Goal: Task Accomplishment & Management: Complete application form

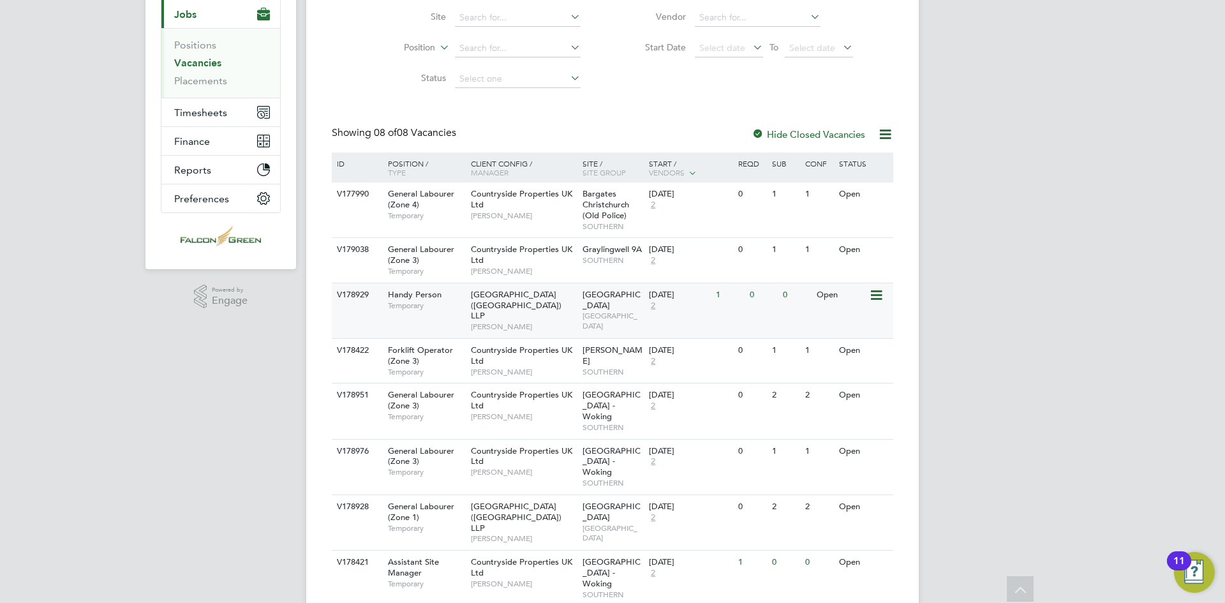
scroll to position [169, 0]
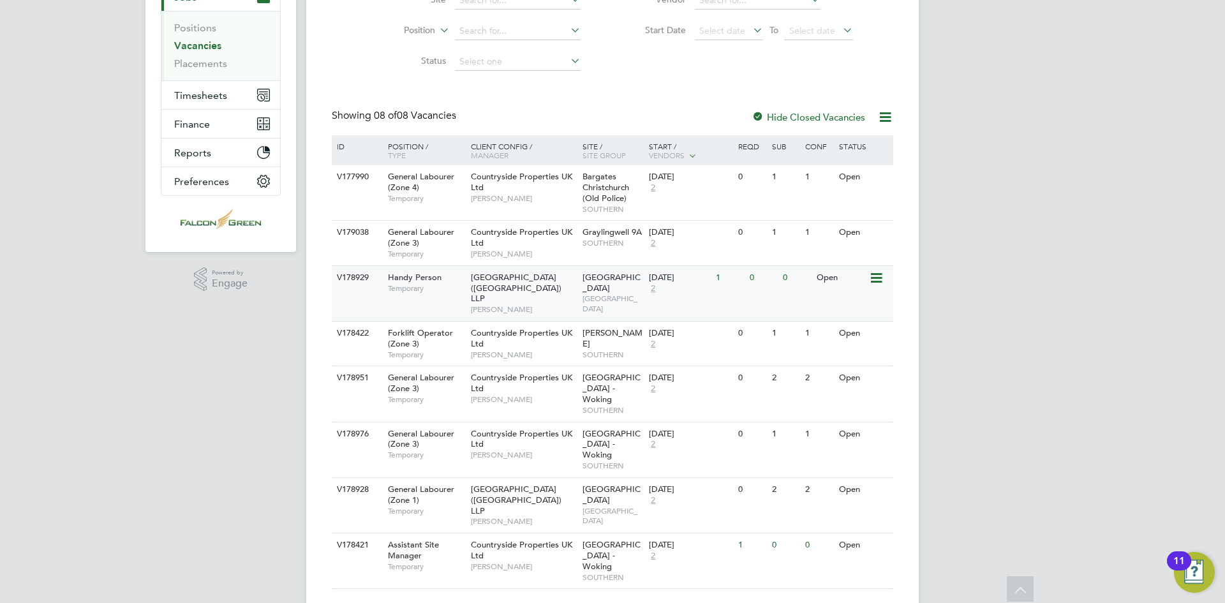
click at [531, 298] on div "Clapham Park (Metropolitan Countryside) LLP Jonathan Convery" at bounding box center [524, 293] width 112 height 55
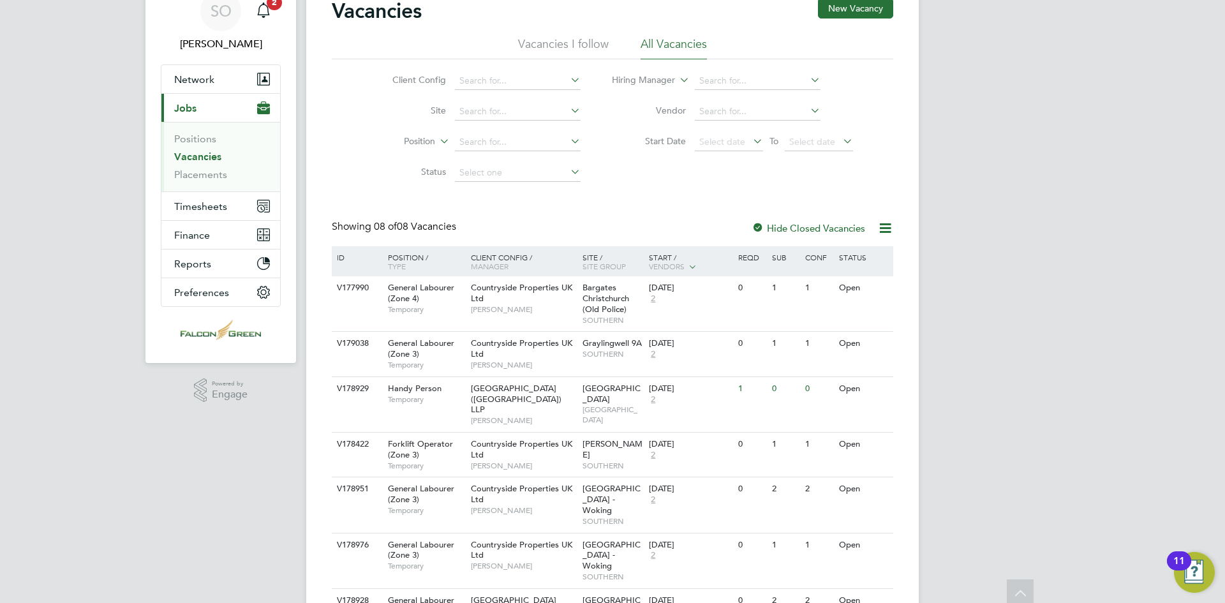
scroll to position [0, 0]
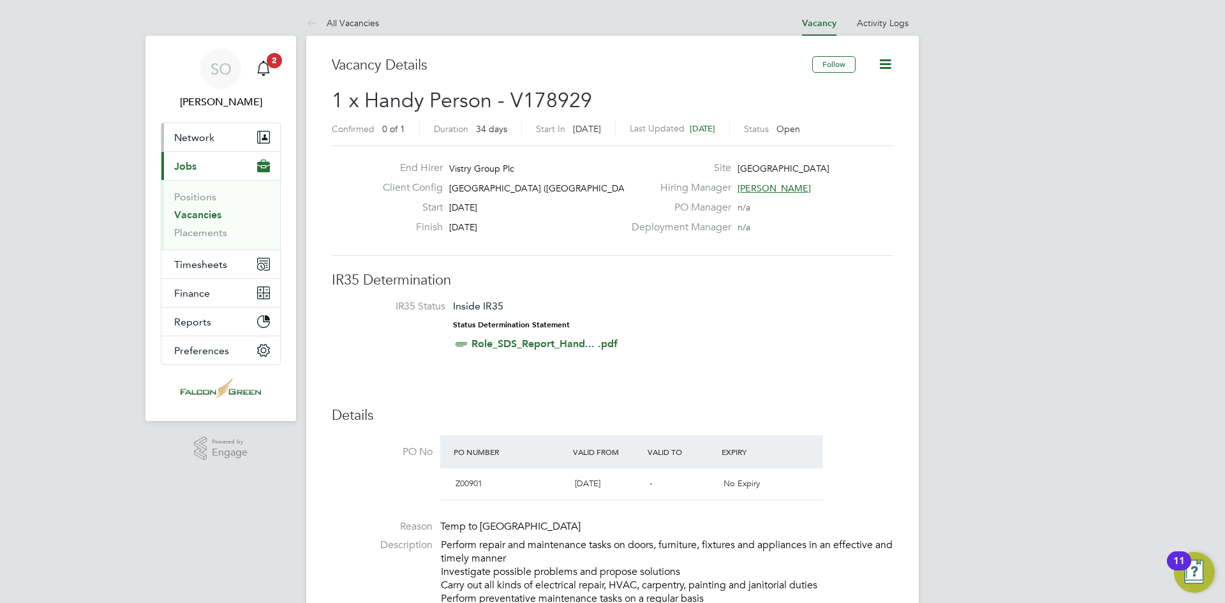
click at [191, 131] on span "Network" at bounding box center [194, 137] width 40 height 12
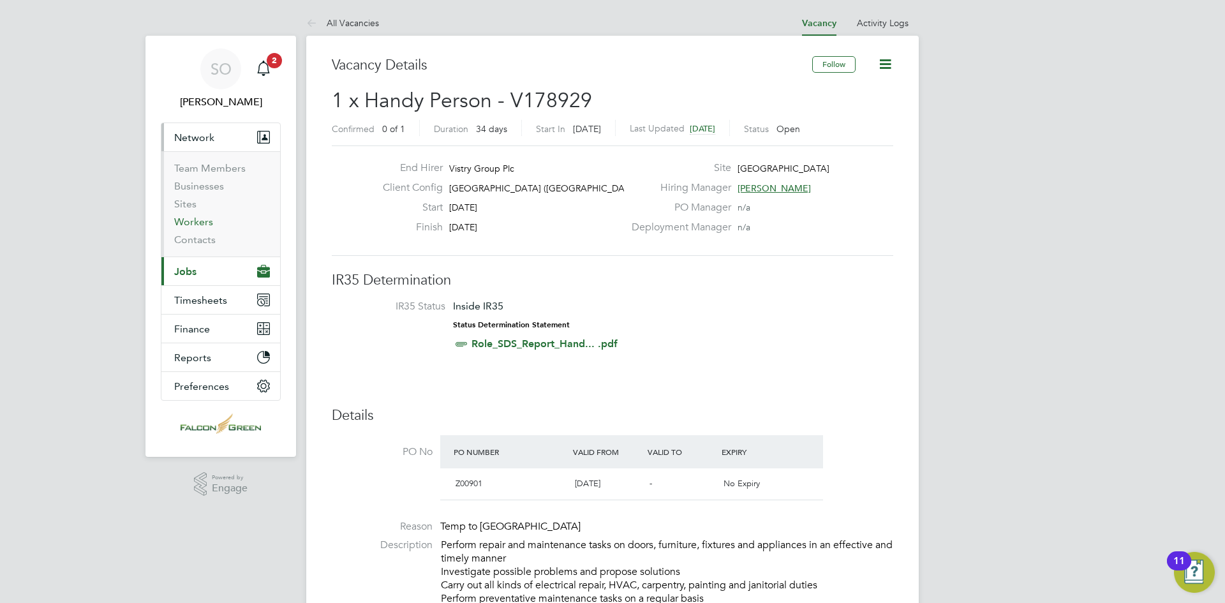
click at [201, 222] on link "Workers" at bounding box center [193, 222] width 39 height 12
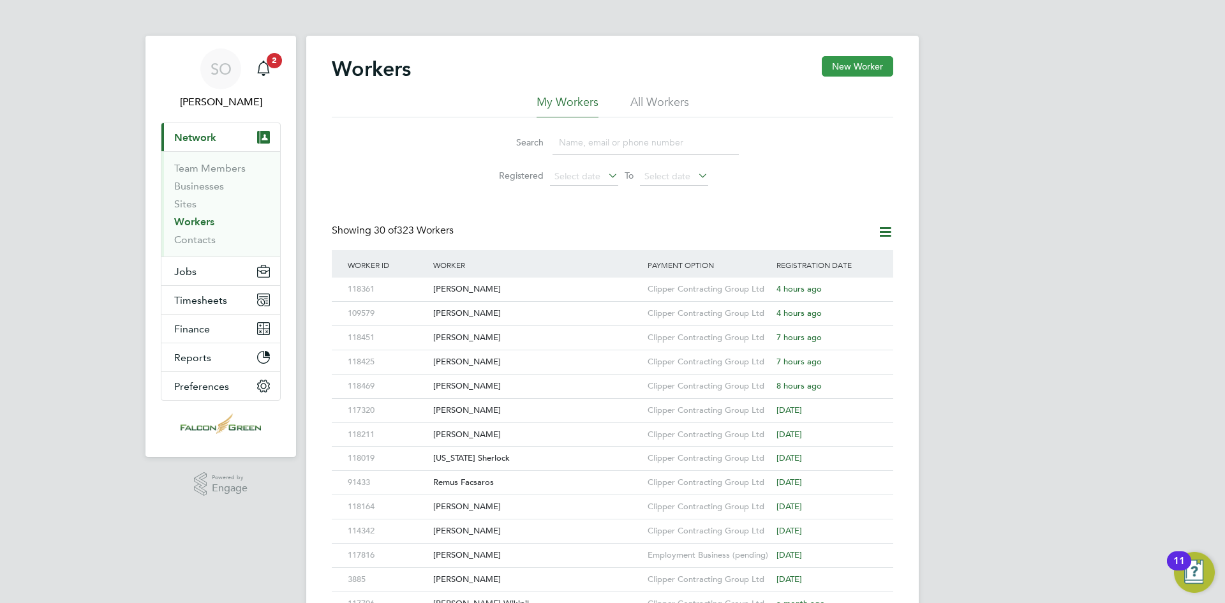
click at [866, 63] on button "New Worker" at bounding box center [856, 66] width 71 height 20
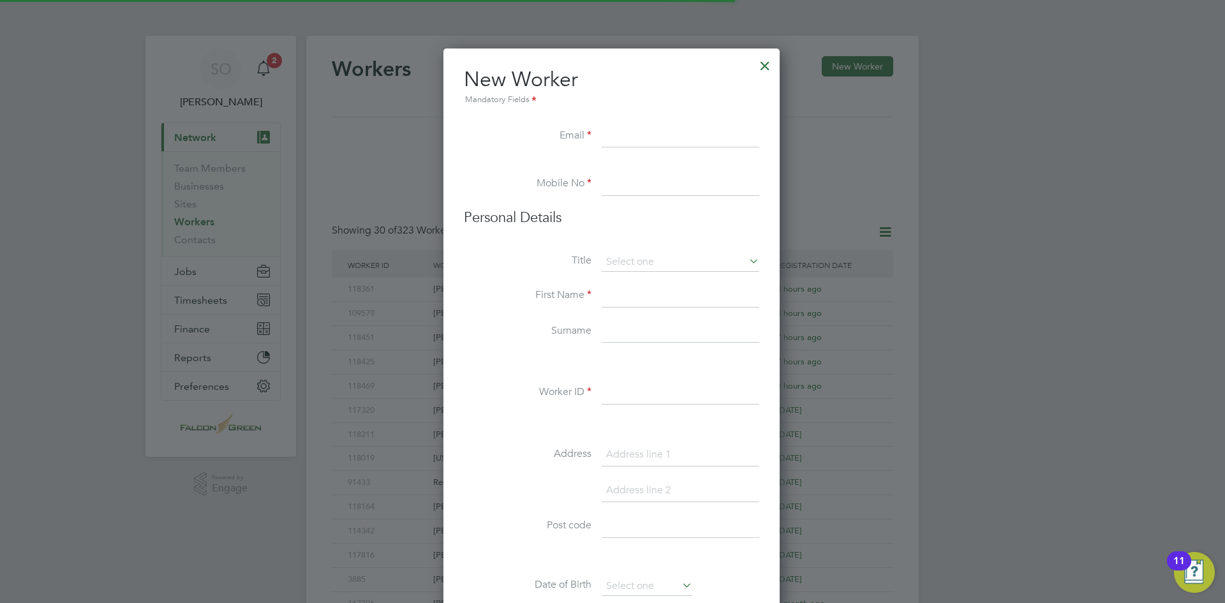
scroll to position [1086, 338]
paste input "tyagolopes@hotmail.com"
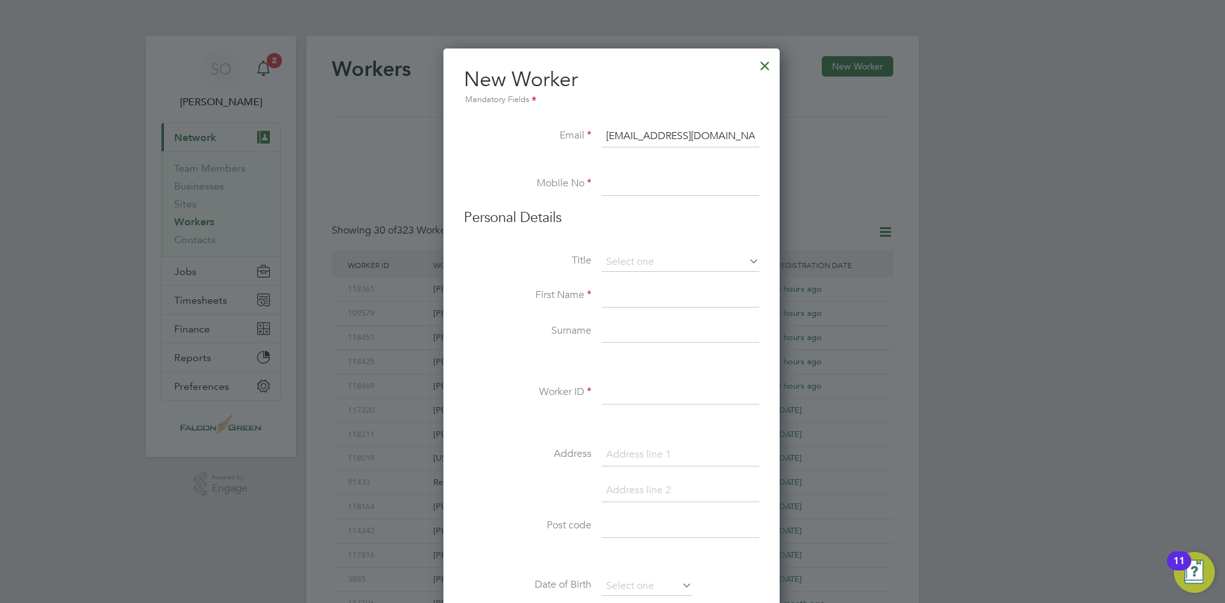
type input "tyagolopes@hotmail.com"
click at [631, 191] on input at bounding box center [680, 184] width 158 height 23
click at [620, 186] on input at bounding box center [680, 184] width 158 height 23
paste input "07402037476"
type input "07402037476"
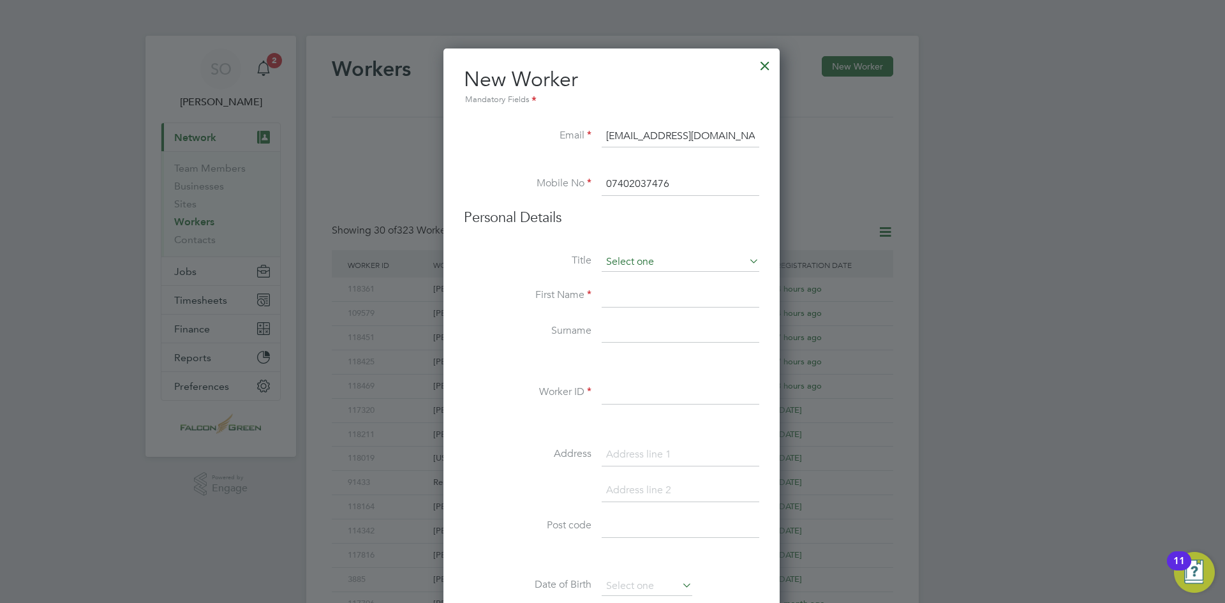
click at [628, 259] on input at bounding box center [680, 262] width 158 height 19
click at [621, 279] on li "Mr" at bounding box center [680, 280] width 159 height 17
type input "Mr"
click at [624, 298] on input at bounding box center [680, 295] width 158 height 23
click at [667, 298] on input "Tiago Lopes" at bounding box center [680, 295] width 158 height 23
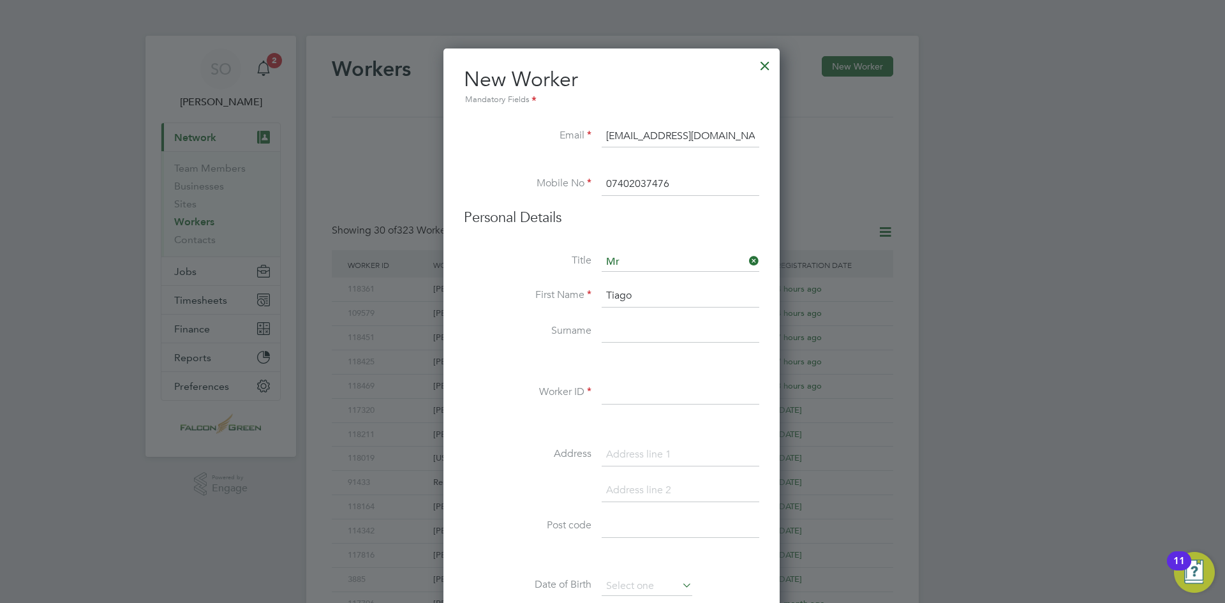
type input "Tiago"
click at [634, 337] on input at bounding box center [680, 331] width 158 height 23
type input "Fernandes"
click at [623, 394] on input at bounding box center [680, 392] width 158 height 23
click at [544, 448] on label "Address" at bounding box center [528, 453] width 128 height 13
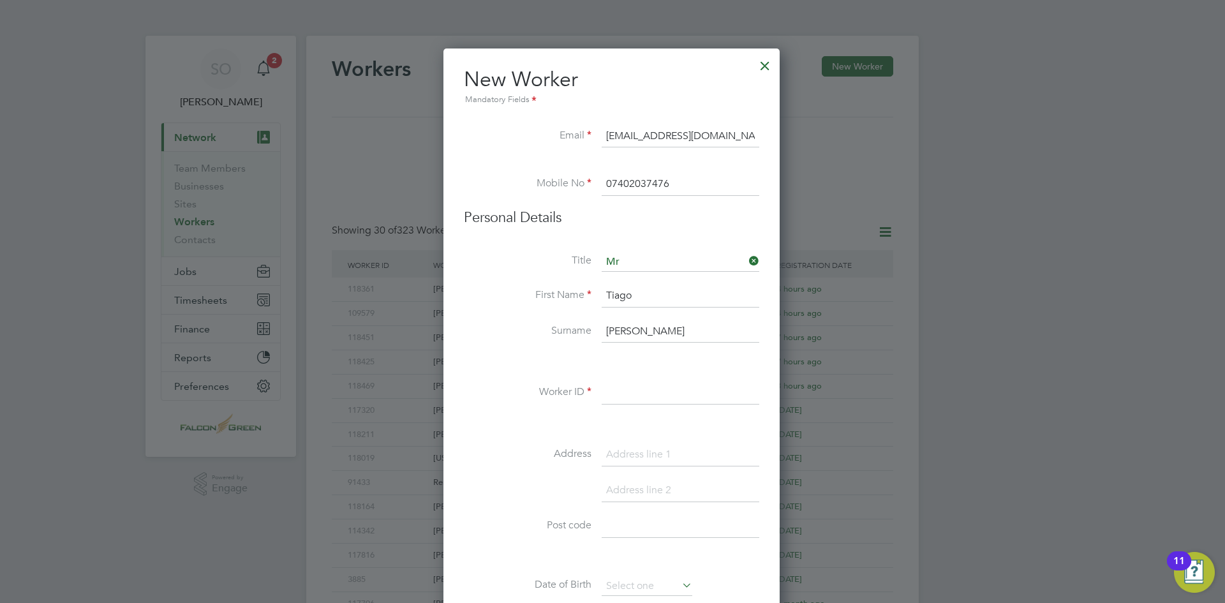
drag, startPoint x: 628, startPoint y: 377, endPoint x: 619, endPoint y: 388, distance: 14.5
click at [626, 381] on div "Title Mr First Name Tiago Surname Fernandes Worker ID Address Post code Date of…" at bounding box center [611, 484] width 295 height 463
click at [617, 390] on input at bounding box center [680, 392] width 158 height 23
type input "5"
type input "50675"
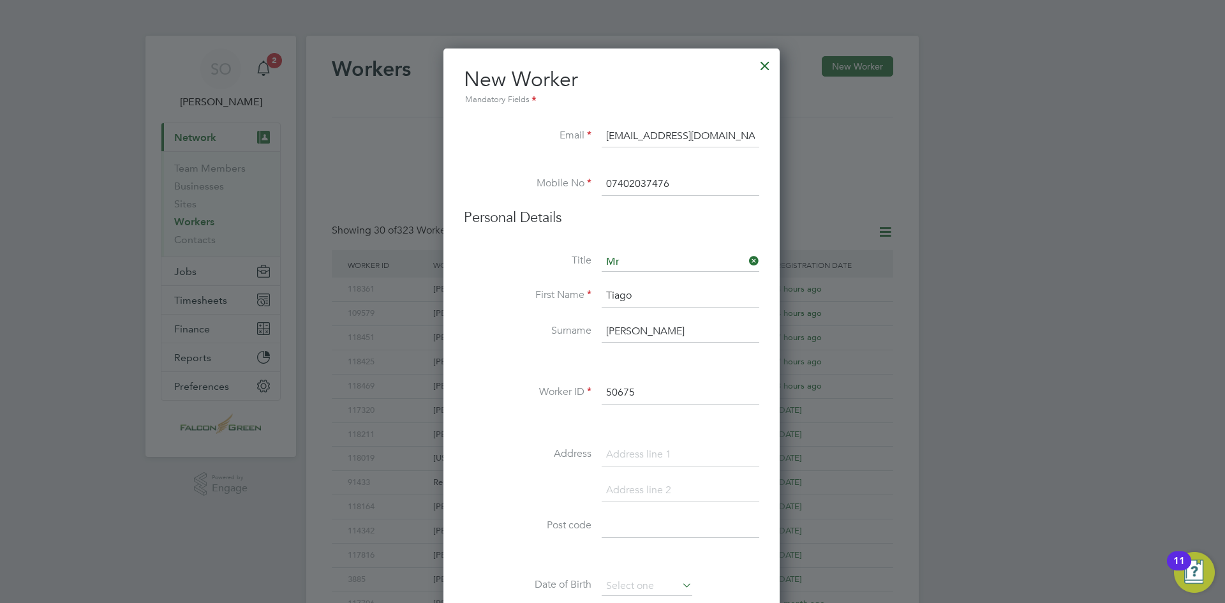
click at [656, 448] on input at bounding box center [680, 454] width 158 height 23
click at [638, 454] on input at bounding box center [680, 454] width 158 height 23
paste input "22B Ashmount Road"
type input "22B Ashmount Road"
click at [626, 492] on input at bounding box center [680, 490] width 158 height 23
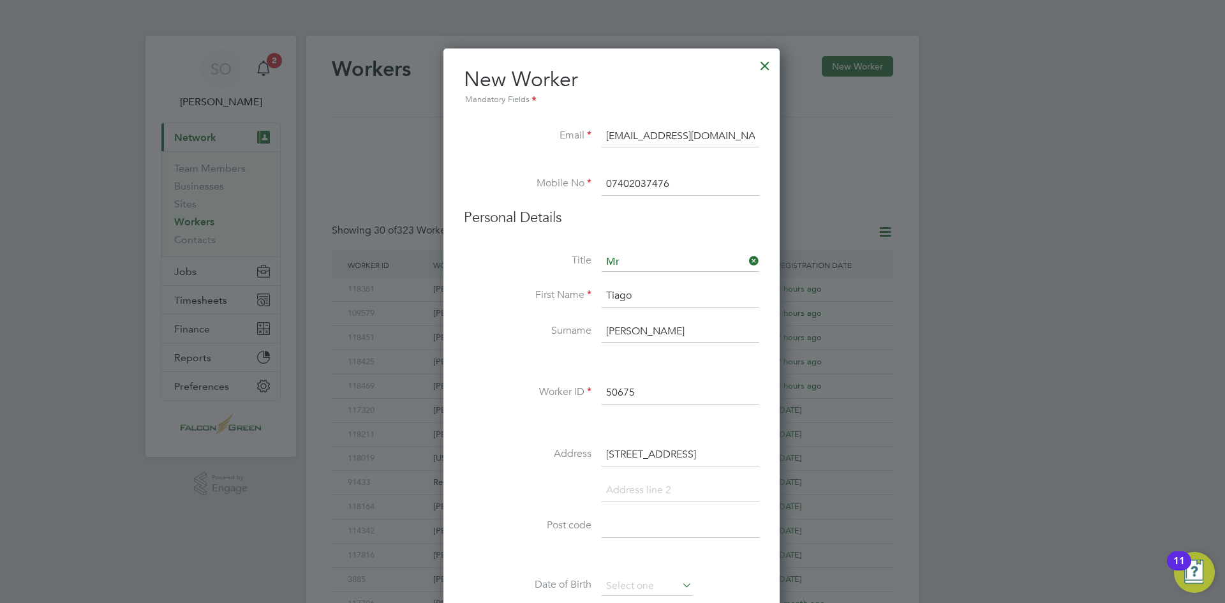
click at [613, 529] on input at bounding box center [680, 526] width 158 height 23
paste input "N15 4DD"
type input "N15 4DD"
click at [482, 425] on li at bounding box center [611, 423] width 295 height 13
click at [628, 484] on input at bounding box center [680, 490] width 158 height 23
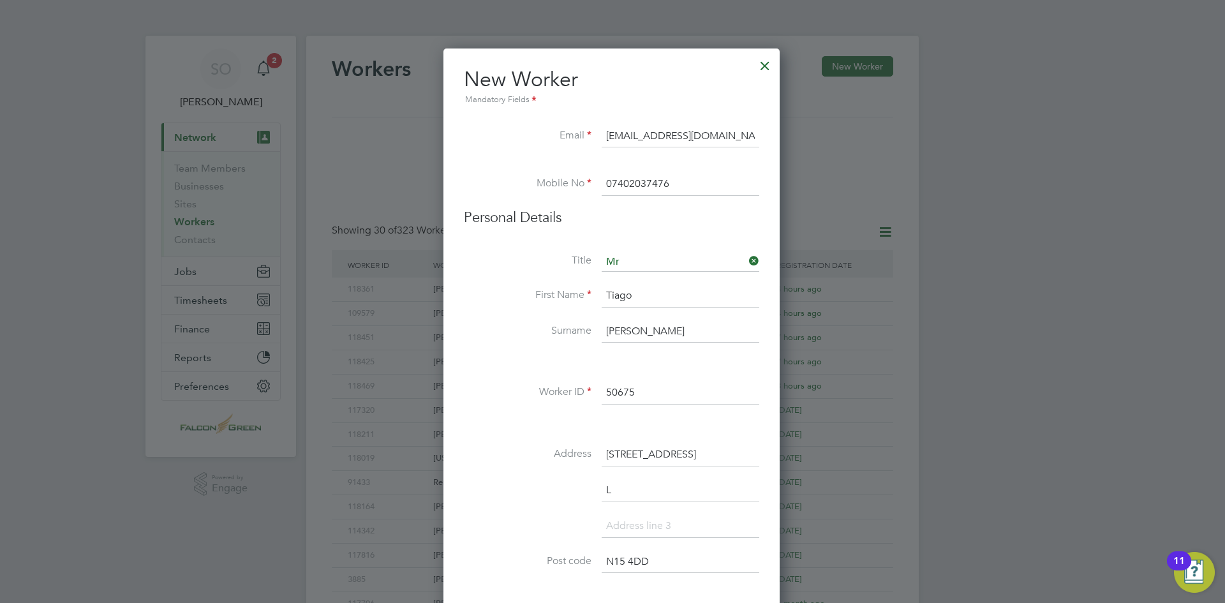
scroll to position [1121, 338]
type input "London"
click at [550, 483] on li "London" at bounding box center [611, 497] width 295 height 36
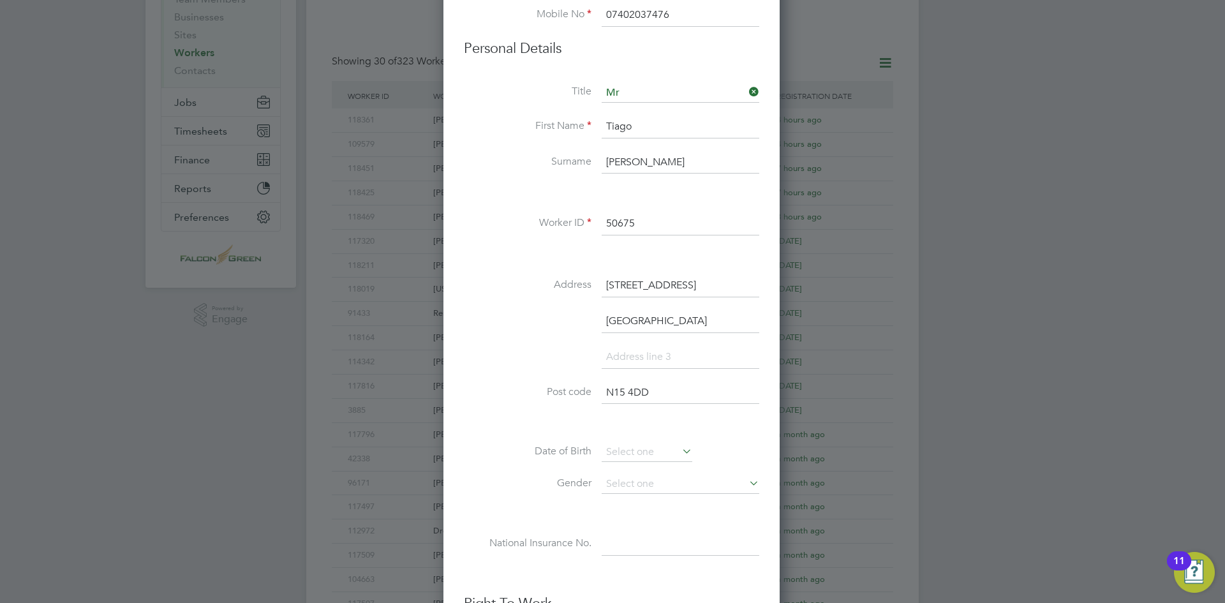
scroll to position [191, 0]
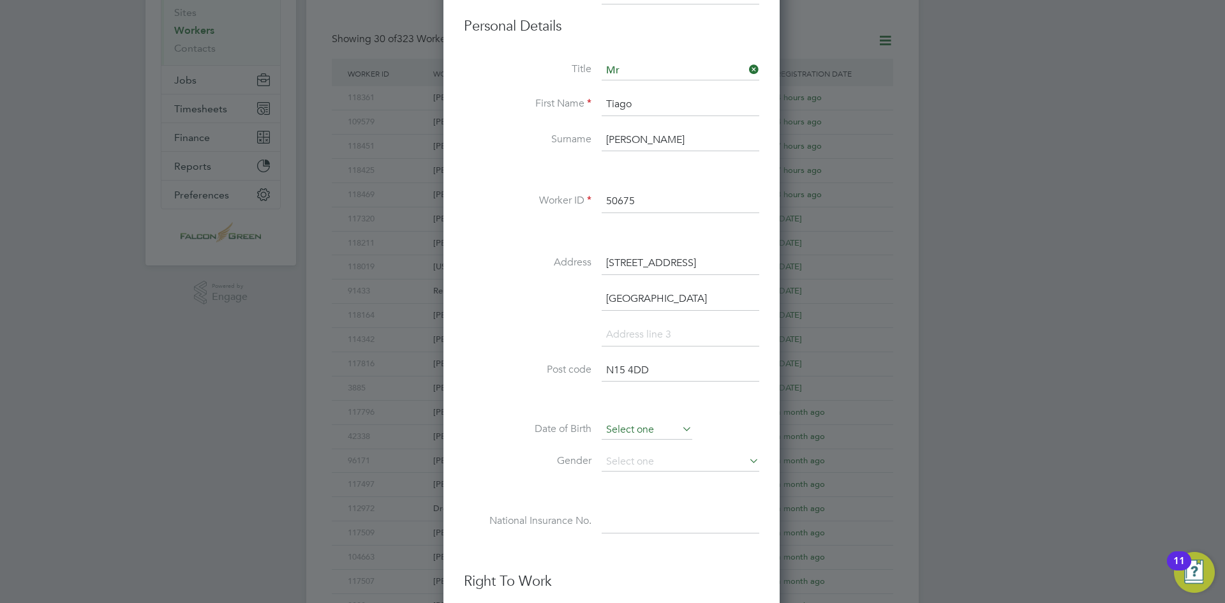
click at [651, 425] on input at bounding box center [646, 429] width 91 height 19
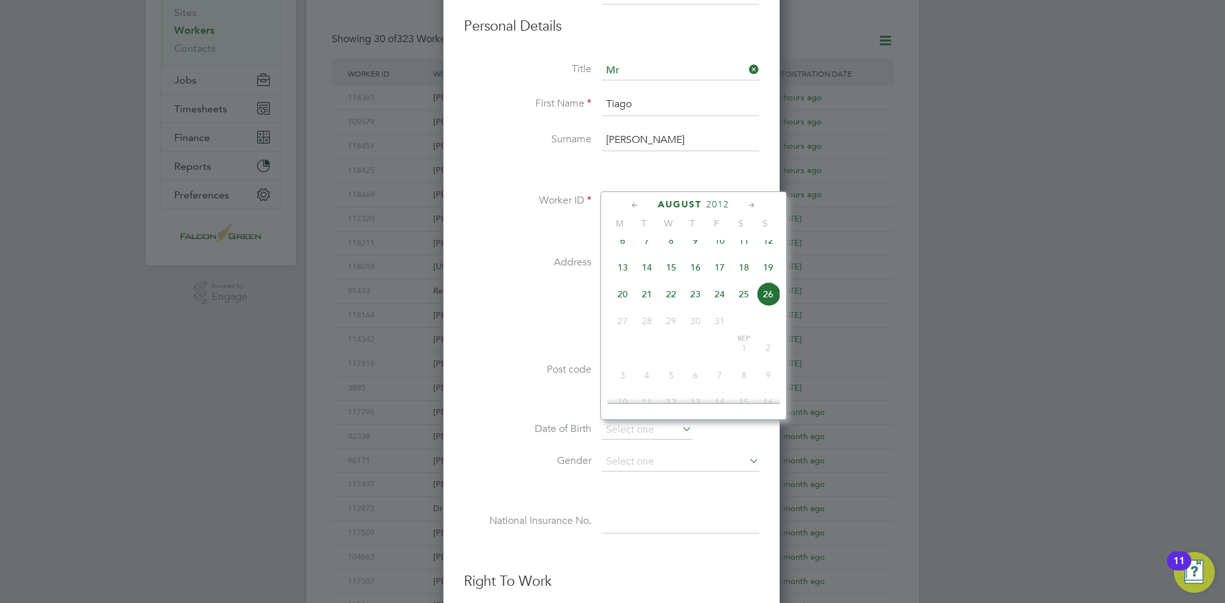
click at [697, 276] on span "16" at bounding box center [695, 267] width 24 height 24
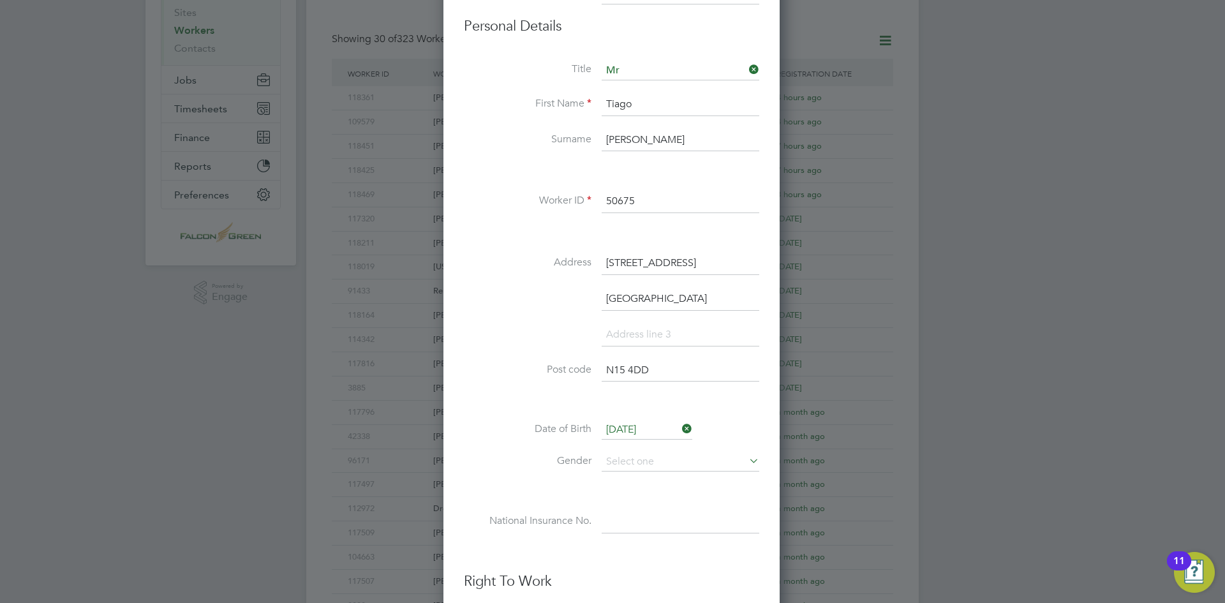
click at [637, 431] on input "16 Aug 2012" at bounding box center [646, 429] width 91 height 19
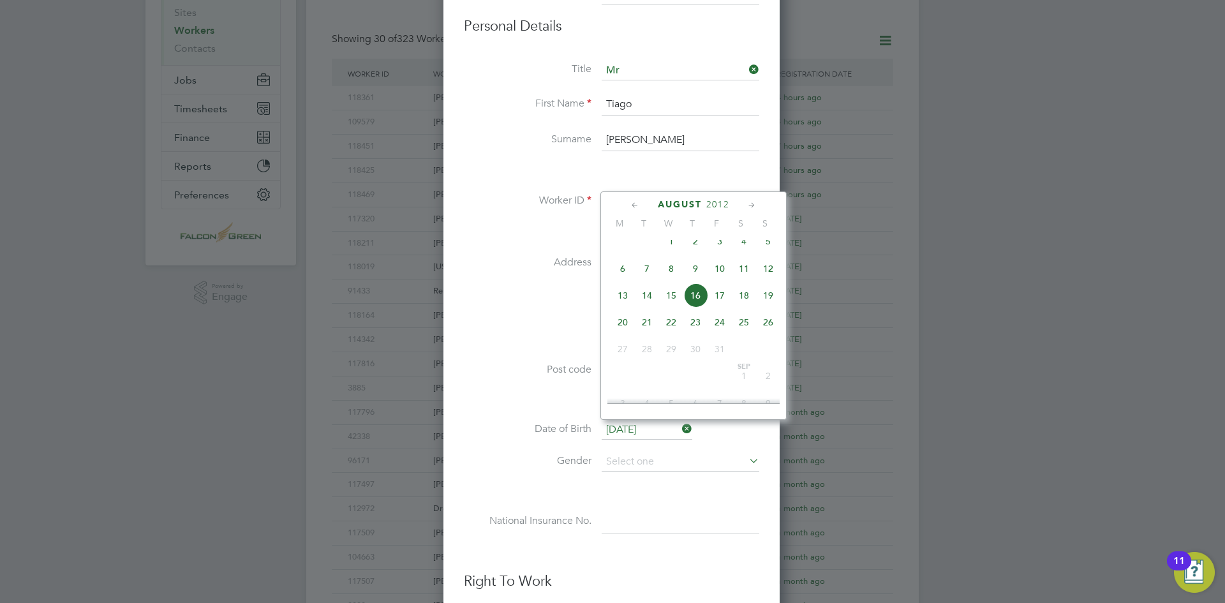
click at [672, 204] on span "August" at bounding box center [680, 204] width 44 height 11
click at [629, 206] on icon at bounding box center [635, 205] width 12 height 14
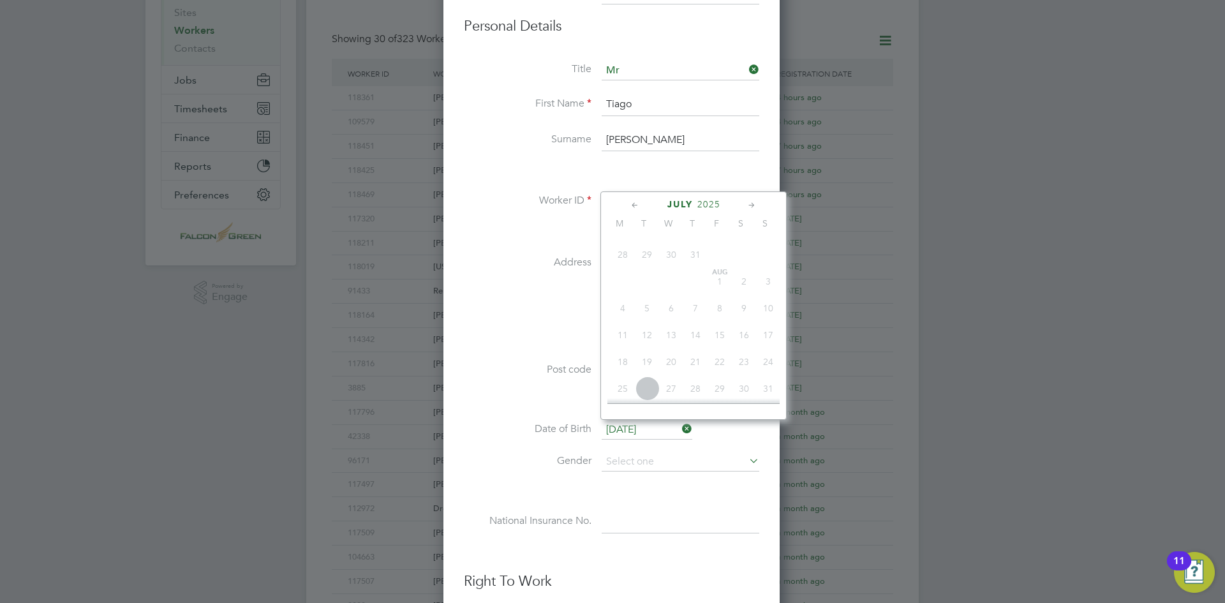
click at [633, 203] on icon at bounding box center [635, 205] width 12 height 14
click at [631, 202] on icon at bounding box center [635, 205] width 12 height 14
click at [710, 202] on span "2025" at bounding box center [707, 204] width 23 height 11
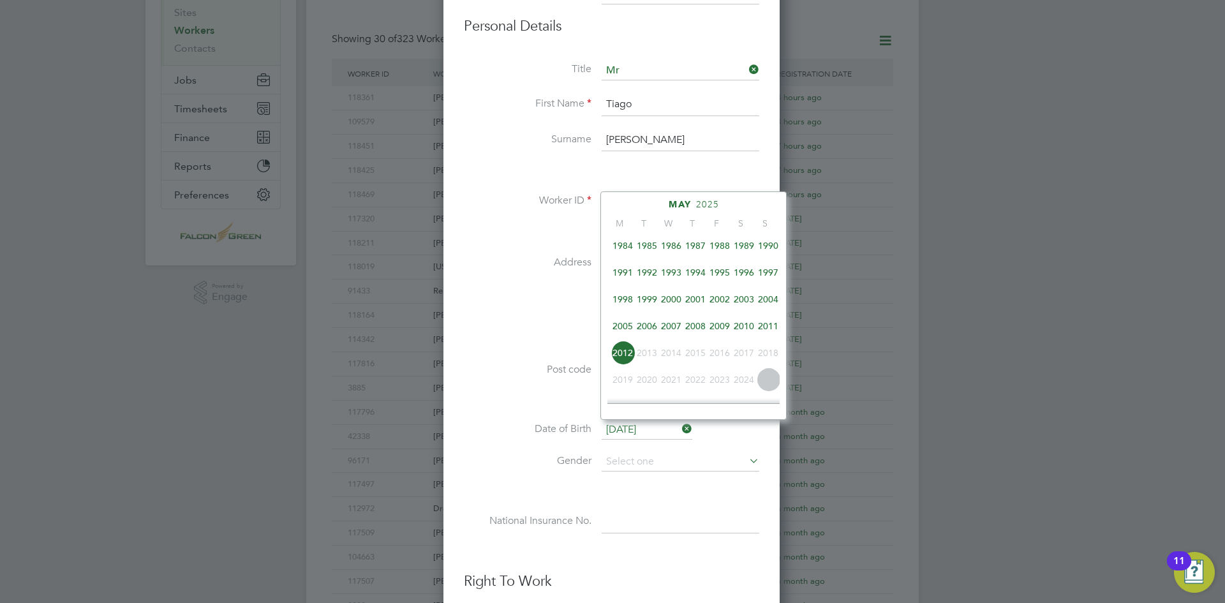
scroll to position [274, 0]
click at [670, 277] on span "1986" at bounding box center [671, 274] width 24 height 24
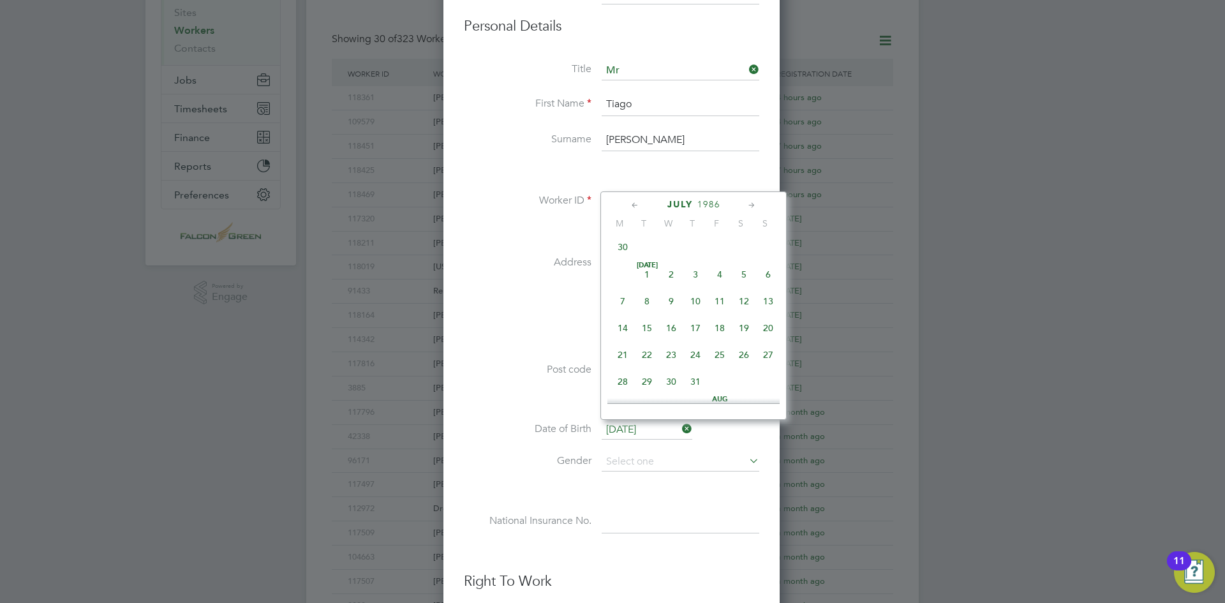
click at [492, 297] on li "London" at bounding box center [611, 306] width 295 height 36
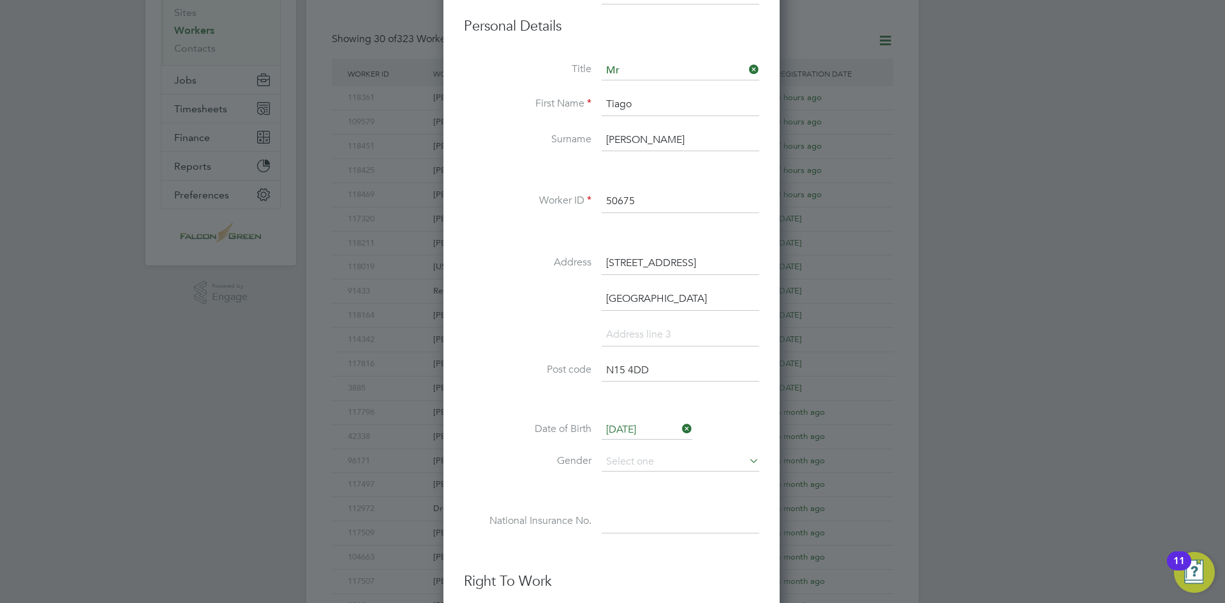
click at [658, 427] on input "16 Aug 2012" at bounding box center [646, 429] width 91 height 19
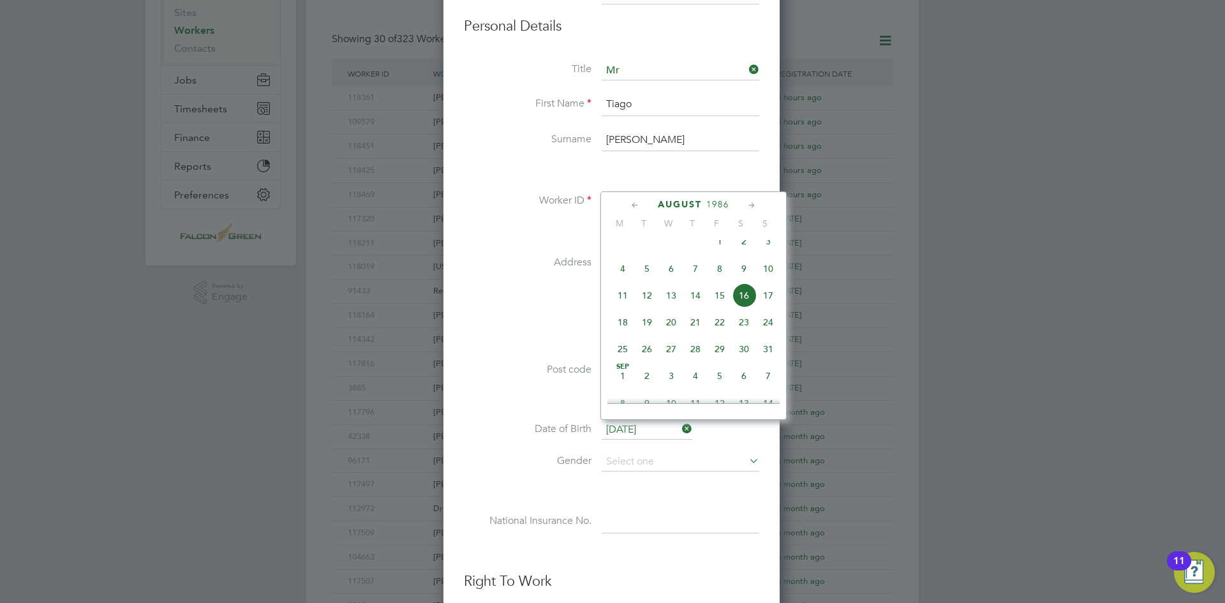
click at [638, 202] on icon at bounding box center [635, 205] width 12 height 14
click at [636, 203] on icon at bounding box center [635, 205] width 12 height 14
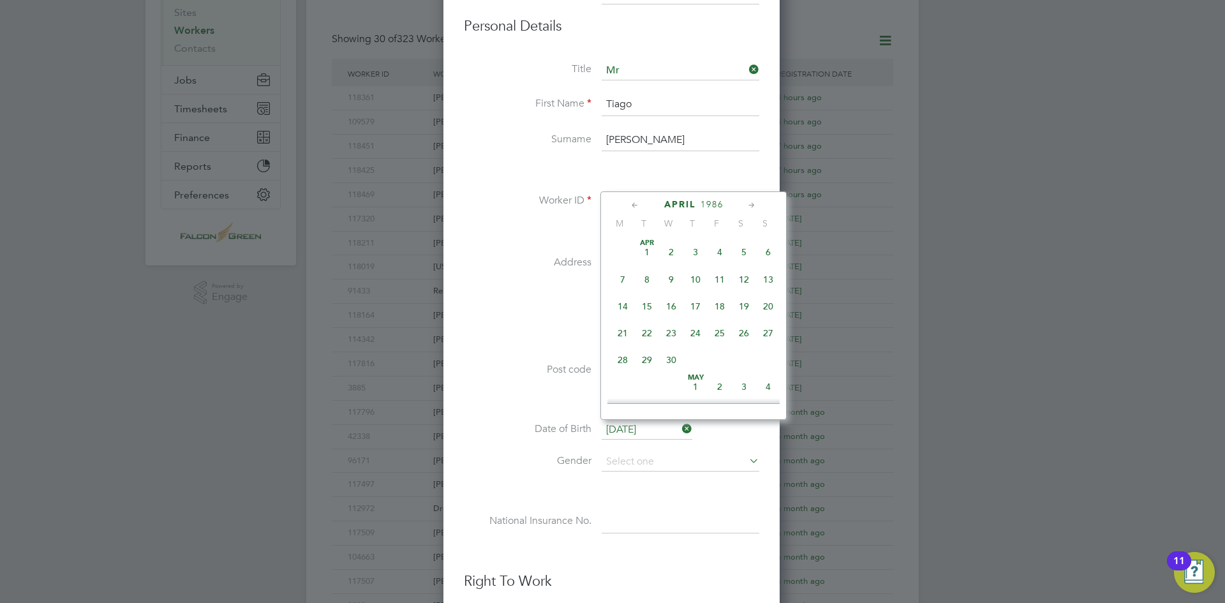
click at [751, 205] on icon at bounding box center [752, 205] width 12 height 14
click at [635, 205] on icon at bounding box center [635, 205] width 12 height 14
click at [719, 306] on span "16" at bounding box center [719, 303] width 24 height 24
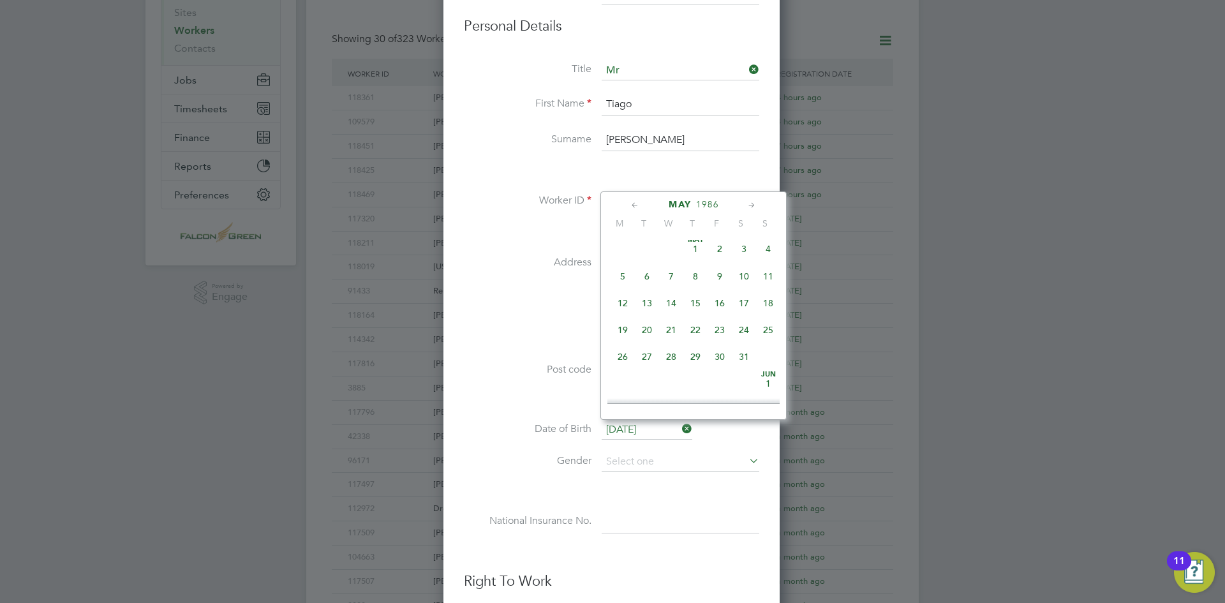
type input "16 May 1986"
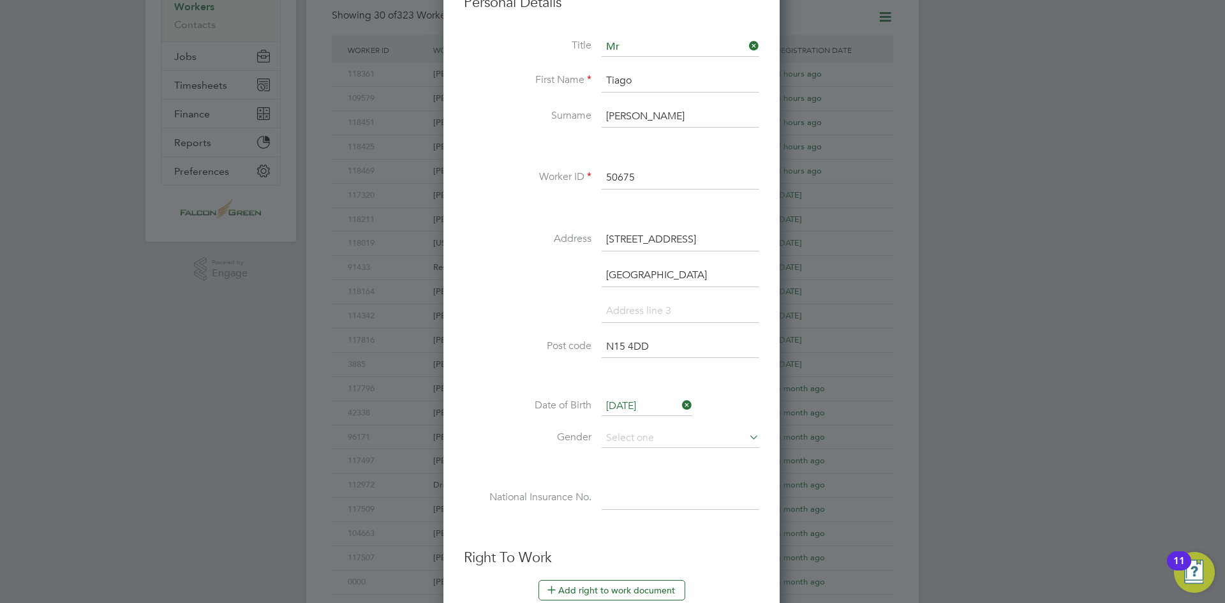
scroll to position [191, 0]
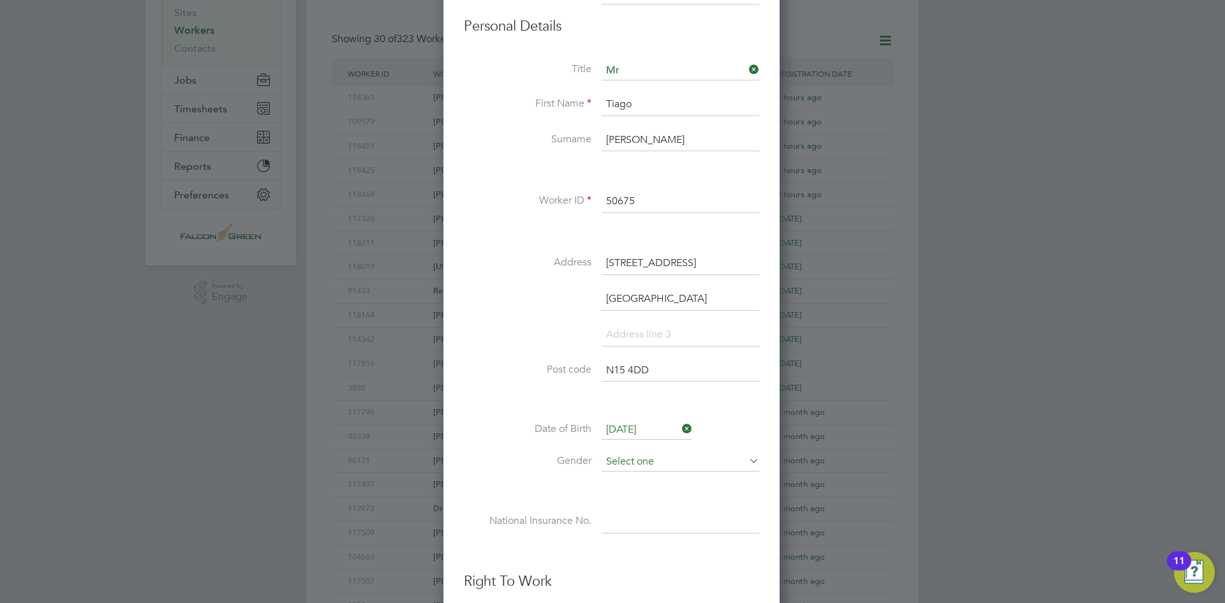
click at [640, 455] on input at bounding box center [680, 461] width 158 height 19
click at [619, 474] on li "Male" at bounding box center [680, 479] width 159 height 17
type input "Male"
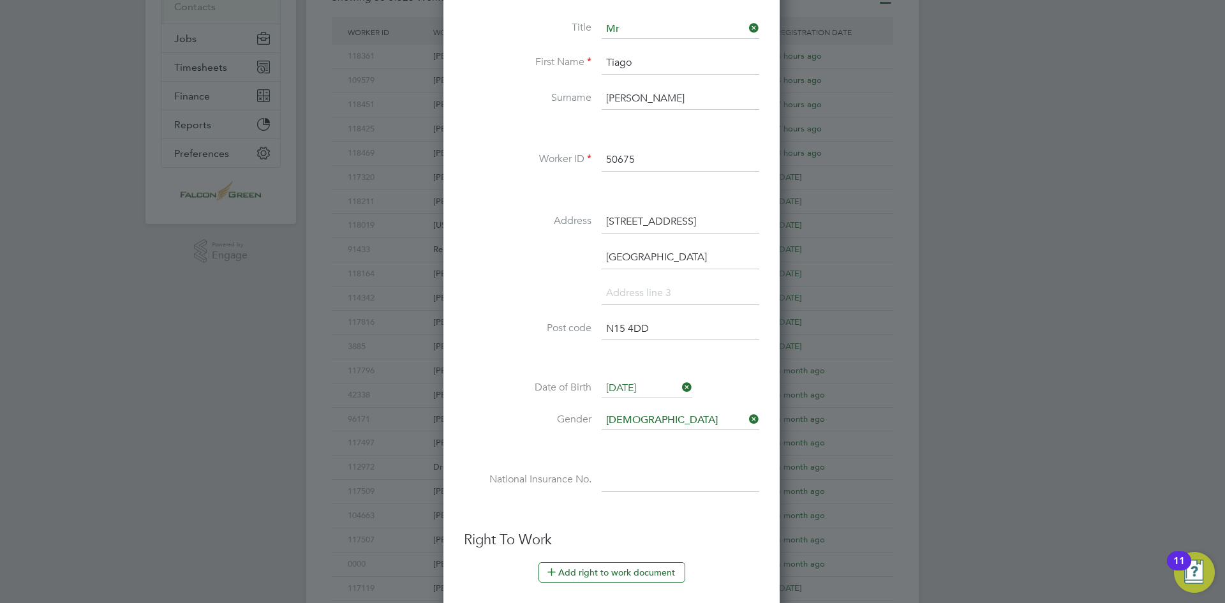
scroll to position [255, 0]
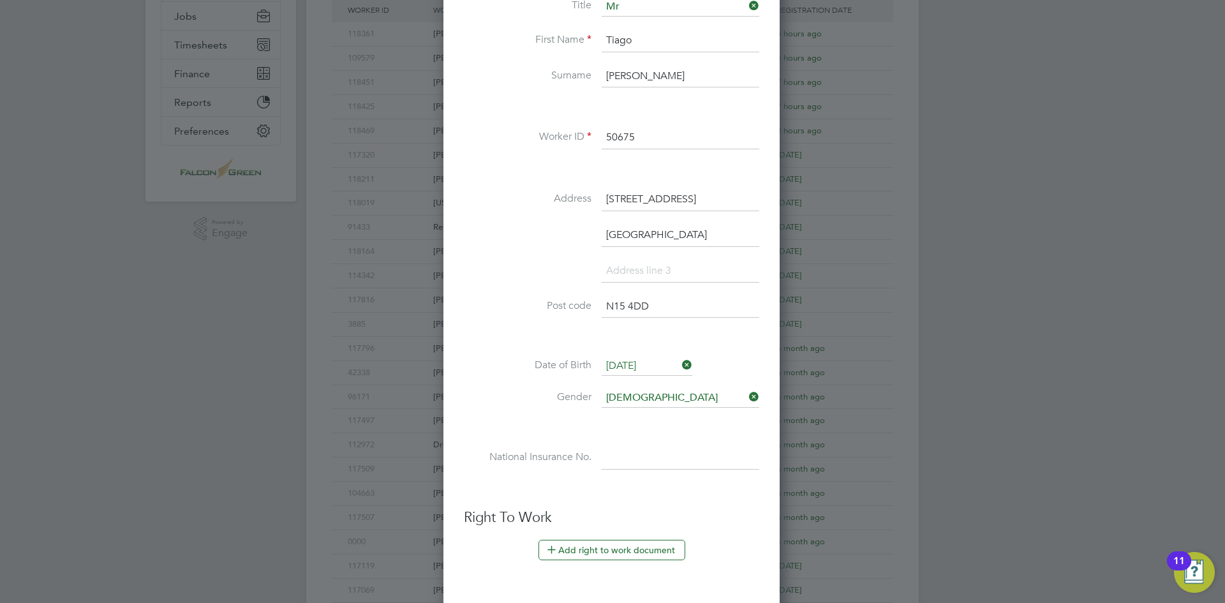
click at [652, 459] on input at bounding box center [680, 457] width 158 height 23
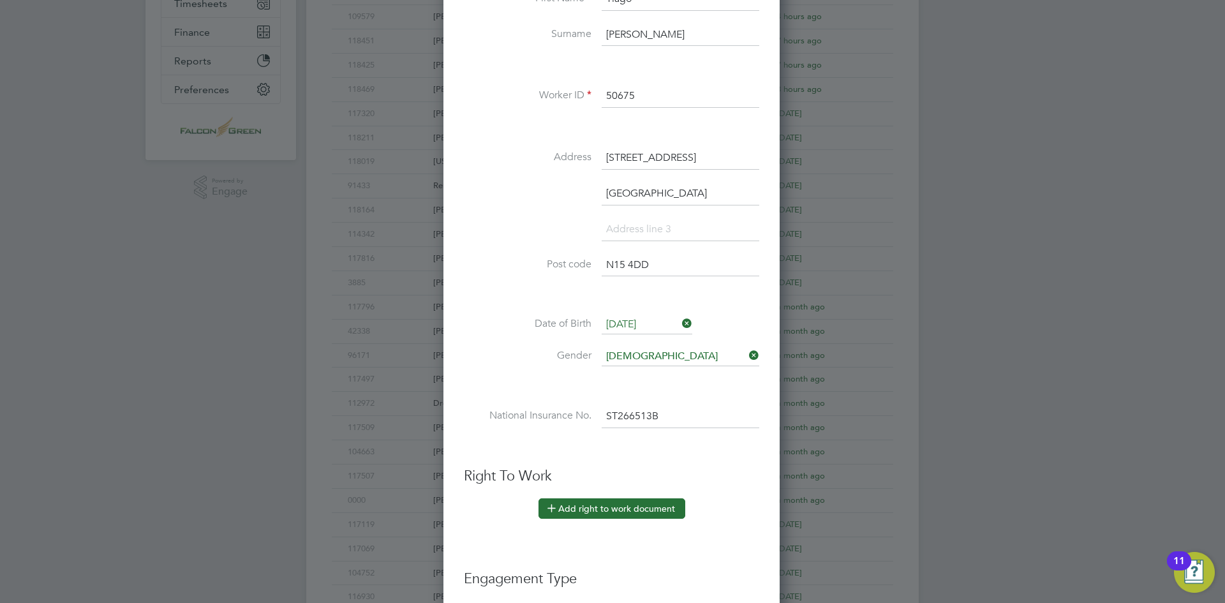
scroll to position [319, 0]
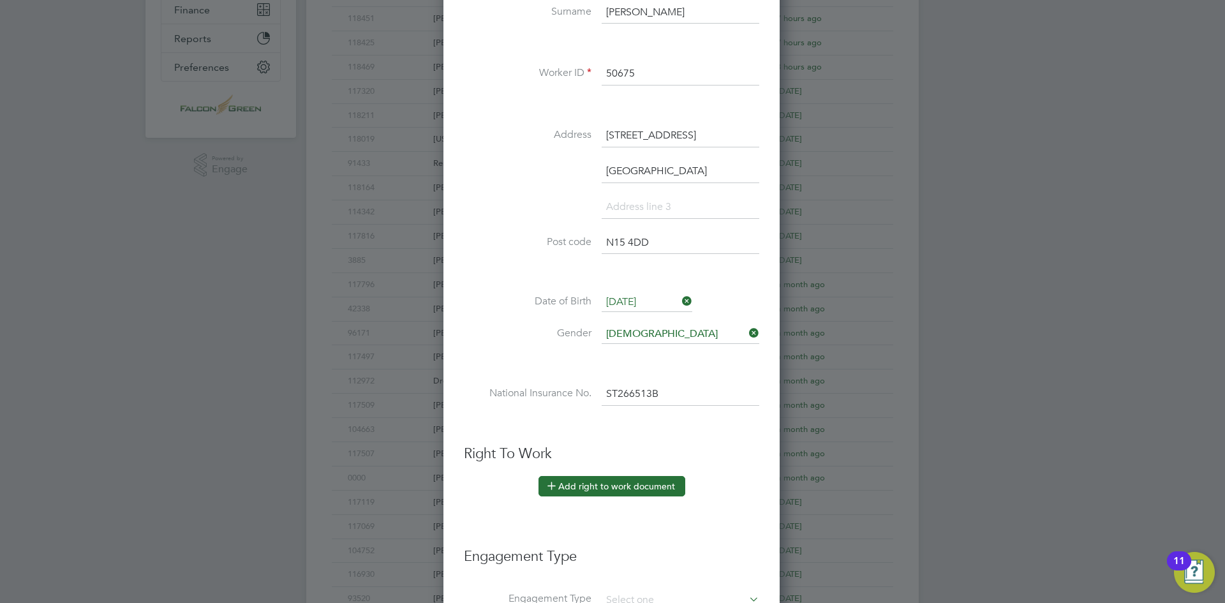
type input "ST 26 65 13 B"
click at [607, 488] on button "Add right to work document" at bounding box center [611, 486] width 147 height 20
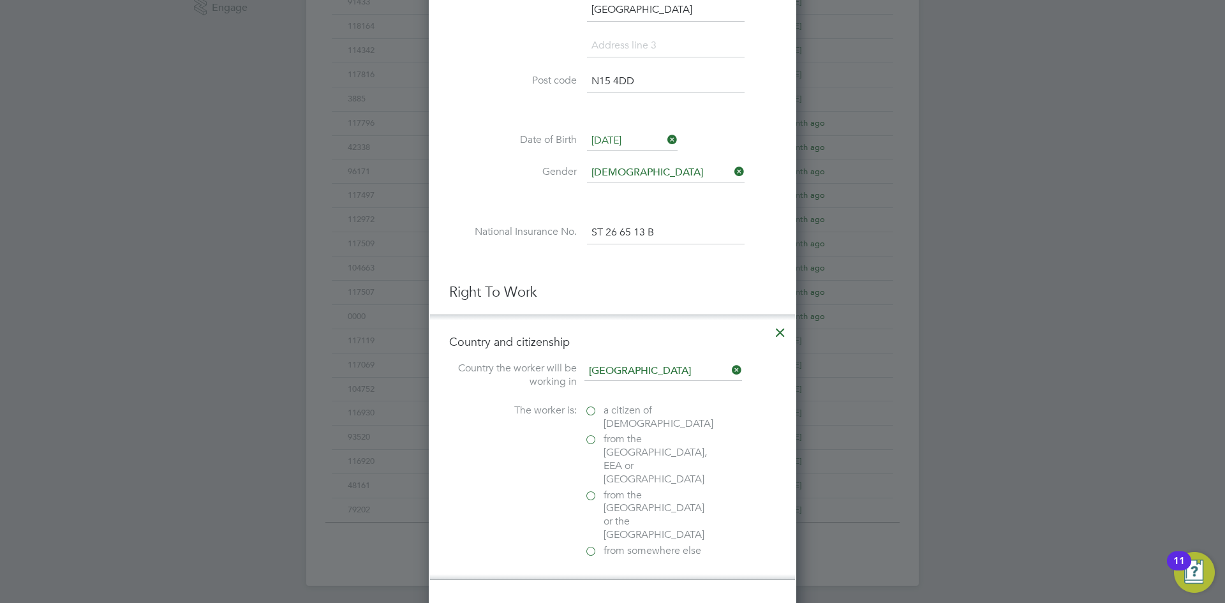
scroll to position [510, 0]
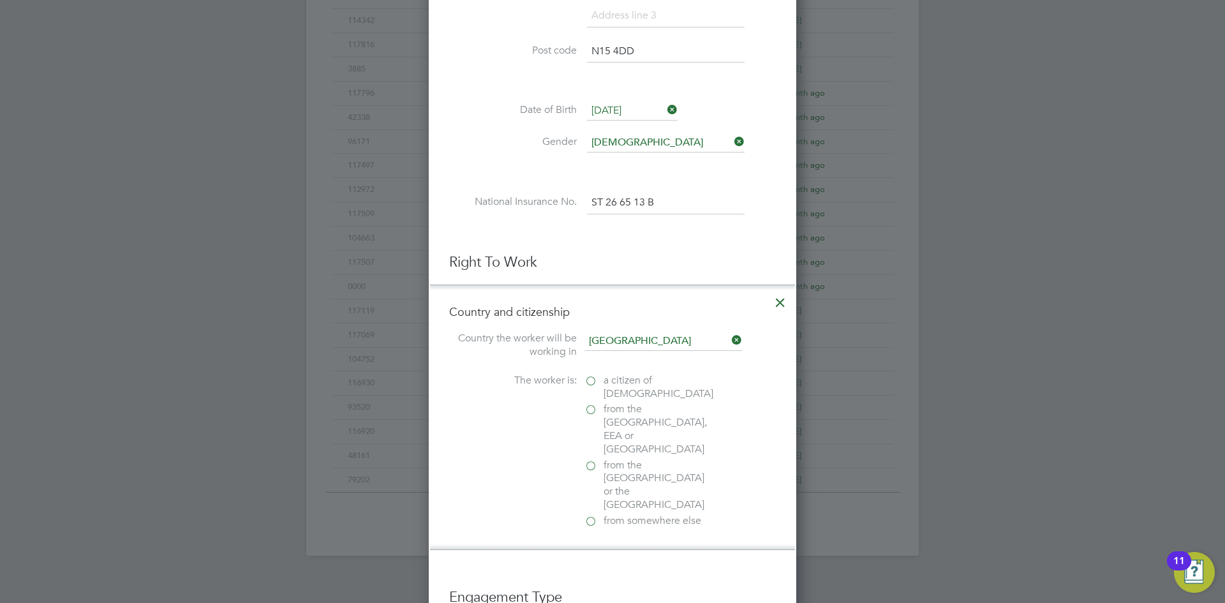
click at [621, 415] on span "from the EU, EEA or Switzerland" at bounding box center [657, 428] width 108 height 53
click at [0, 0] on input "from the EU, EEA or Switzerland" at bounding box center [0, 0] width 0 height 0
click at [598, 543] on label "Yes" at bounding box center [648, 549] width 128 height 13
click at [0, 0] on input "Yes" at bounding box center [0, 0] width 0 height 0
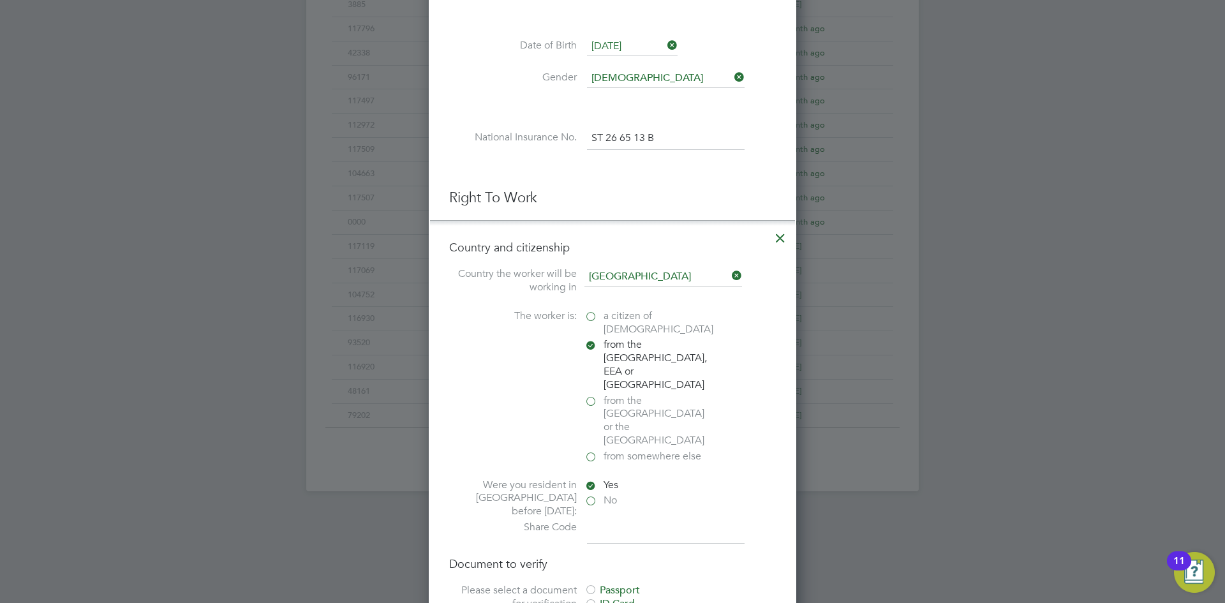
scroll to position [638, 0]
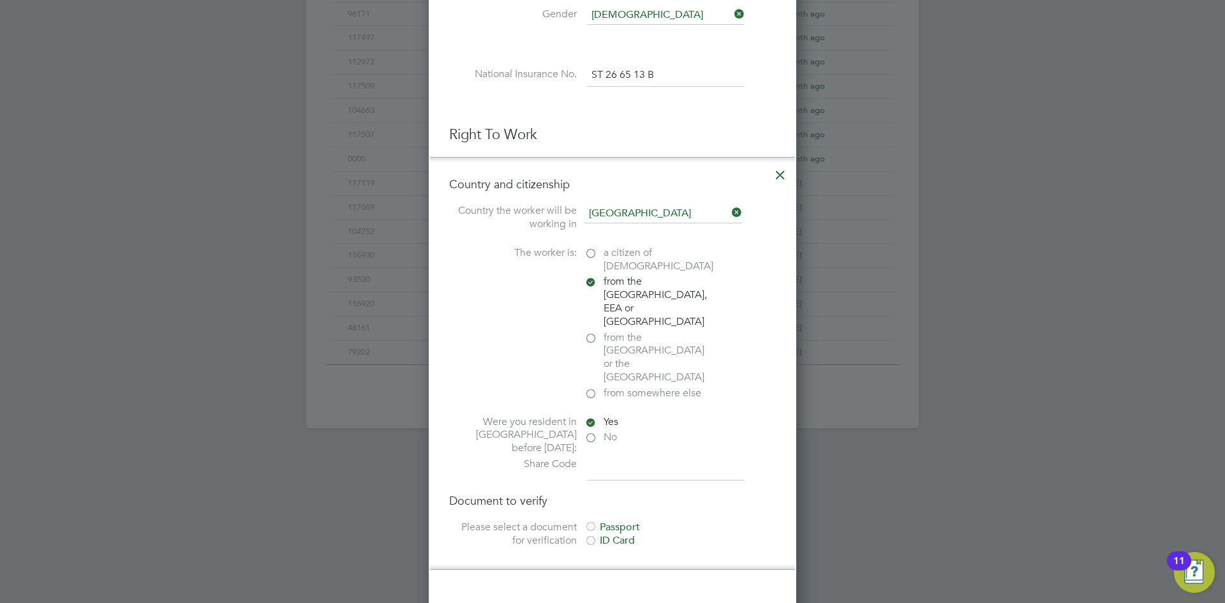
click at [593, 431] on label "No" at bounding box center [648, 437] width 128 height 13
click at [0, 0] on input "No" at bounding box center [0, 0] width 0 height 0
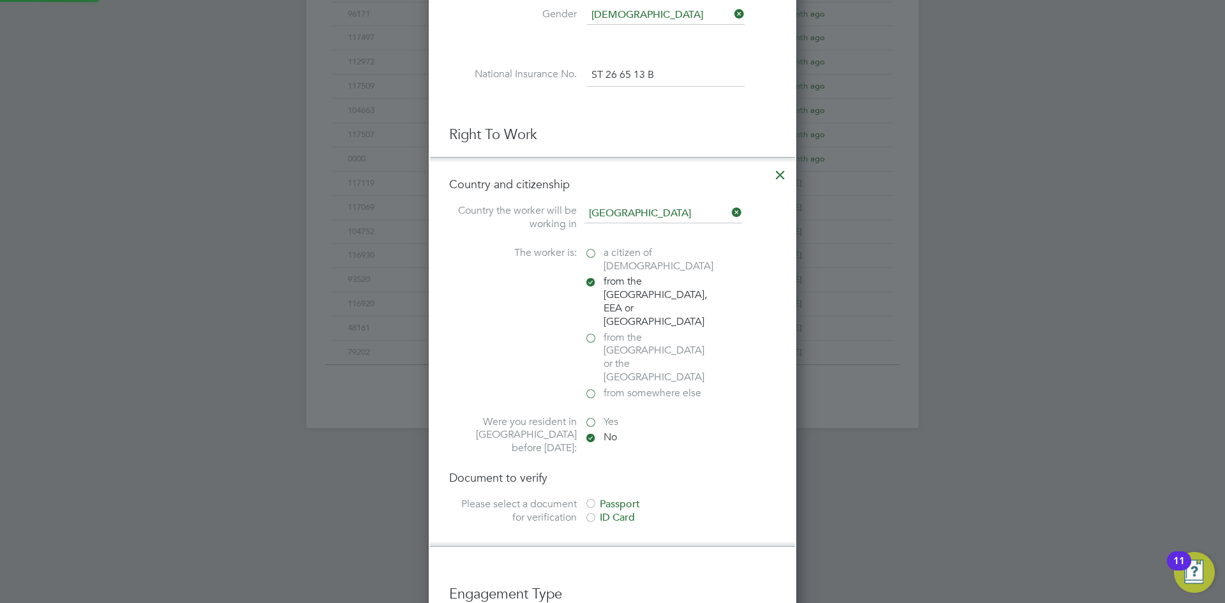
scroll to position [6, 6]
click at [608, 497] on div "Passport" at bounding box center [679, 503] width 191 height 13
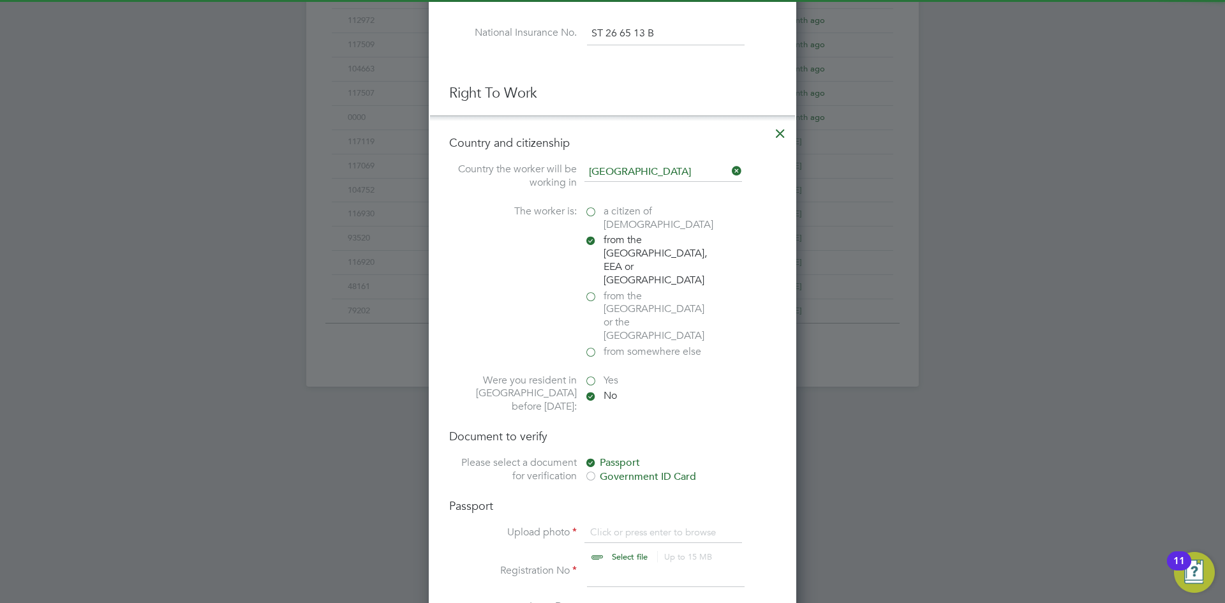
scroll to position [702, 0]
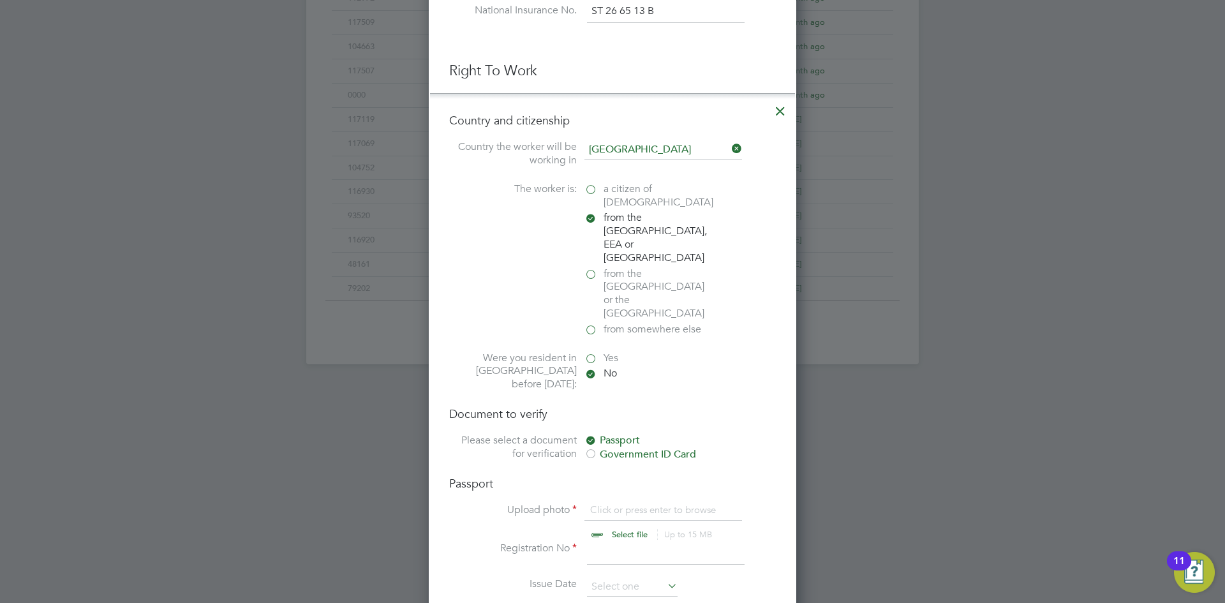
click at [590, 351] on label "Yes" at bounding box center [648, 357] width 128 height 13
click at [0, 0] on input "Yes" at bounding box center [0, 0] width 0 height 0
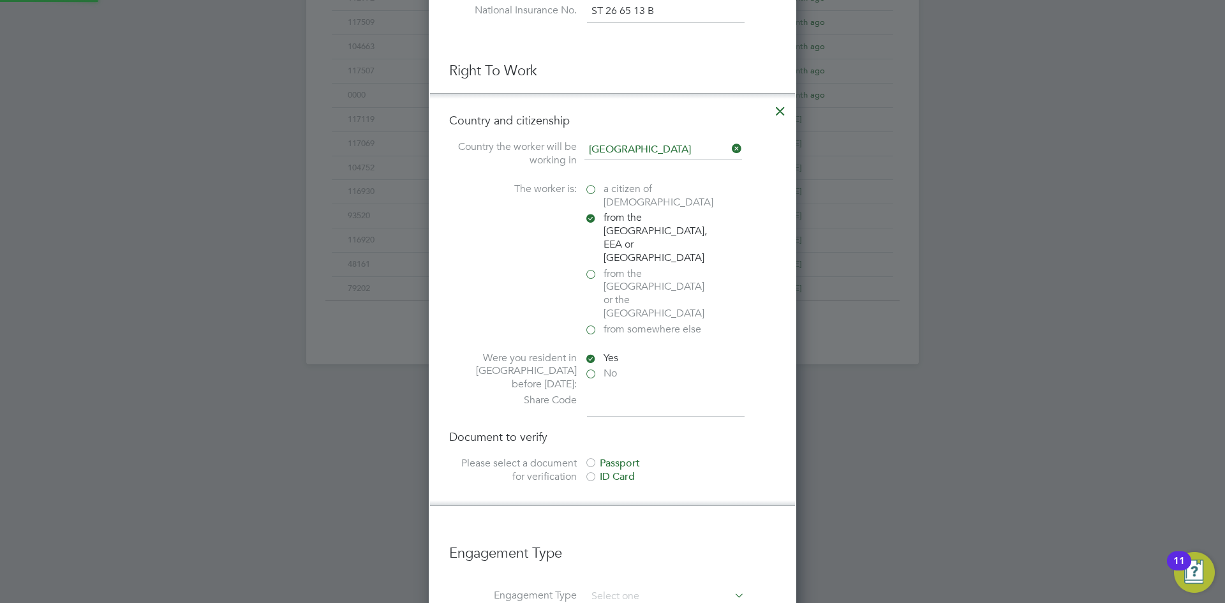
scroll to position [6, 6]
click at [607, 457] on div "Passport" at bounding box center [679, 463] width 191 height 13
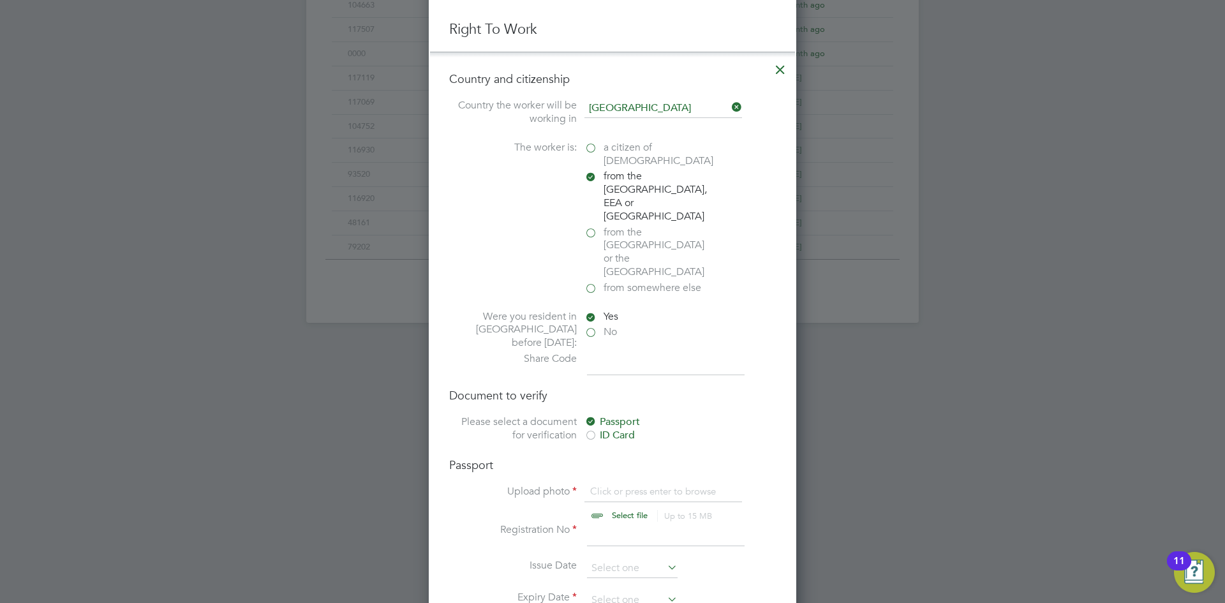
scroll to position [765, 0]
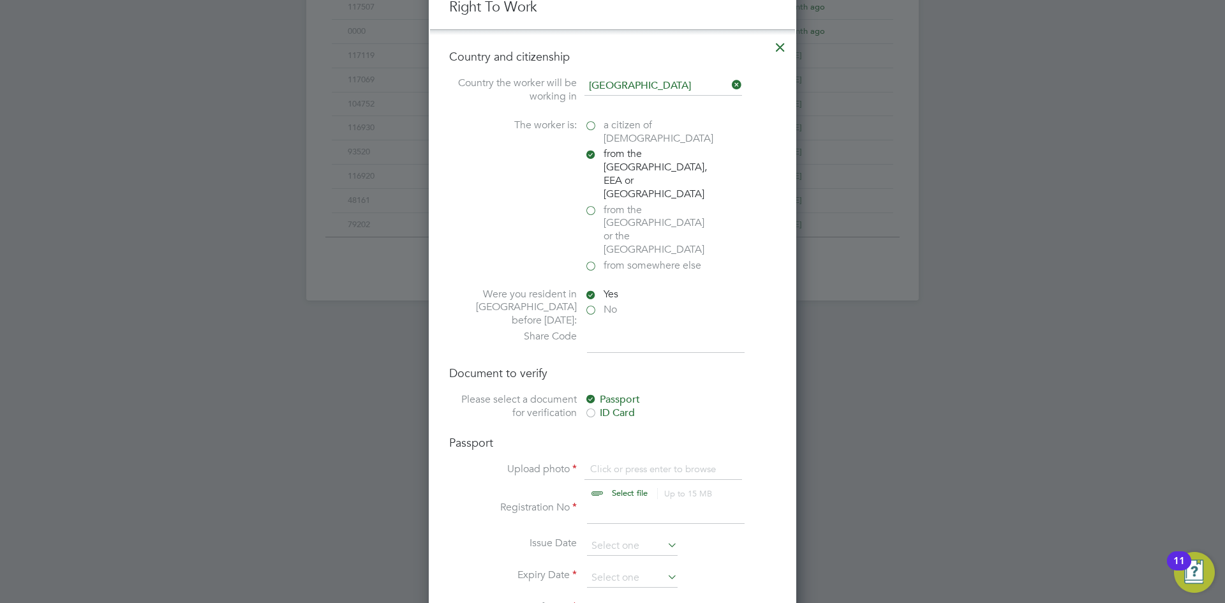
click at [624, 462] on input "file" at bounding box center [641, 481] width 200 height 38
type input "C:\fakepath\Tiago PP.png"
click at [620, 501] on input at bounding box center [666, 512] width 158 height 23
type input "CB506962"
click at [600, 330] on input at bounding box center [666, 341] width 158 height 23
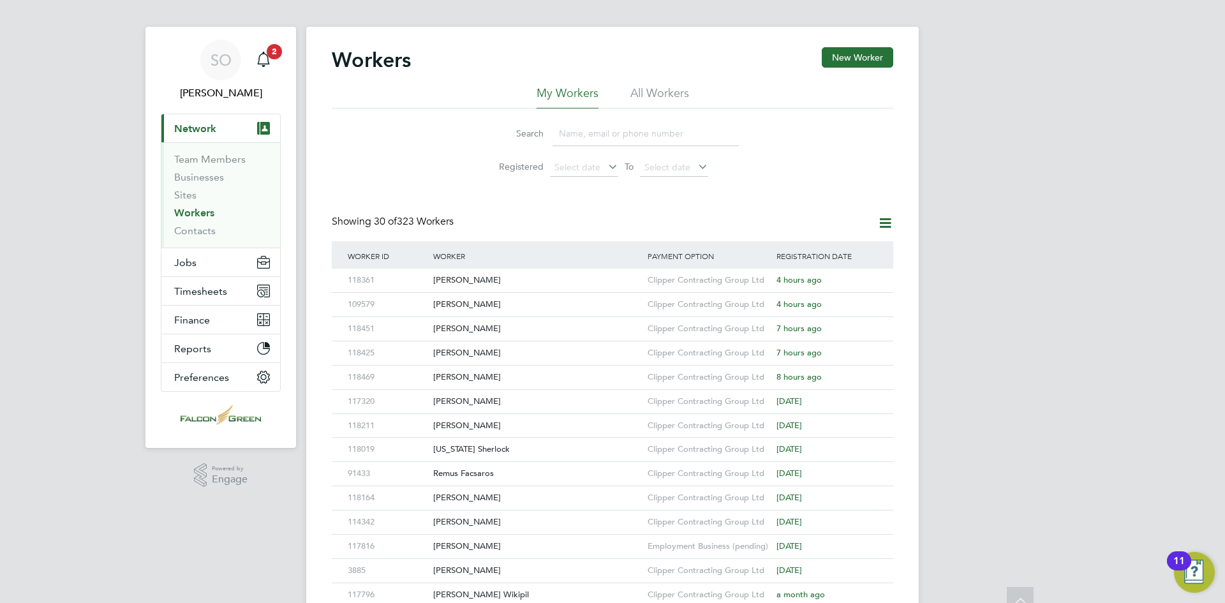
scroll to position [0, 0]
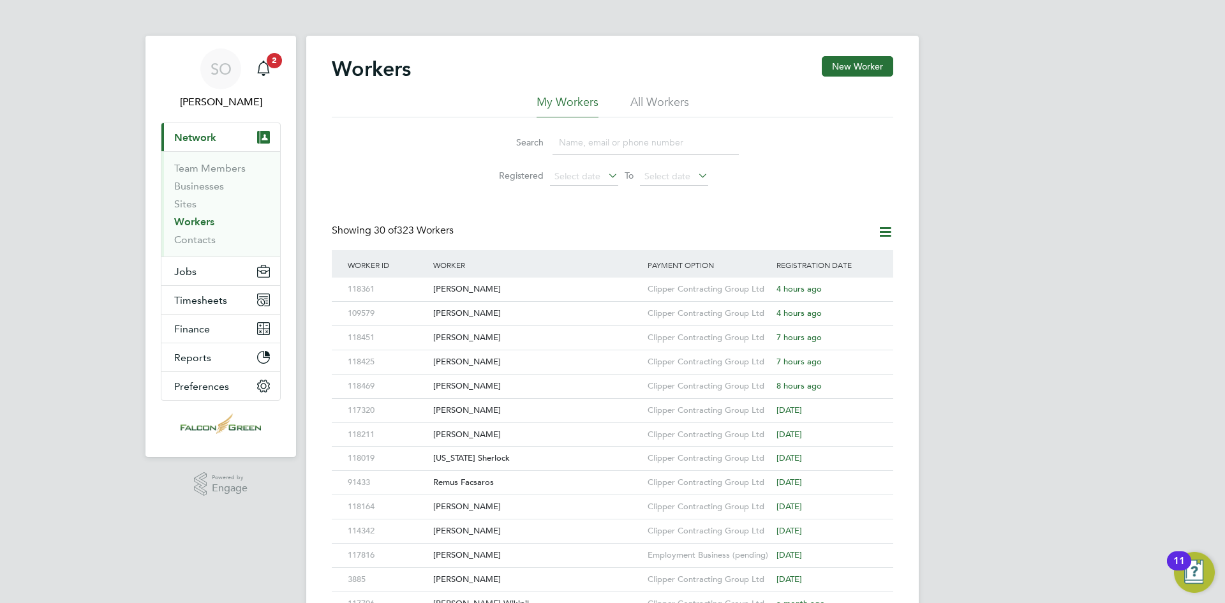
click at [6, 291] on div "SO Shane O'Reilly Notifications 2 Applications: Current page: Network Team Memb…" at bounding box center [612, 543] width 1225 height 1086
click at [851, 65] on button "New Worker" at bounding box center [856, 66] width 71 height 20
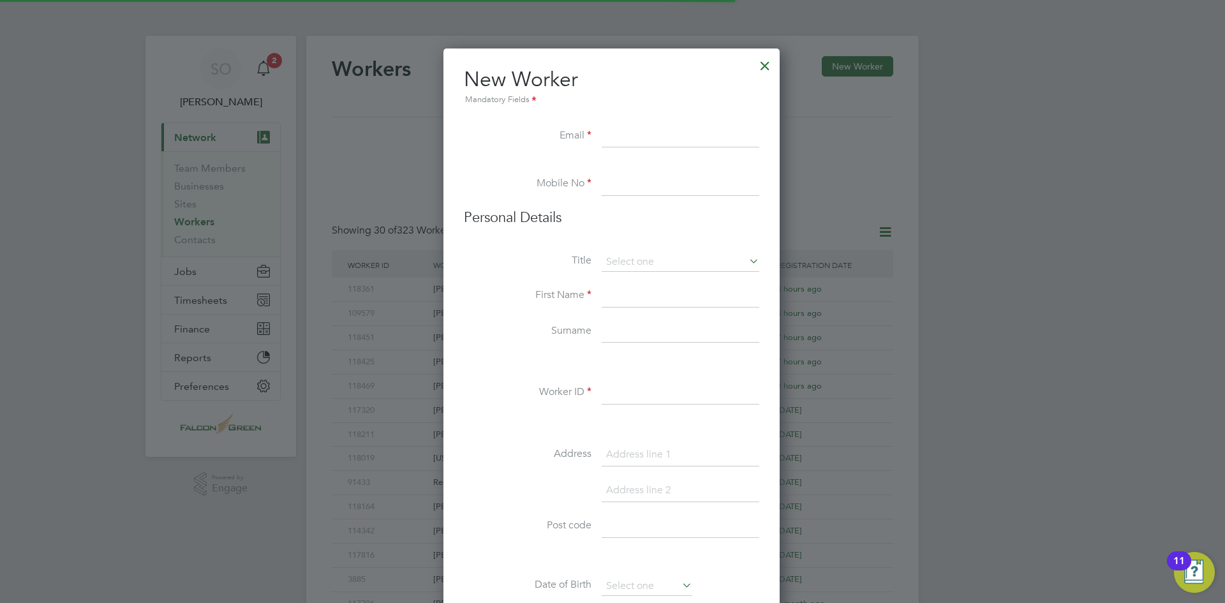
scroll to position [1086, 338]
click at [621, 134] on input at bounding box center [680, 136] width 158 height 23
click at [617, 134] on input at bounding box center [680, 136] width 158 height 23
paste input "tyagolopes@hotmail.com"
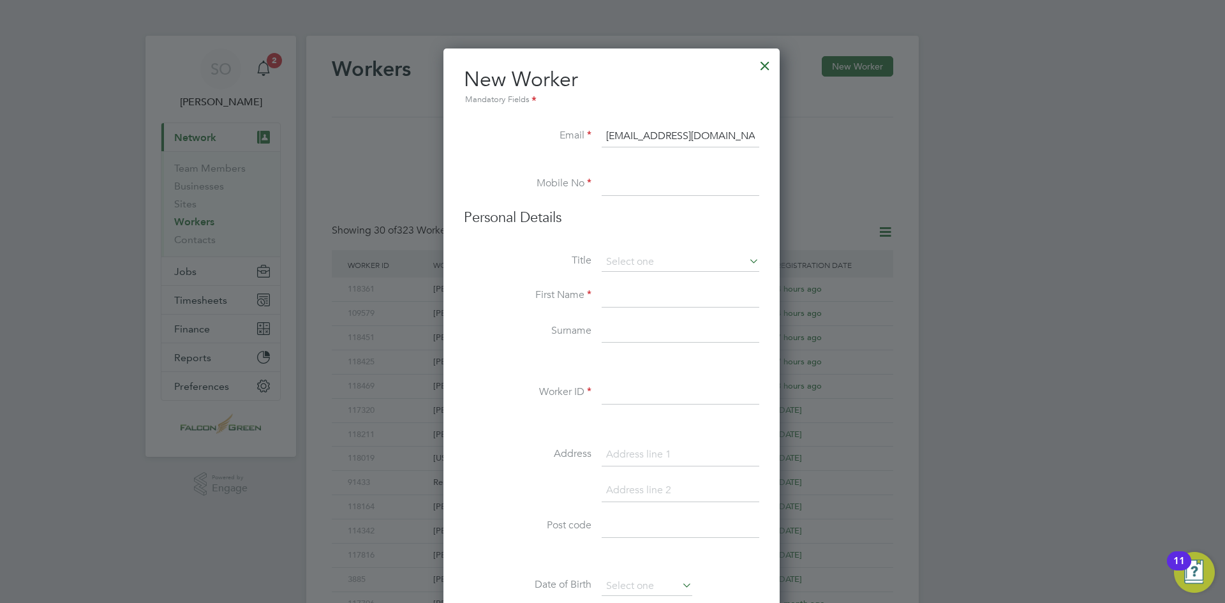
type input "tyagolopes@hotmail.com"
click at [626, 186] on input at bounding box center [680, 184] width 158 height 23
paste input "07402037476"
type input "07402037476"
click at [630, 267] on input at bounding box center [680, 262] width 158 height 19
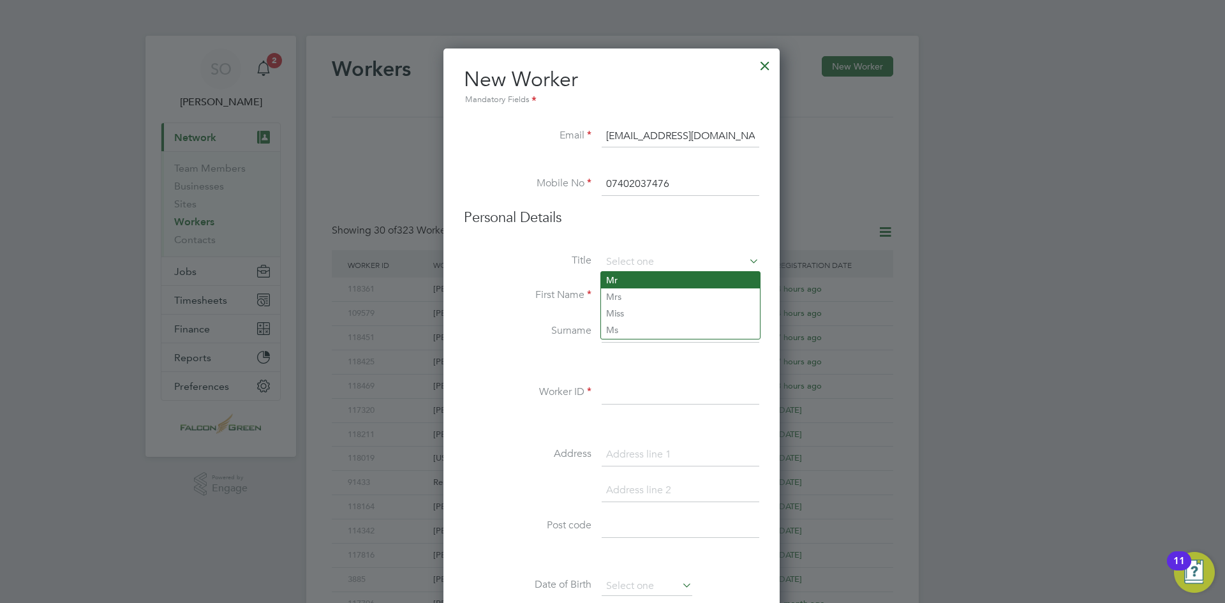
click at [627, 283] on li "Mr" at bounding box center [680, 280] width 159 height 17
type input "Mr"
click at [621, 300] on input at bounding box center [680, 295] width 158 height 23
type input "Tiago"
click at [623, 330] on input at bounding box center [680, 331] width 158 height 23
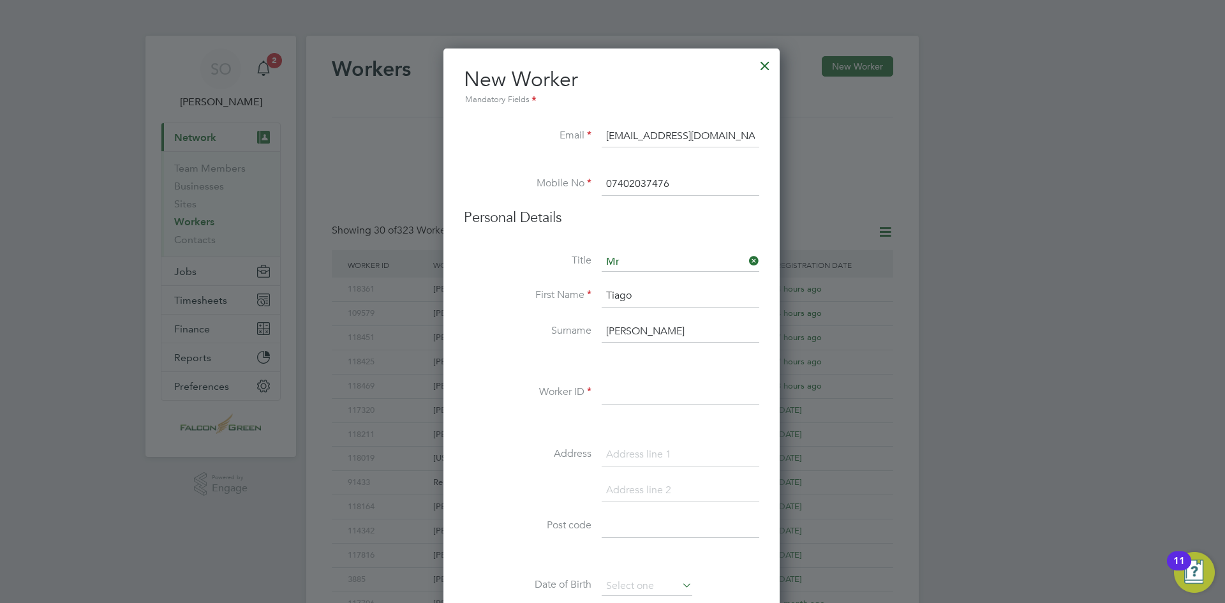
type input "Fernandes"
click at [623, 393] on input at bounding box center [680, 392] width 158 height 23
type input "6"
type input "50675"
click at [652, 462] on input at bounding box center [680, 454] width 158 height 23
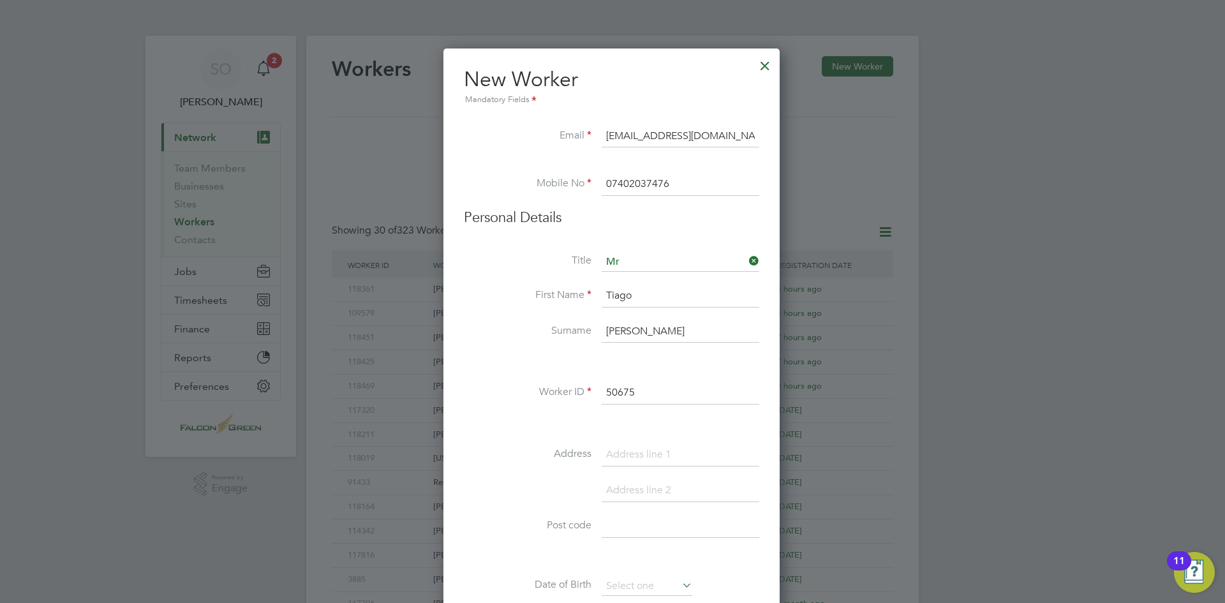
click at [647, 452] on input at bounding box center [680, 454] width 158 height 23
paste input "22B Ashmount Road"
type input "22B Ashmount Road"
click at [645, 486] on input at bounding box center [680, 490] width 158 height 23
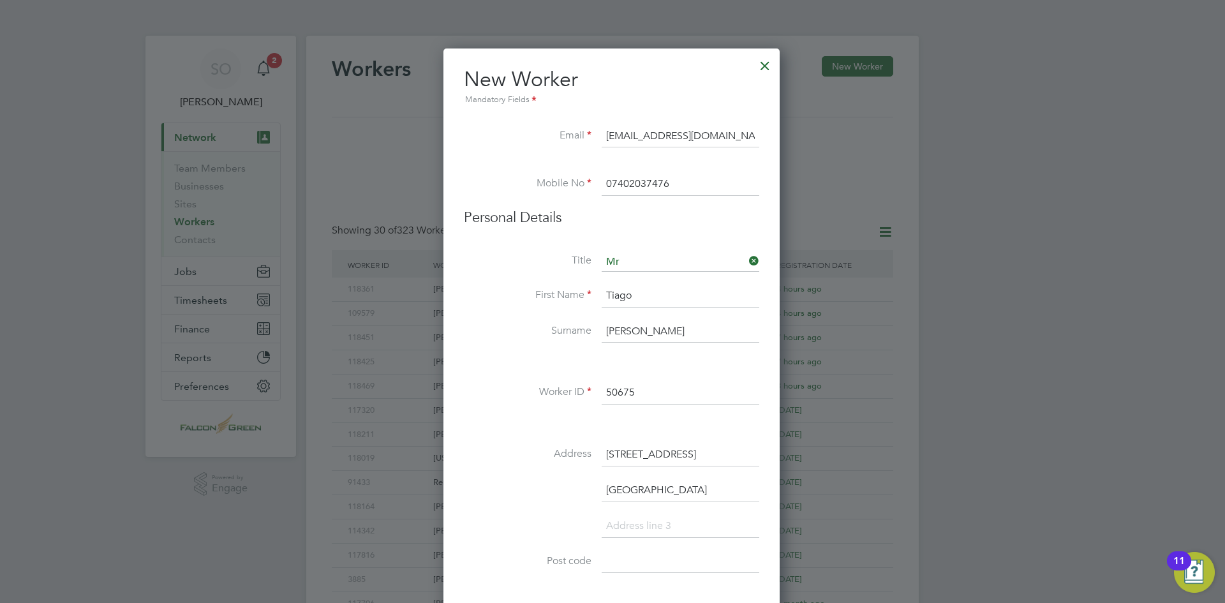
type input "London"
click at [630, 561] on input at bounding box center [680, 561] width 158 height 23
paste input "N15 4DD"
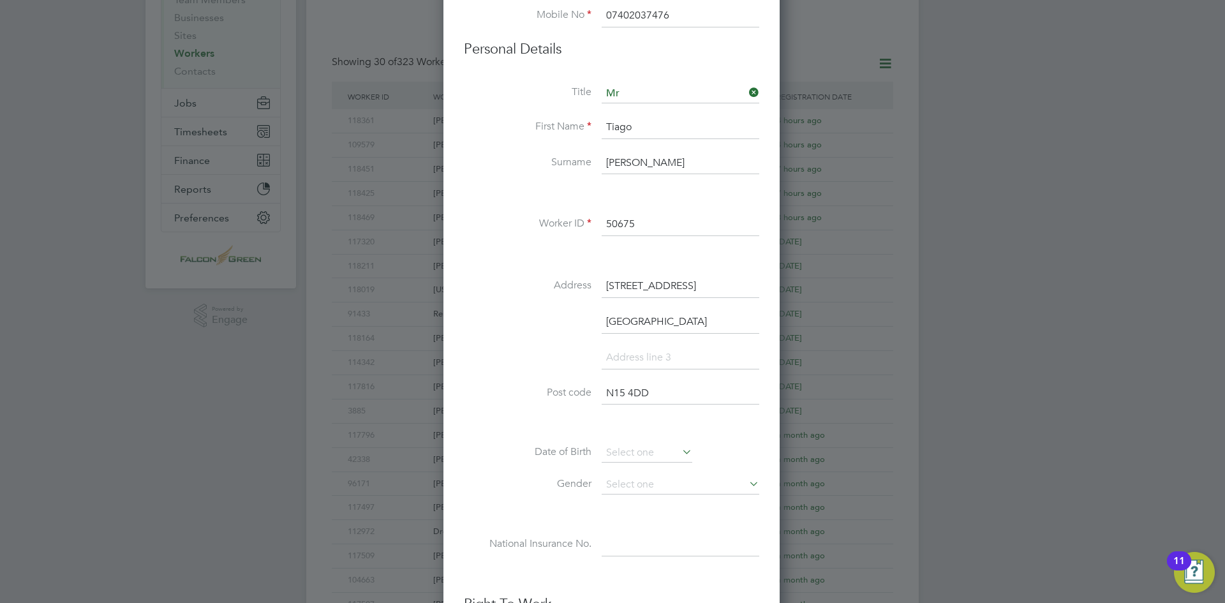
scroll to position [191, 0]
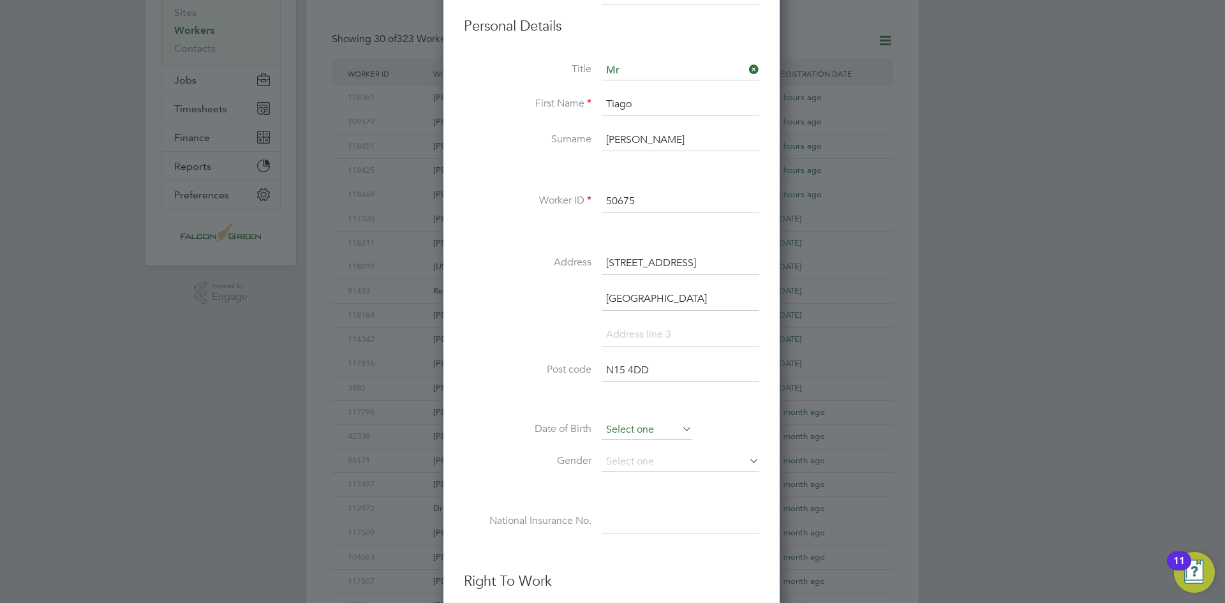
type input "N15 4DD"
click at [631, 427] on input at bounding box center [646, 429] width 91 height 19
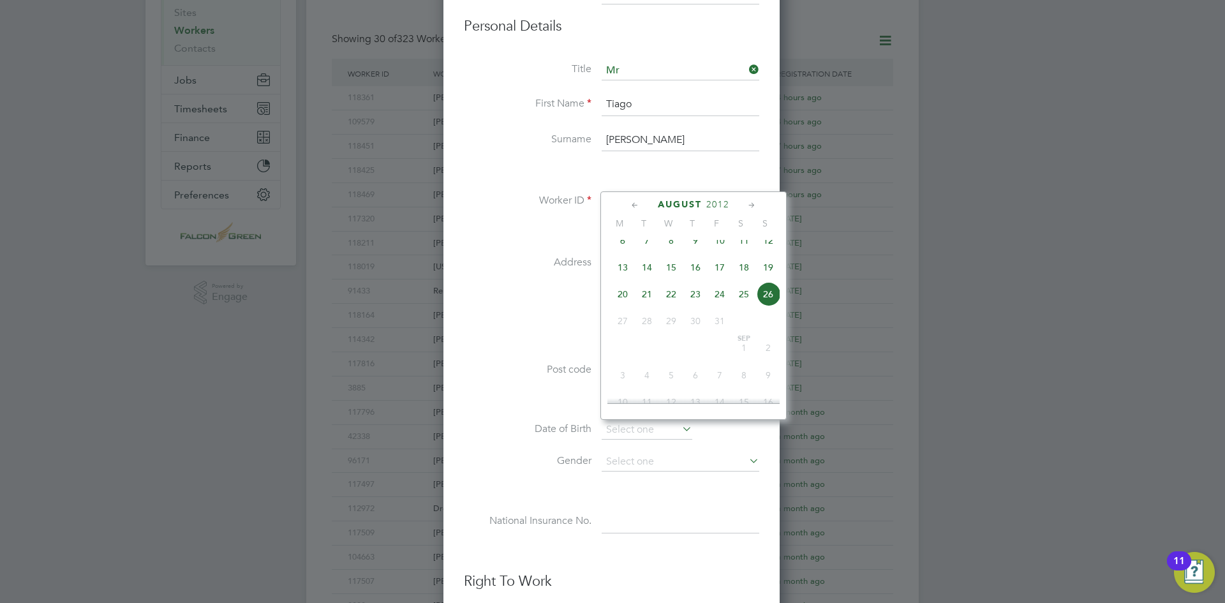
click at [721, 203] on span "2012" at bounding box center [717, 204] width 23 height 11
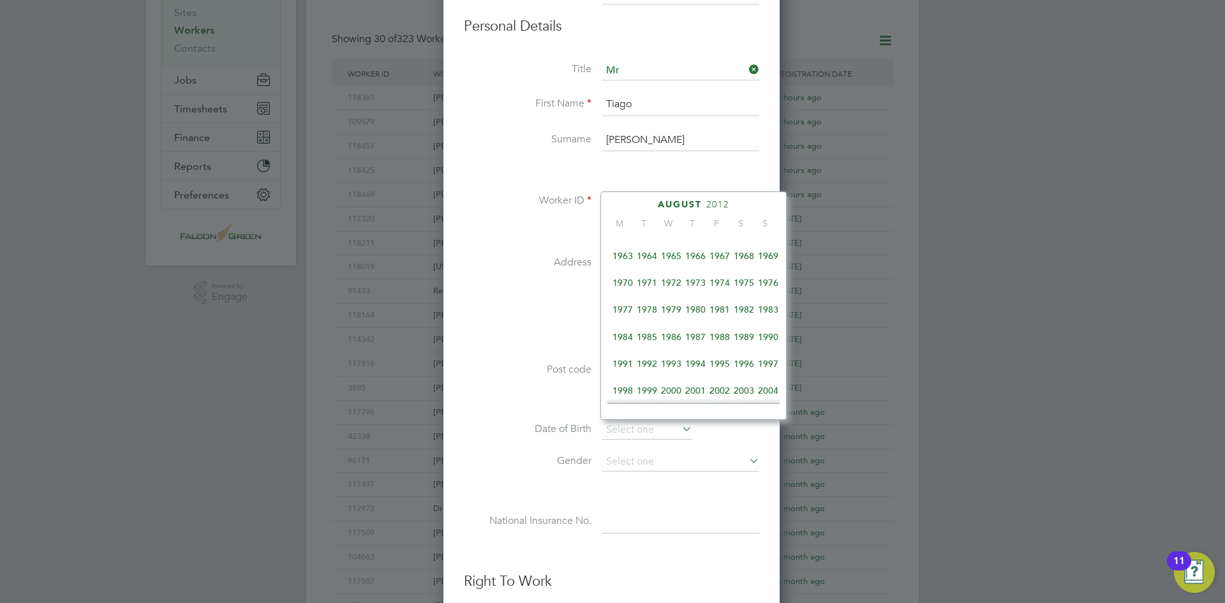
scroll to position [210, 0]
click at [677, 341] on span "1986" at bounding box center [671, 338] width 24 height 24
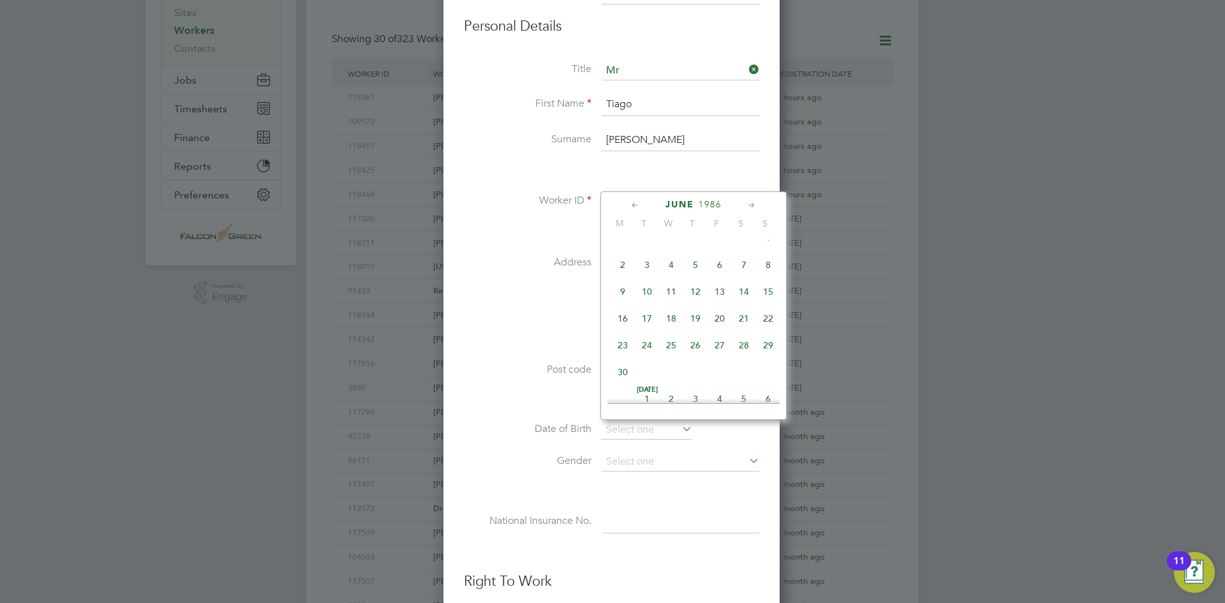
scroll to position [258, 0]
click at [722, 351] on span "16" at bounding box center [719, 344] width 24 height 24
type input "16 May 1986"
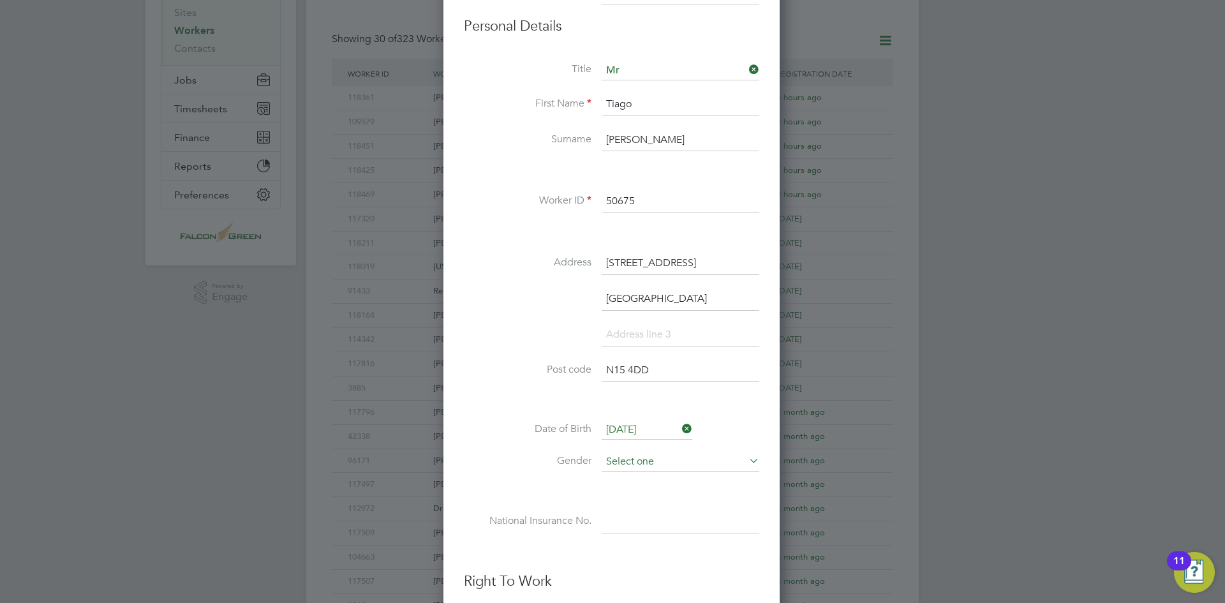
click at [681, 455] on input at bounding box center [680, 461] width 158 height 19
click at [634, 479] on li "Male" at bounding box center [680, 479] width 159 height 17
type input "Male"
click at [616, 522] on input at bounding box center [680, 521] width 158 height 23
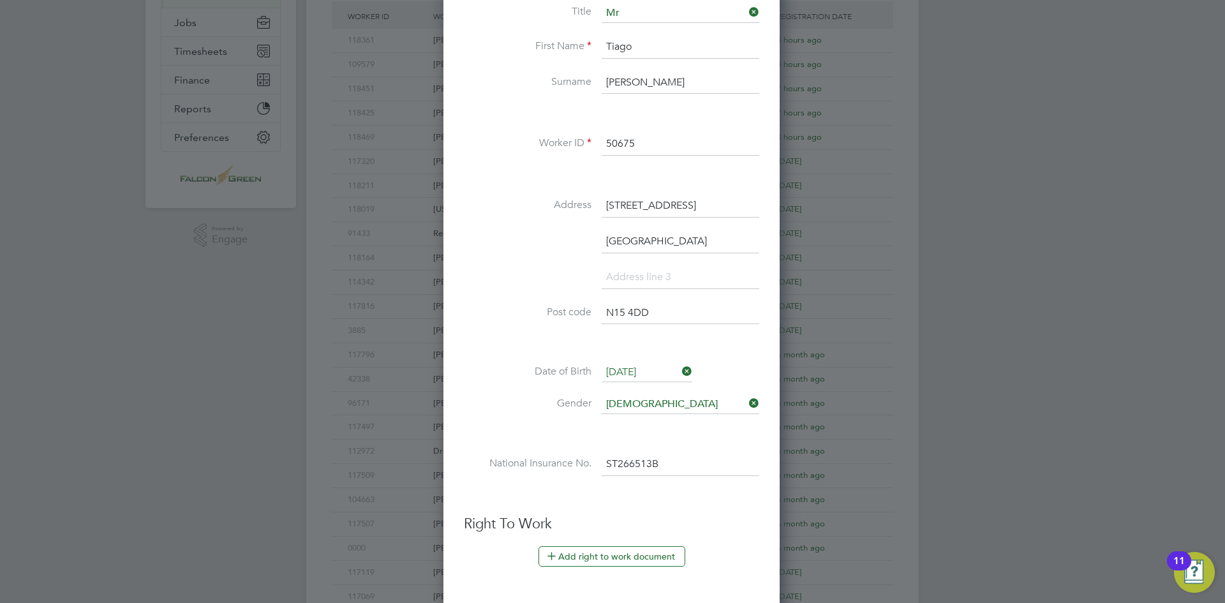
scroll to position [319, 0]
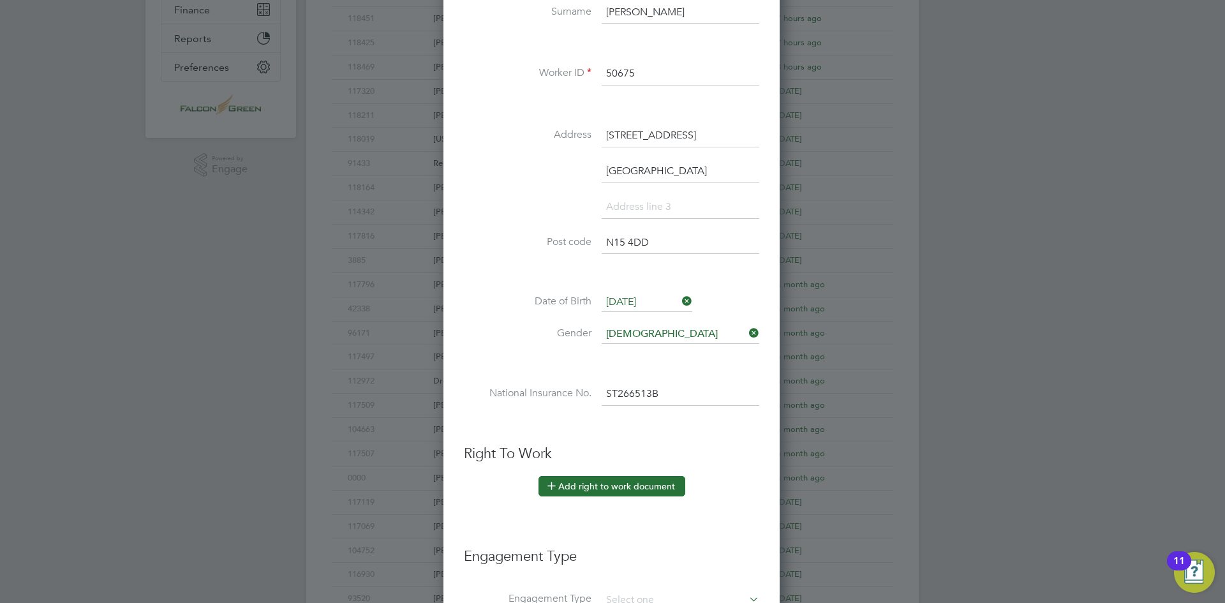
type input "ST 26 65 13 B"
click at [596, 489] on button "Add right to work document" at bounding box center [611, 486] width 147 height 20
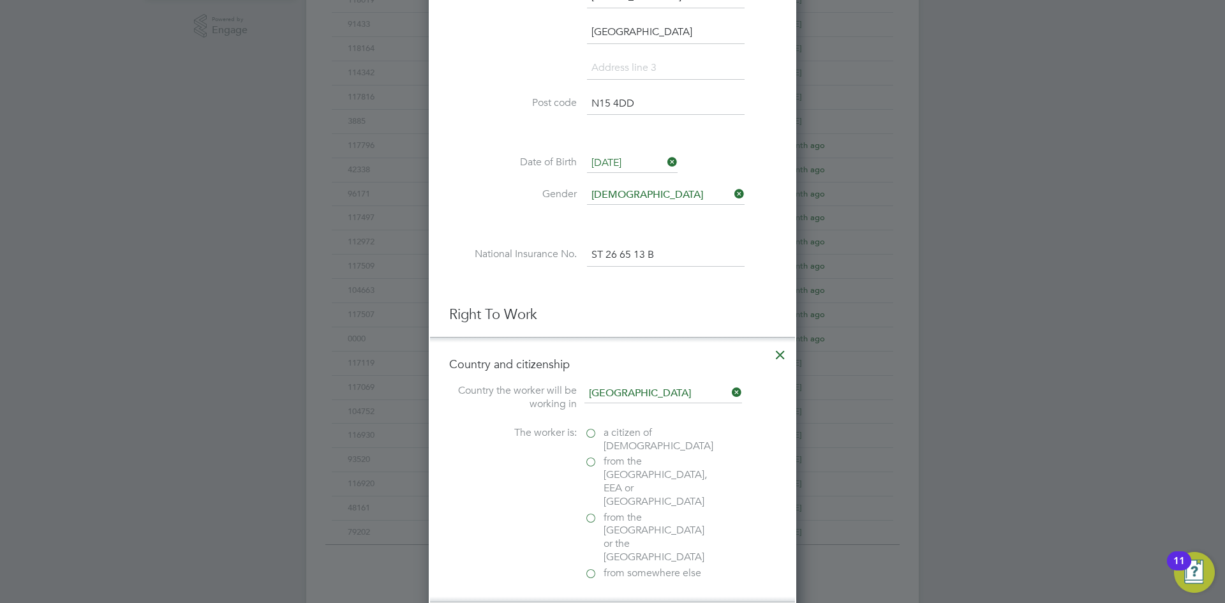
scroll to position [574, 0]
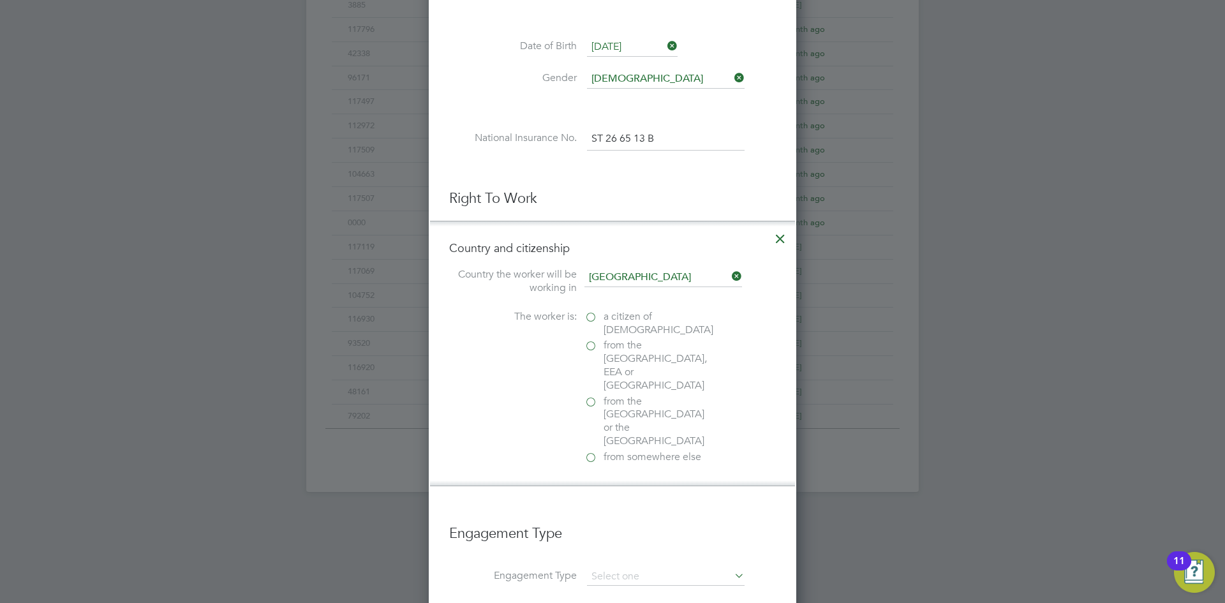
click at [589, 346] on label "from the EU, EEA or Switzerland" at bounding box center [648, 365] width 128 height 53
click at [0, 0] on input "from the EU, EEA or Switzerland" at bounding box center [0, 0] width 0 height 0
click at [596, 479] on label "Yes" at bounding box center [648, 485] width 128 height 13
click at [0, 0] on input "Yes" at bounding box center [0, 0] width 0 height 0
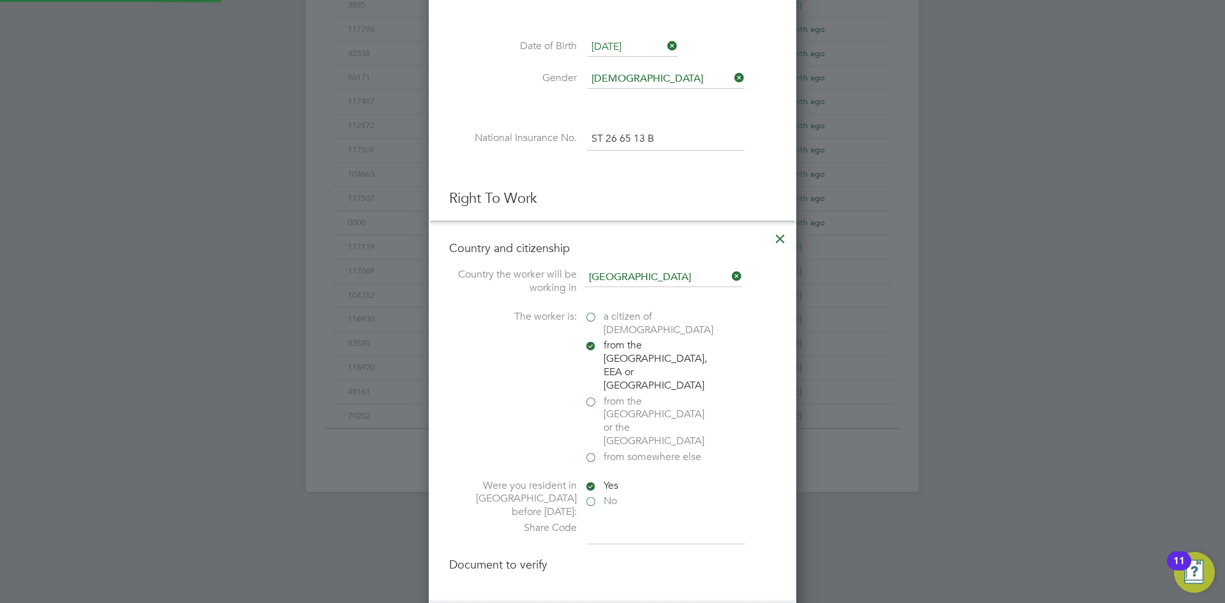
scroll to position [1450, 368]
click at [612, 521] on input at bounding box center [666, 532] width 158 height 23
click at [614, 521] on input at bounding box center [666, 532] width 158 height 23
type input "W3E DJC 6ST"
click at [503, 328] on div "The worker is: a citizen of United Kingdom from the EU, EEA or Switzerland from…" at bounding box center [612, 388] width 327 height 156
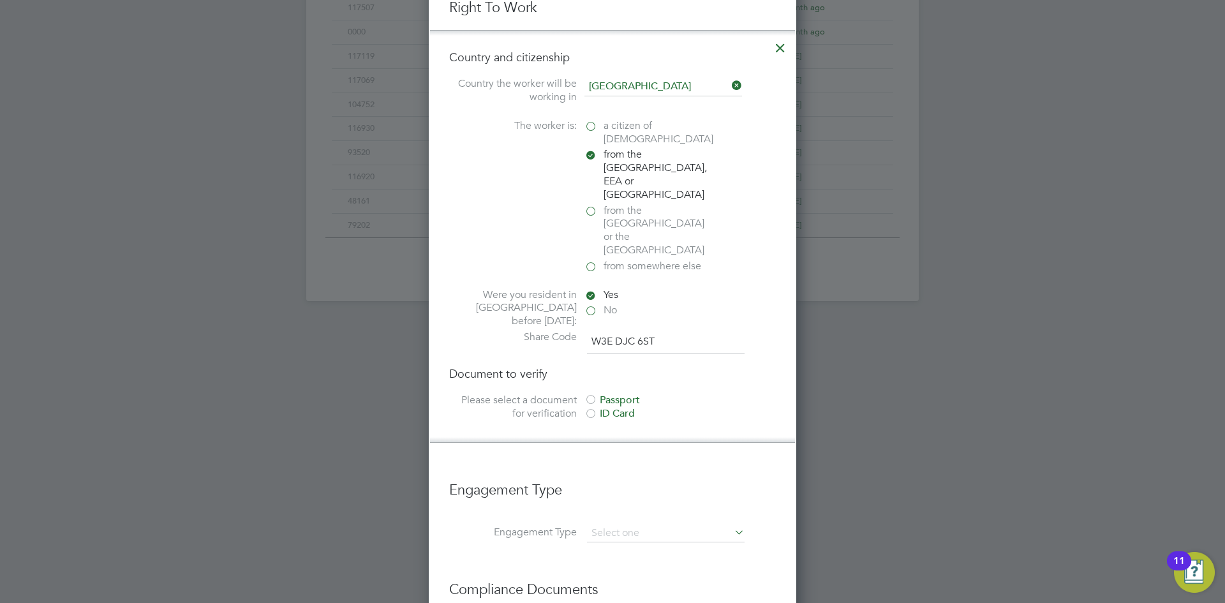
scroll to position [765, 0]
click at [625, 393] on div "Passport" at bounding box center [679, 399] width 191 height 13
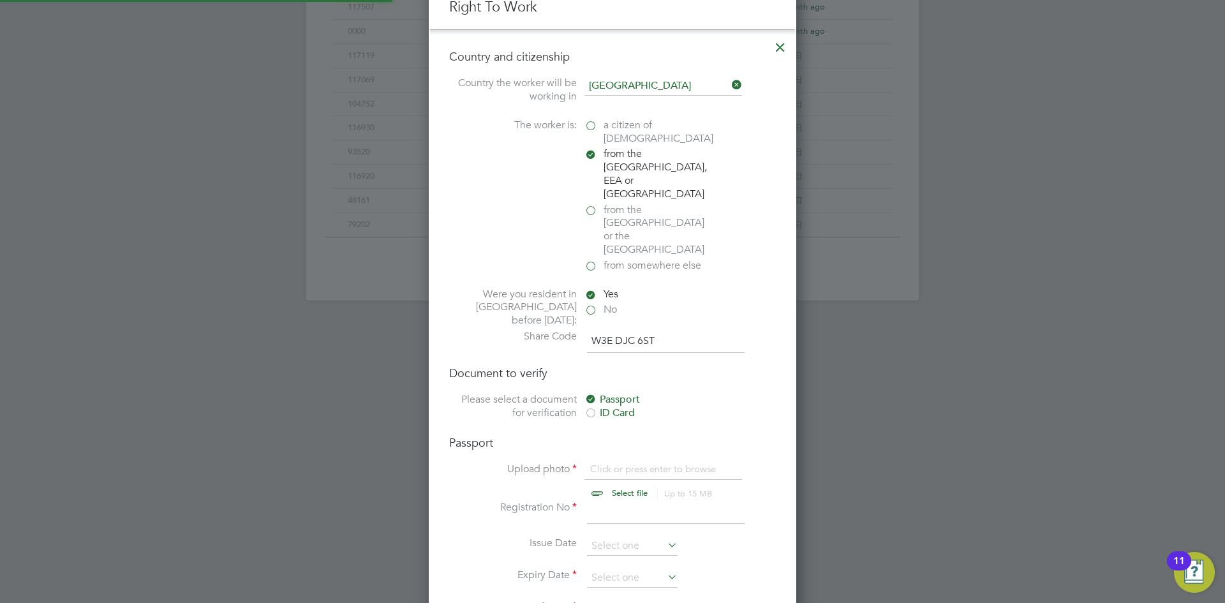
scroll to position [1693, 368]
click at [618, 462] on input "file" at bounding box center [641, 481] width 200 height 38
type input "C:\fakepath\Tiago PP new.png"
click at [615, 501] on input at bounding box center [666, 512] width 158 height 23
type input "CF25828"
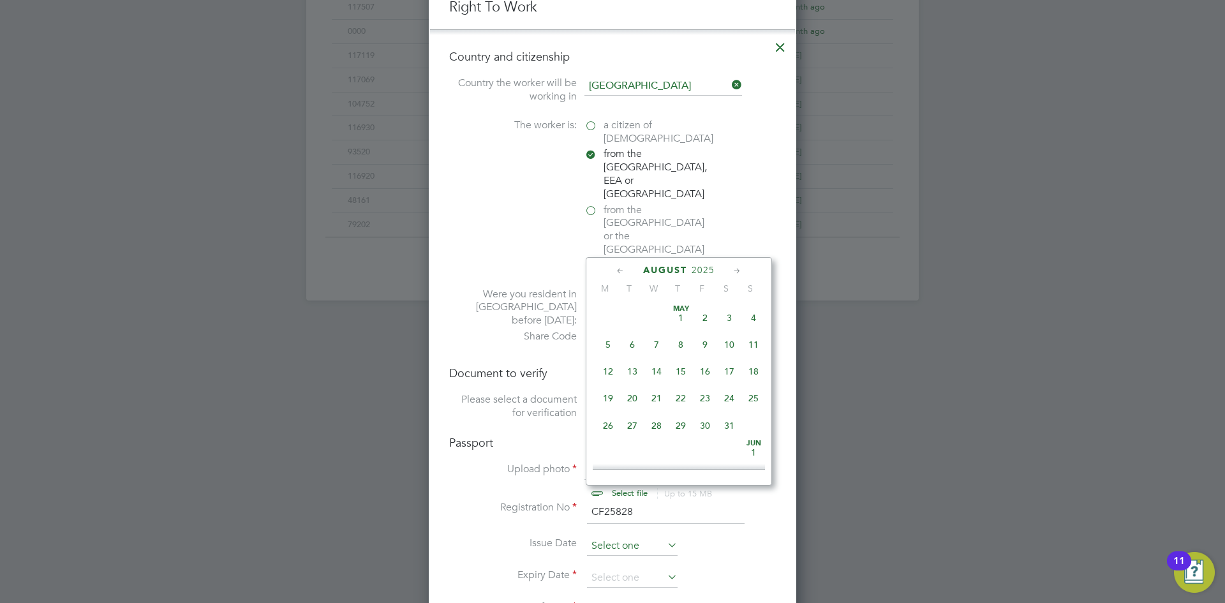
click at [610, 536] on input at bounding box center [632, 545] width 91 height 19
click at [623, 271] on icon at bounding box center [620, 271] width 12 height 14
click at [621, 271] on icon at bounding box center [620, 271] width 12 height 14
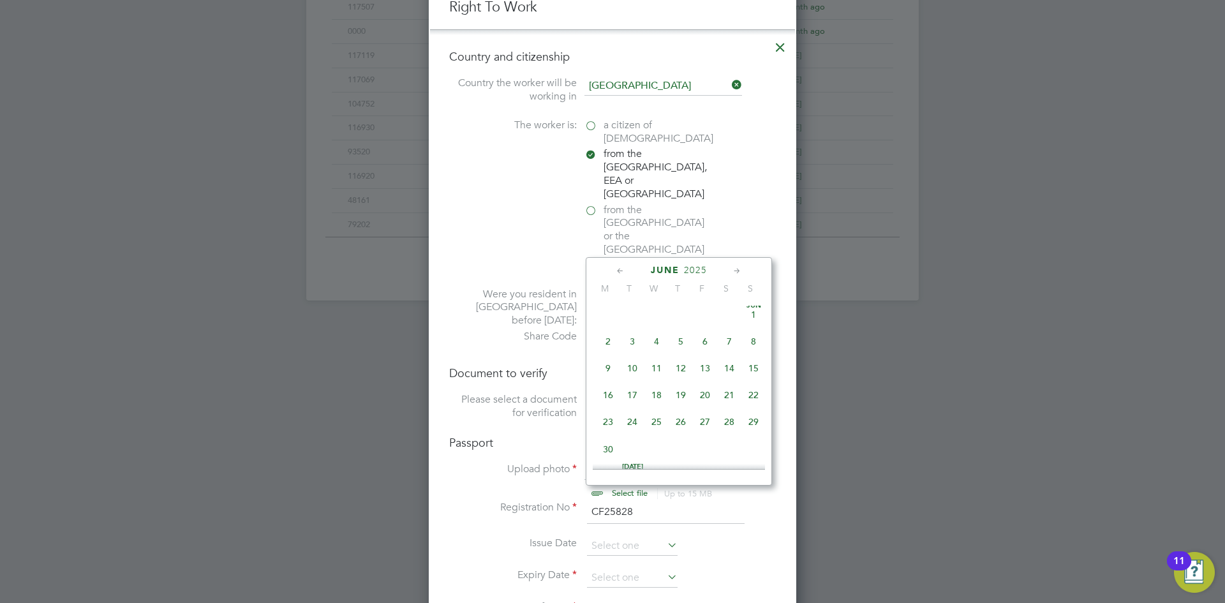
click at [621, 271] on icon at bounding box center [620, 271] width 12 height 14
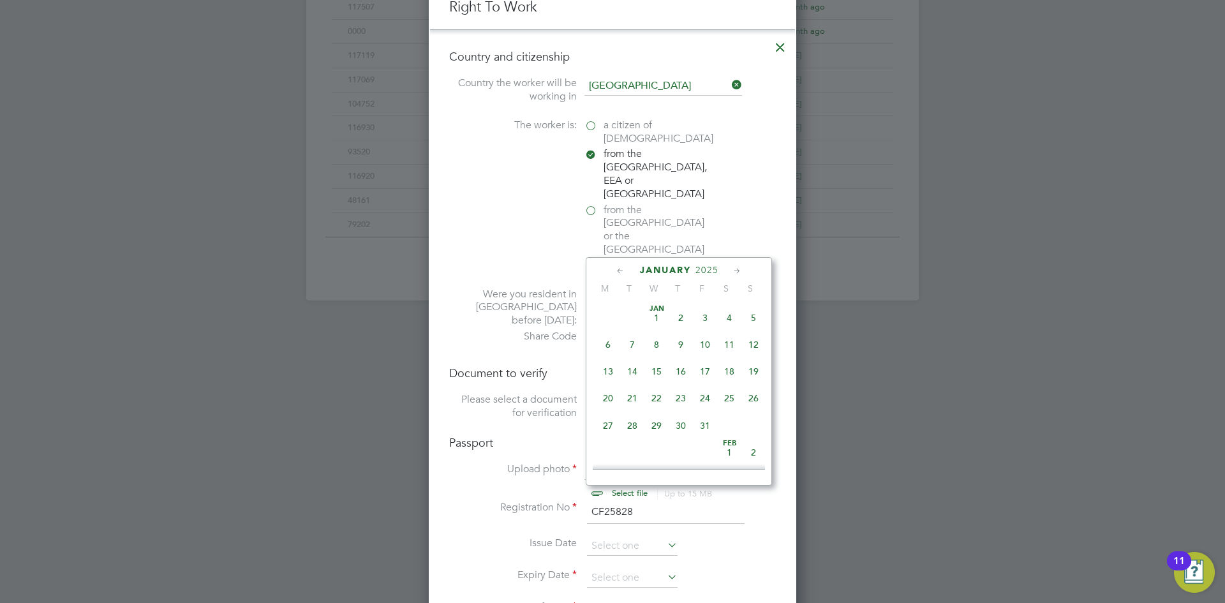
click at [607, 425] on span "27" at bounding box center [608, 425] width 24 height 24
type input "27 Jan 2025"
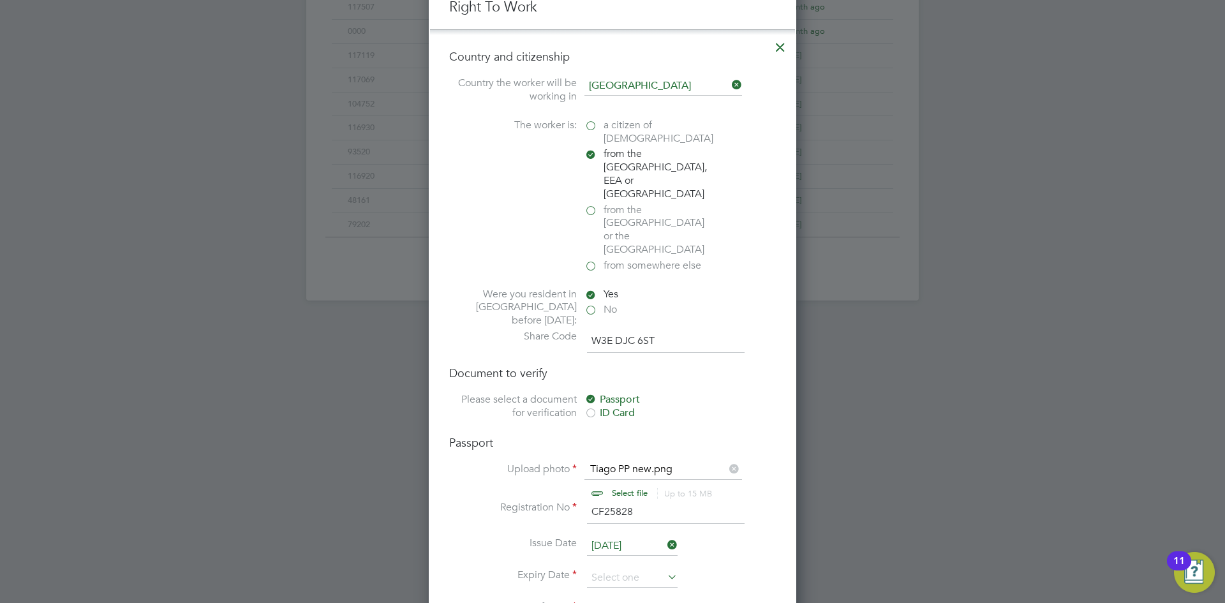
scroll to position [829, 0]
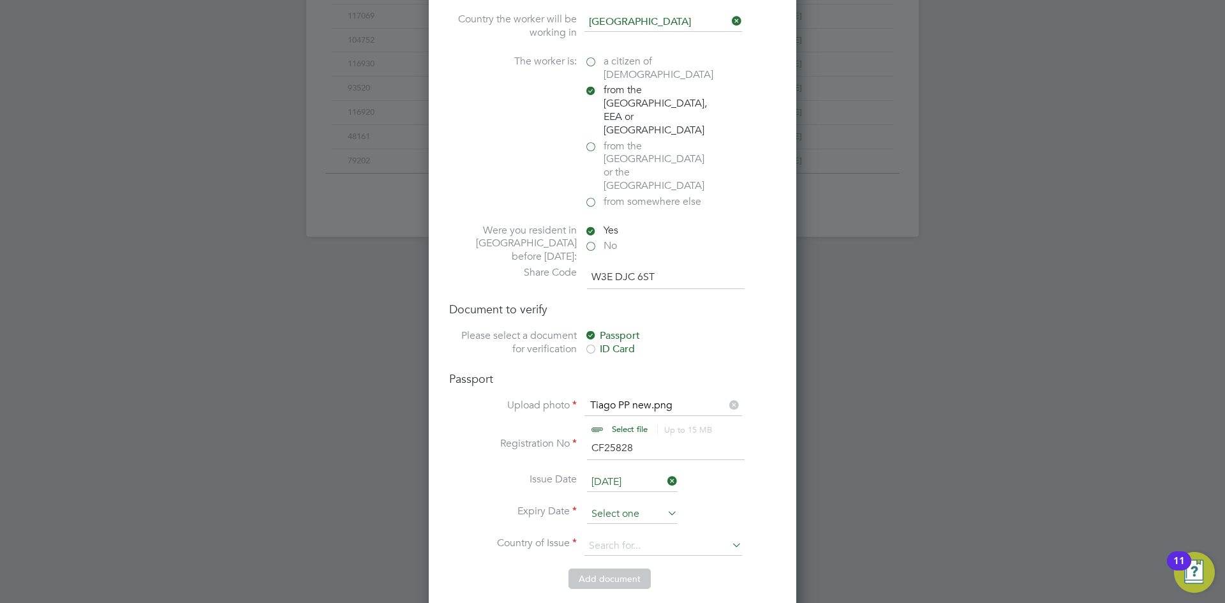
click at [630, 505] on input at bounding box center [632, 514] width 91 height 19
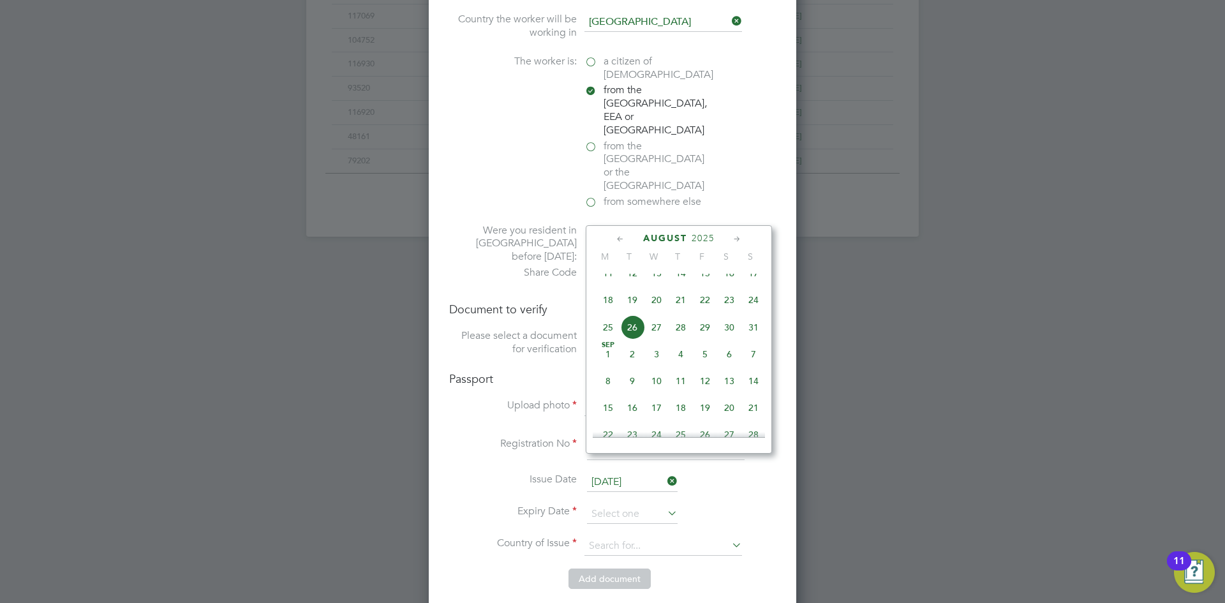
click at [707, 231] on div "August 2025 M T W T F S S May 1 2 3 4 5 6 7 8 9 10 11 12 13 14 15 16 17 18 19 2…" at bounding box center [679, 339] width 186 height 228
click at [707, 238] on span "2025" at bounding box center [702, 238] width 23 height 11
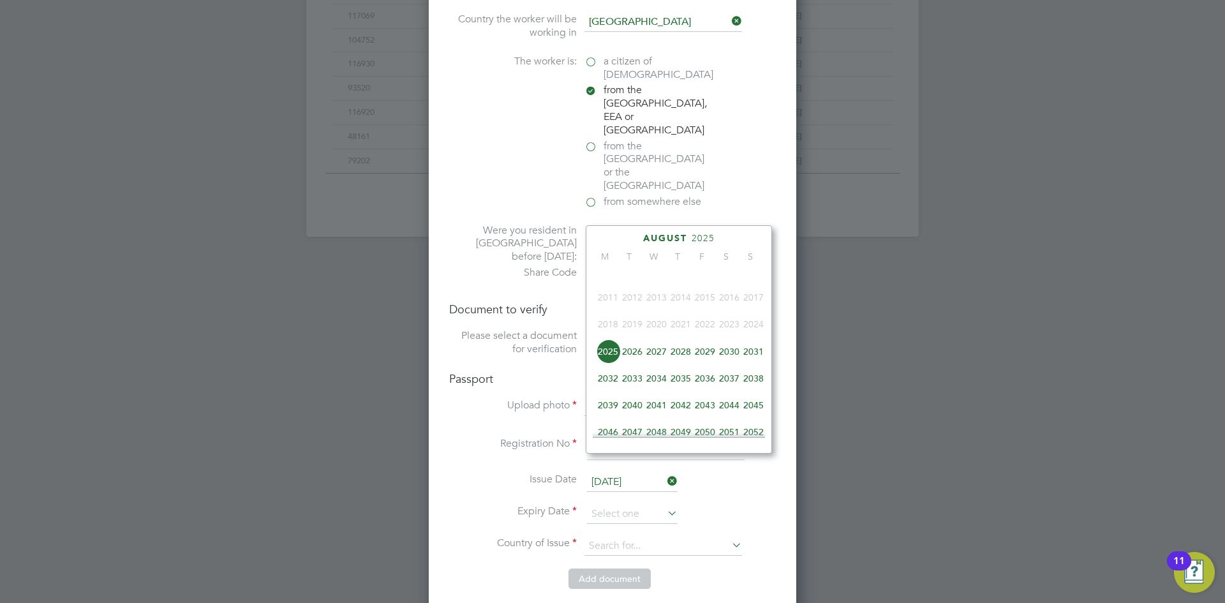
click at [752, 358] on span "2031" at bounding box center [753, 351] width 24 height 24
click at [619, 235] on icon at bounding box center [620, 239] width 12 height 14
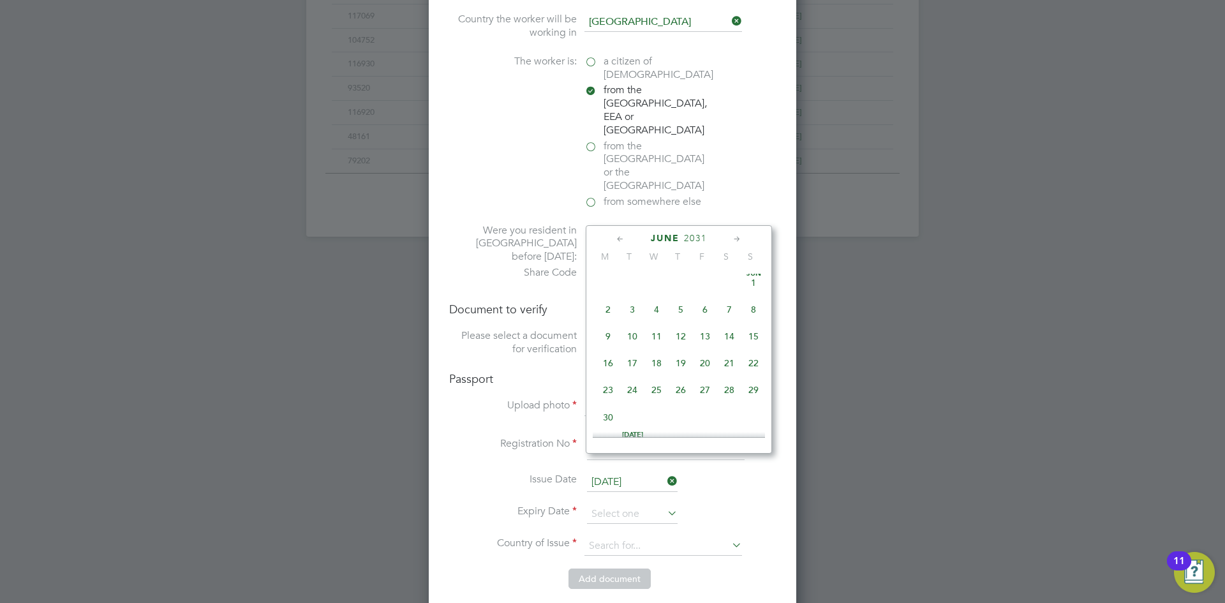
click at [619, 235] on icon at bounding box center [620, 239] width 12 height 14
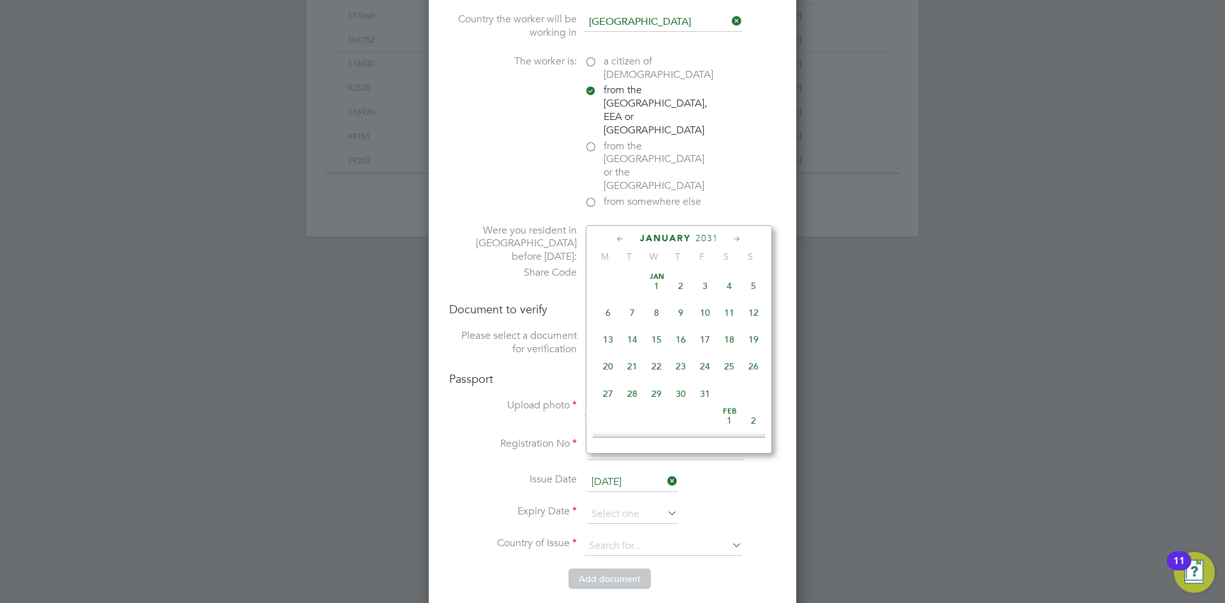
click at [608, 392] on span "27" at bounding box center [608, 393] width 24 height 24
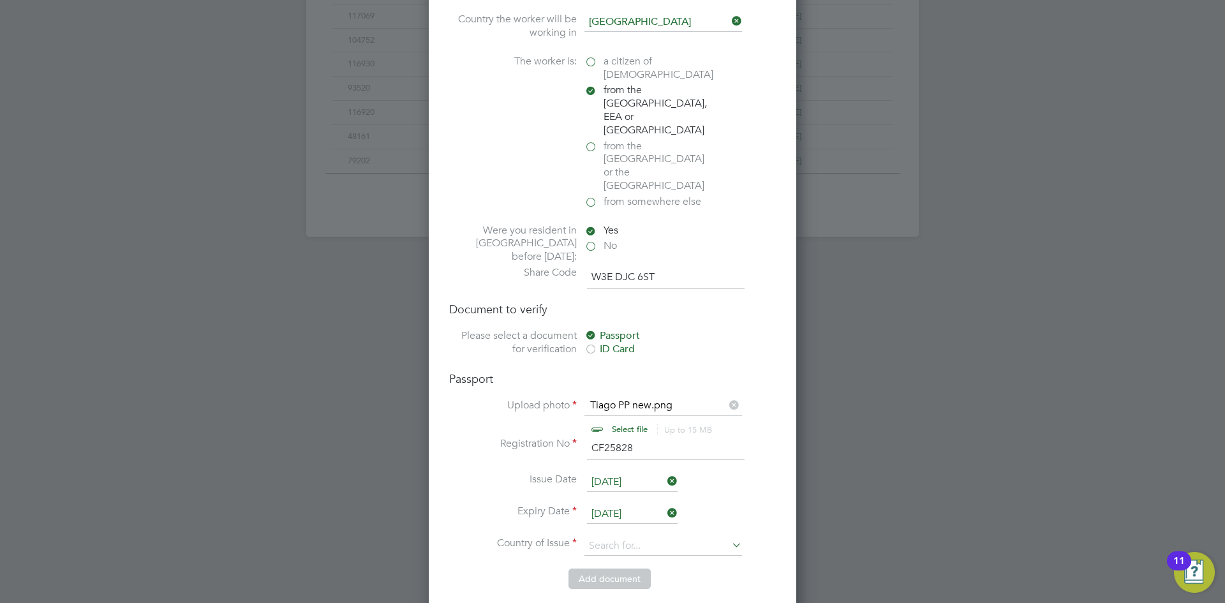
click at [644, 505] on input "27 Jan 2031" at bounding box center [632, 514] width 91 height 19
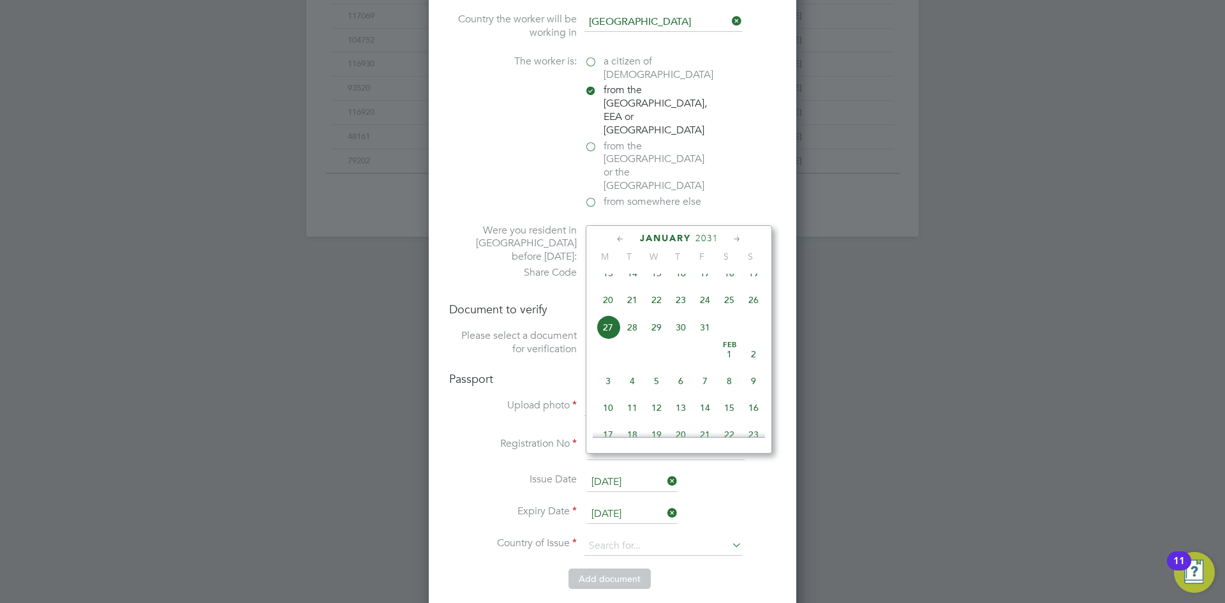
click at [710, 236] on span "2031" at bounding box center [706, 238] width 23 height 11
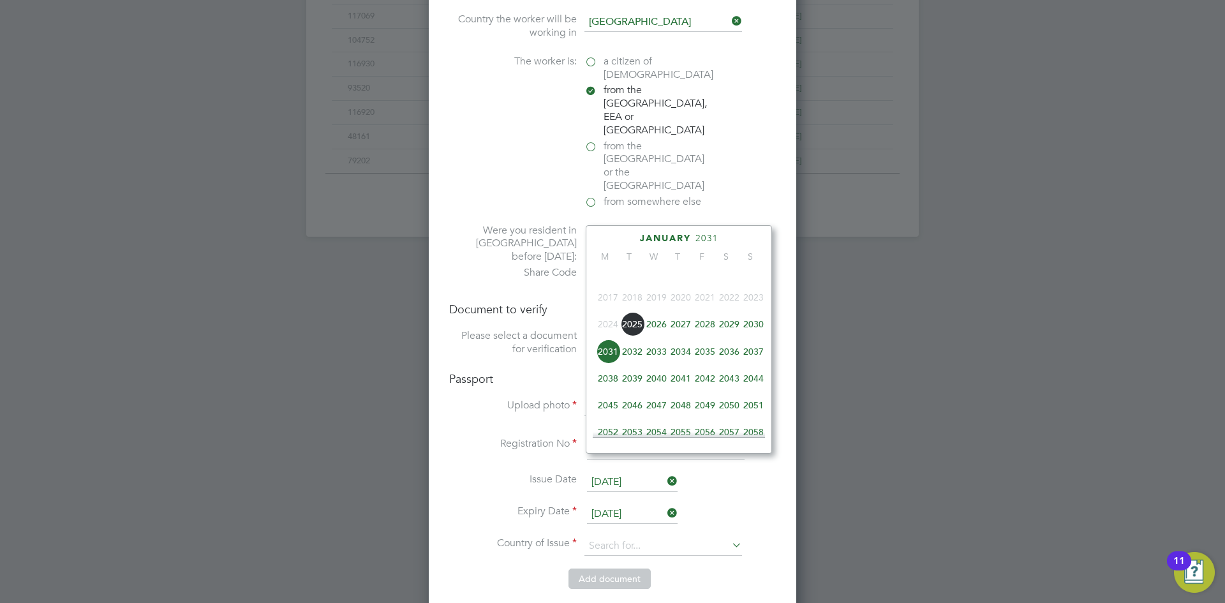
click at [758, 330] on span "2030" at bounding box center [753, 324] width 24 height 24
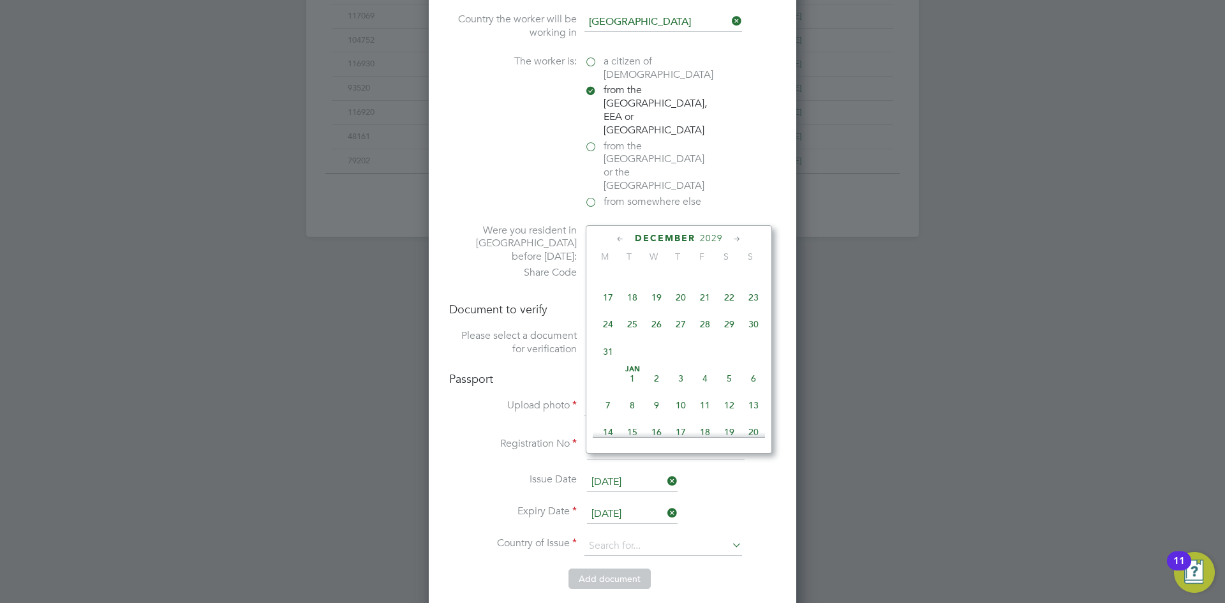
click at [712, 568] on li "Add document" at bounding box center [612, 584] width 327 height 33
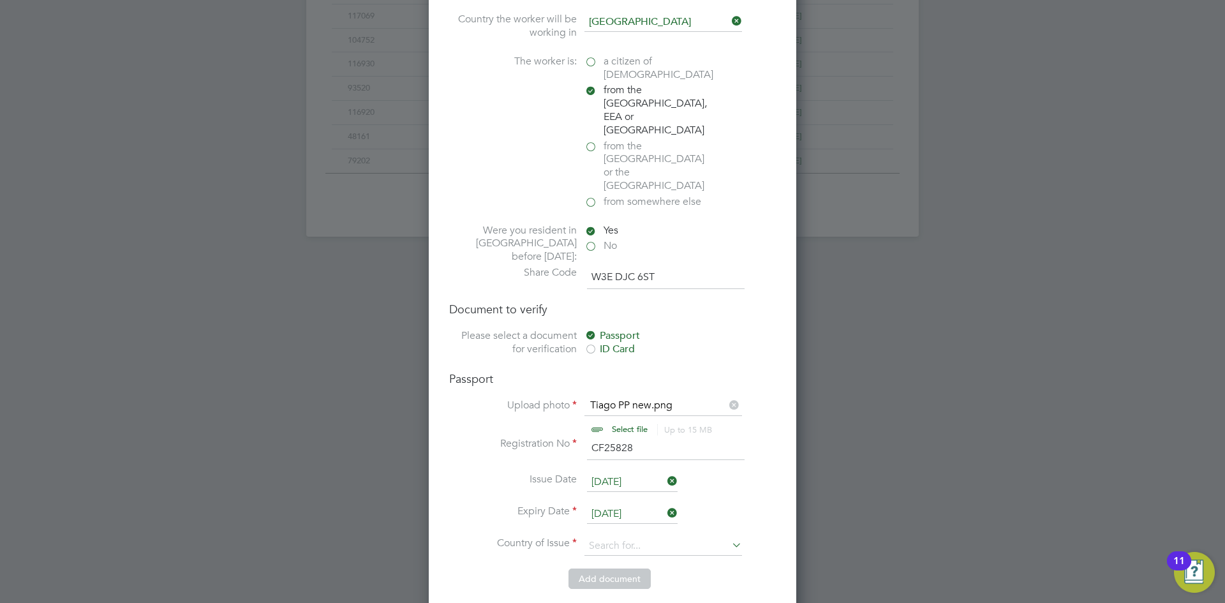
click at [648, 505] on input "27 Jan 2031" at bounding box center [632, 514] width 91 height 19
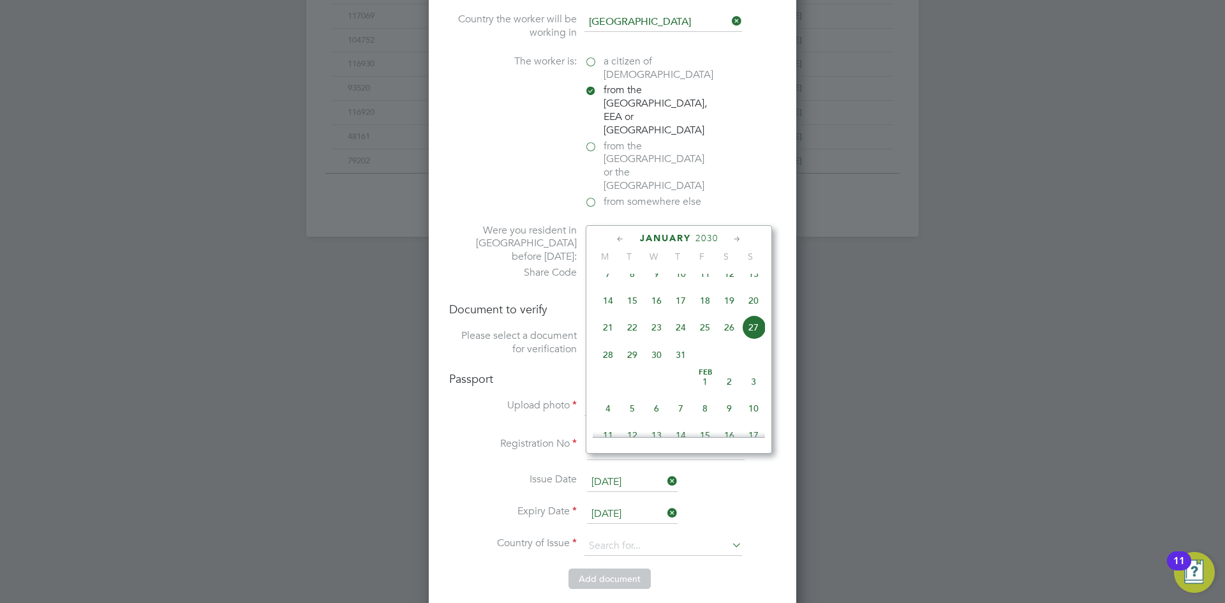
click at [707, 235] on span "2030" at bounding box center [706, 238] width 23 height 11
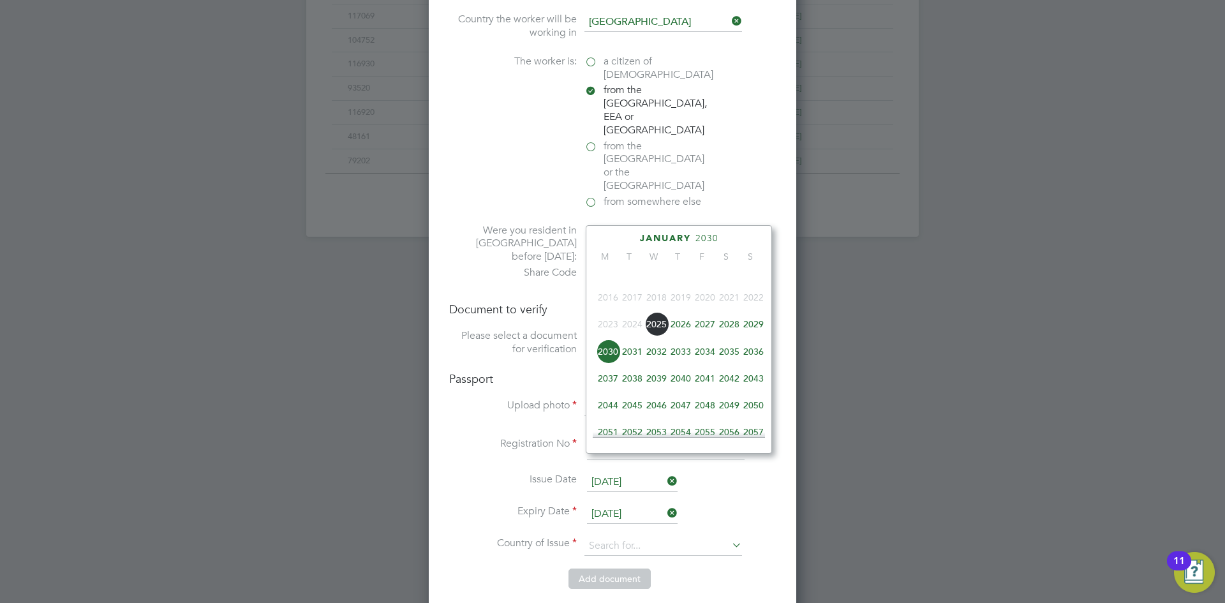
click at [601, 356] on span "2030" at bounding box center [608, 351] width 24 height 24
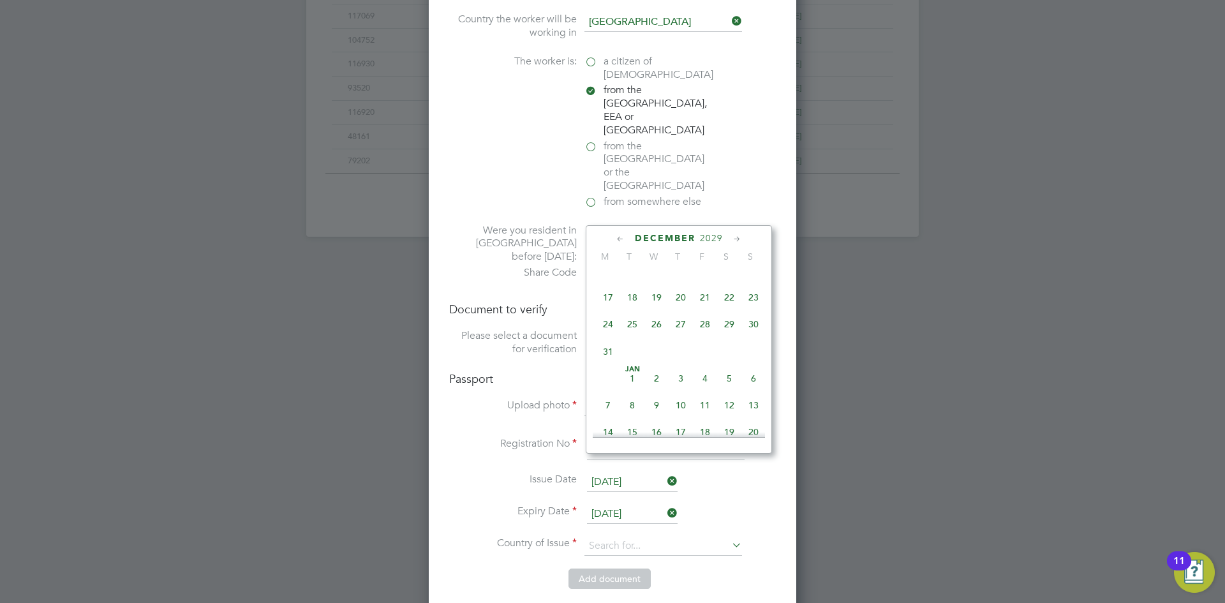
click at [715, 237] on span "2029" at bounding box center [711, 238] width 23 height 11
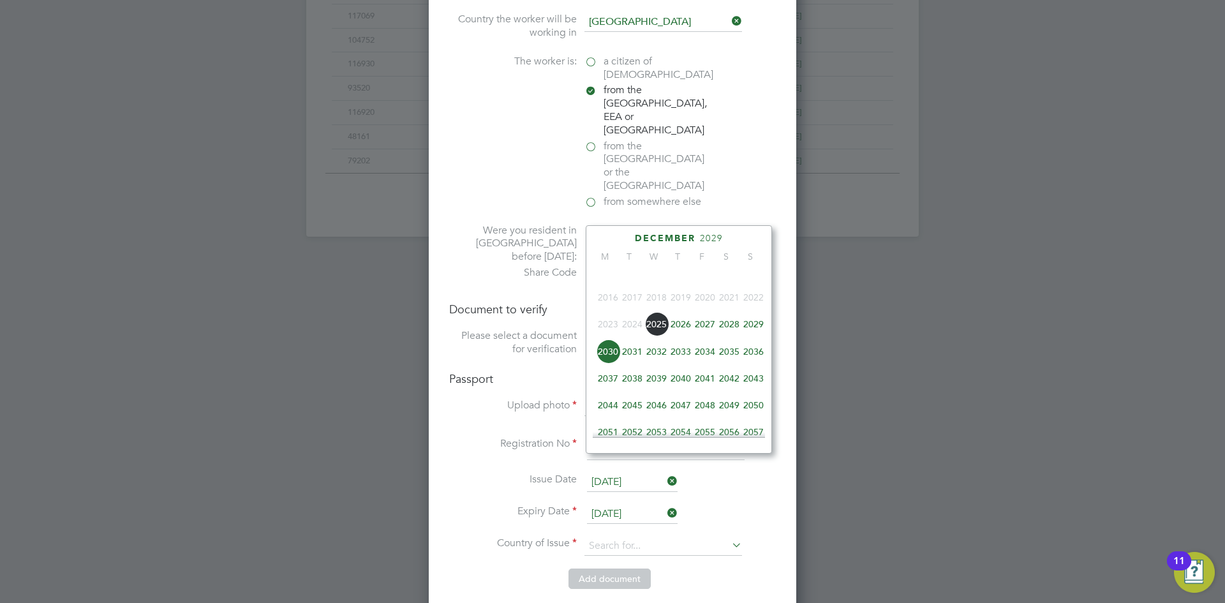
drag, startPoint x: 634, startPoint y: 358, endPoint x: 605, endPoint y: 359, distance: 29.4
click at [605, 359] on div "2030 2031 2032 2033 2034 2035 2036 2037 2038 2039 2040 2041 2042 2043 2044 2045…" at bounding box center [687, 406] width 188 height 135
click at [605, 359] on span "2030" at bounding box center [608, 351] width 24 height 24
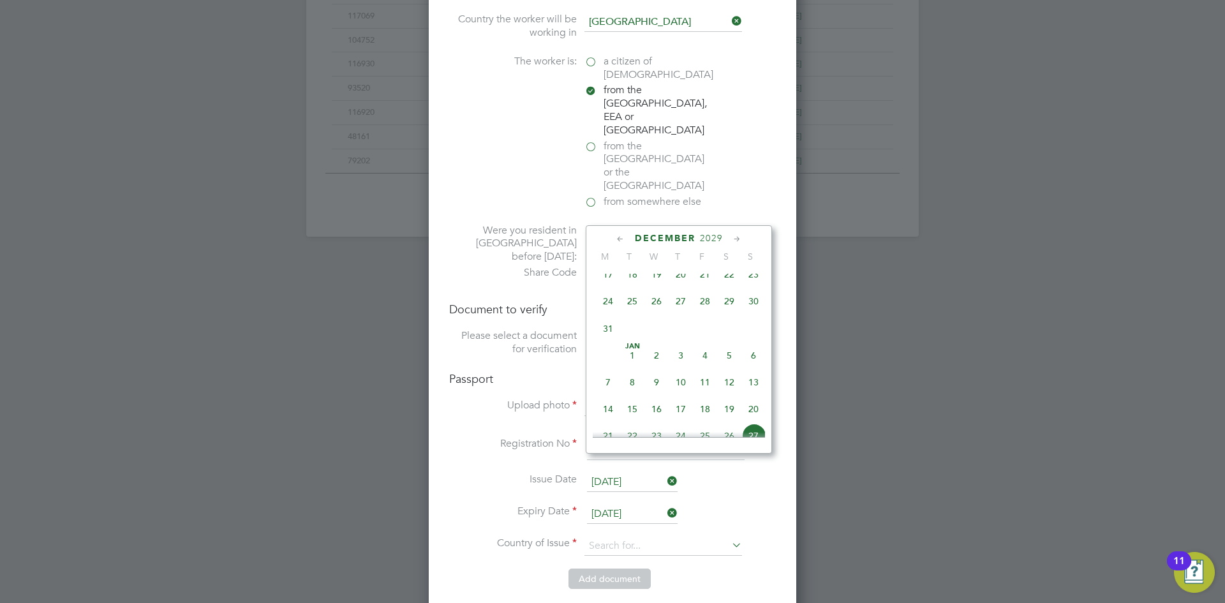
scroll to position [402, 0]
click at [753, 402] on span "27" at bounding box center [753, 395] width 24 height 24
type input "27 Jan 2030"
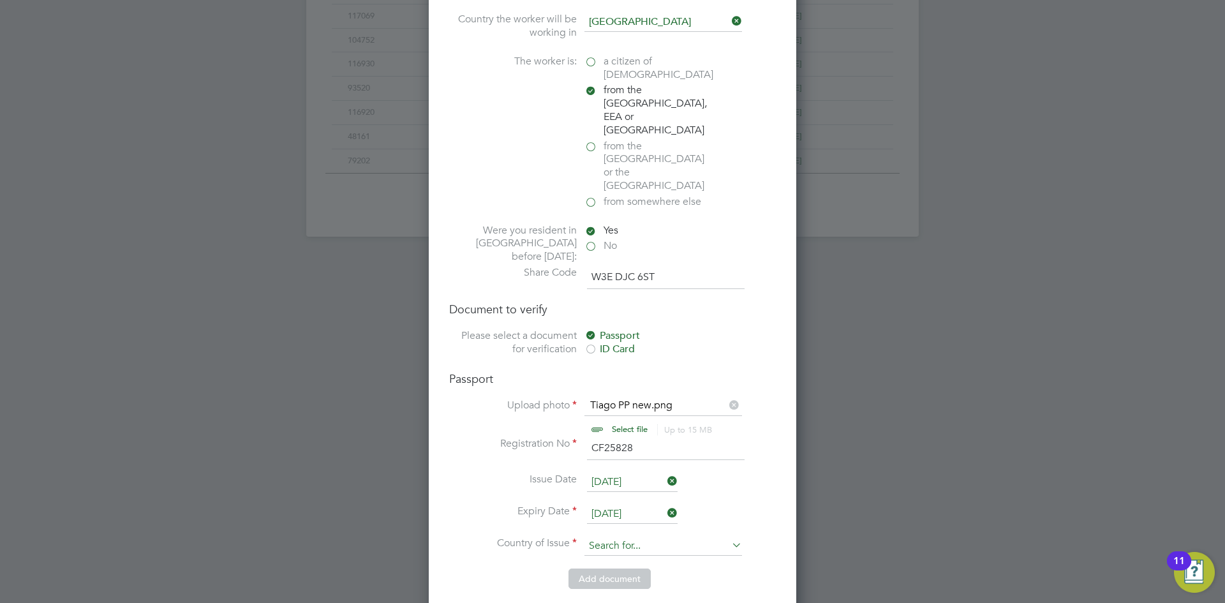
click at [603, 536] on input at bounding box center [663, 545] width 158 height 19
click at [627, 515] on li "Port ugal" at bounding box center [663, 513] width 159 height 17
type input "Portugal"
click at [619, 568] on button "Add document" at bounding box center [609, 578] width 82 height 20
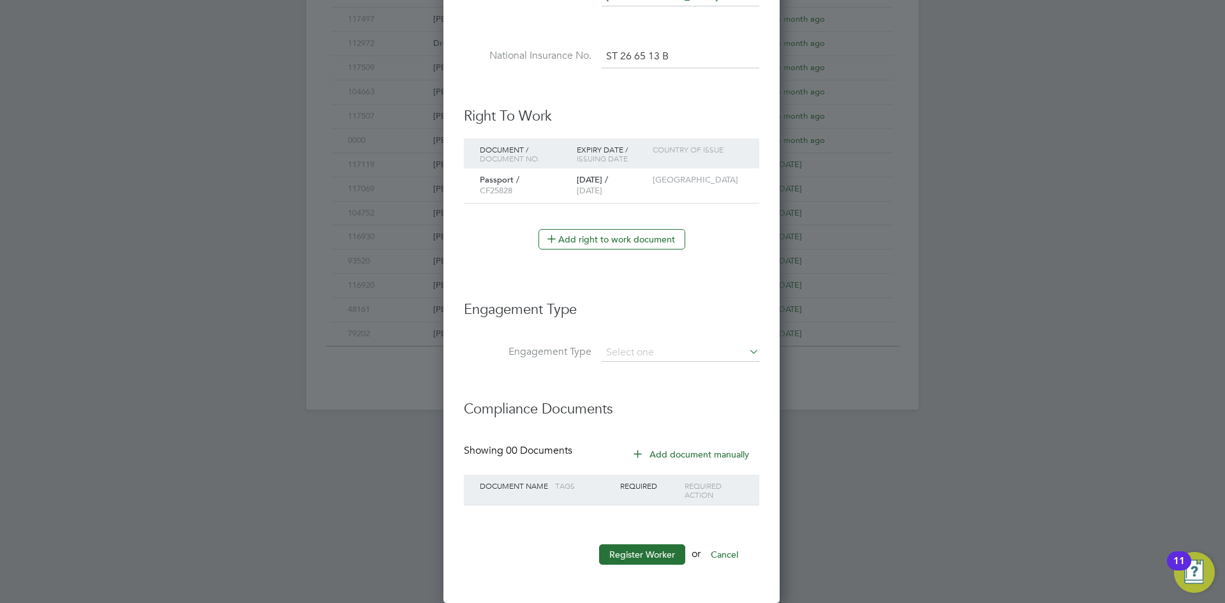
click at [696, 453] on button "Add document manually" at bounding box center [691, 454] width 135 height 20
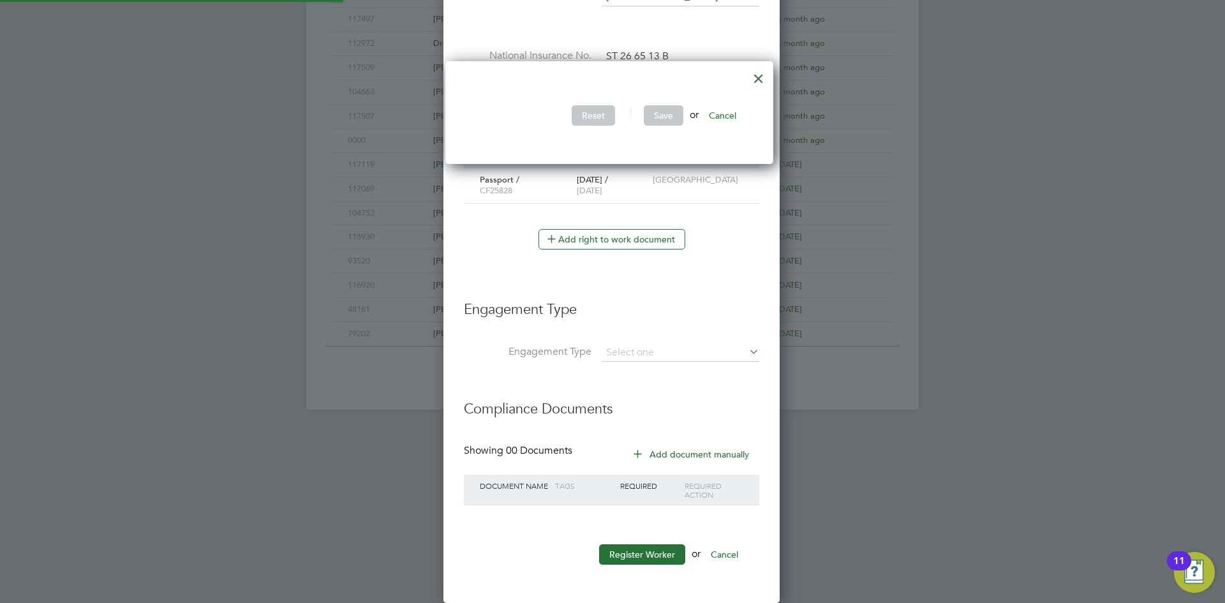
scroll to position [103, 335]
click at [735, 112] on button "Cancel" at bounding box center [722, 115] width 48 height 20
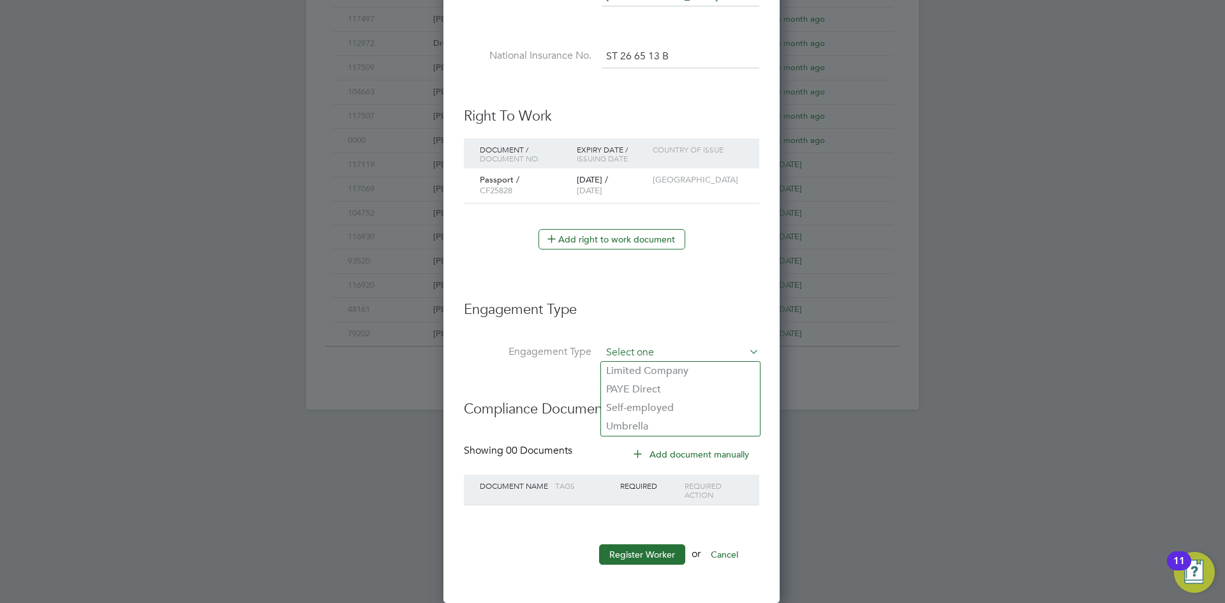
click at [668, 344] on input at bounding box center [680, 353] width 158 height 18
click at [656, 406] on li "Self-employed" at bounding box center [680, 408] width 159 height 18
type input "Self-employed"
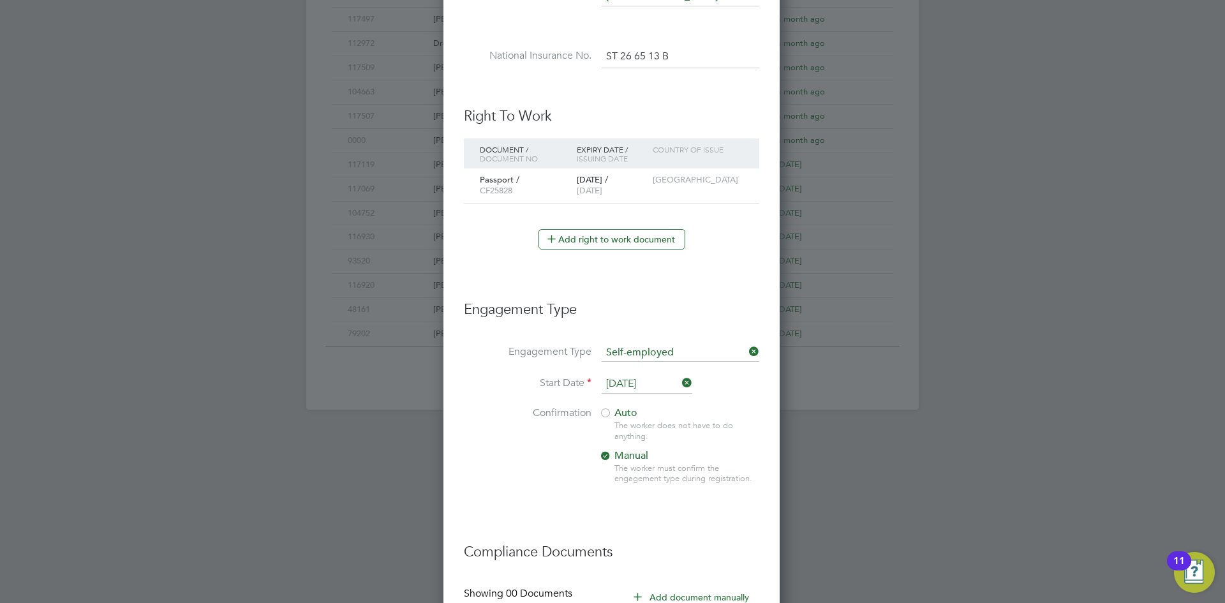
scroll to position [1355, 338]
click at [510, 477] on li "Confirmation Auto The worker does not have to do anything. Manual The worker mu…" at bounding box center [611, 455] width 295 height 98
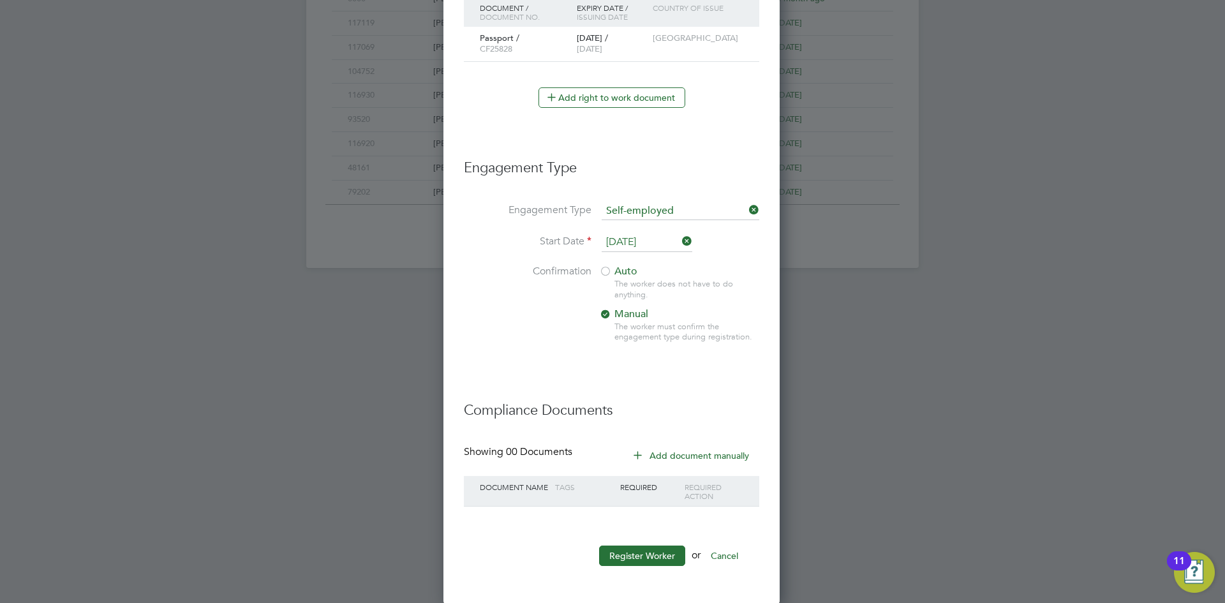
scroll to position [799, 0]
click at [640, 558] on button "Register Worker" at bounding box center [642, 554] width 86 height 20
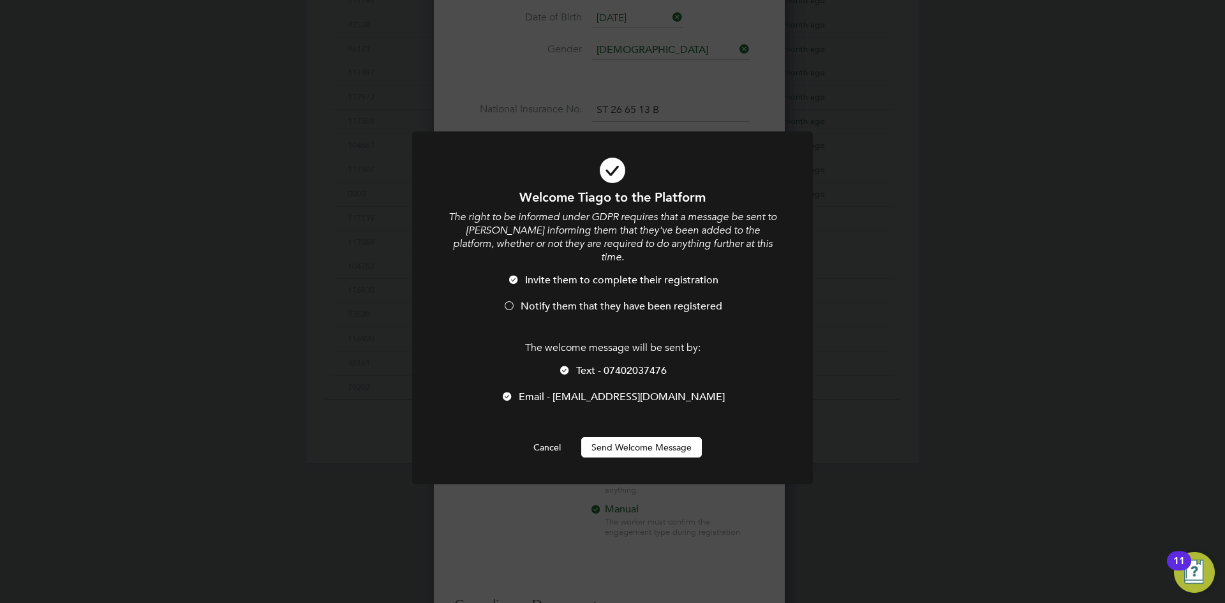
scroll to position [1355, 338]
click at [603, 437] on button "Send Welcome Message" at bounding box center [641, 447] width 121 height 20
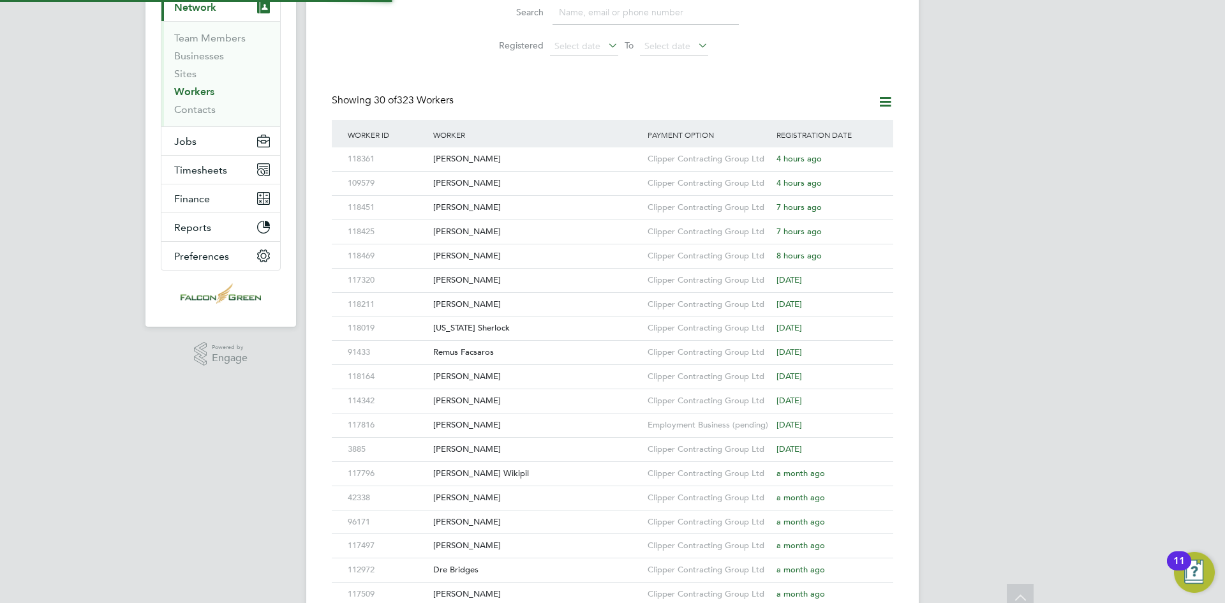
scroll to position [0, 0]
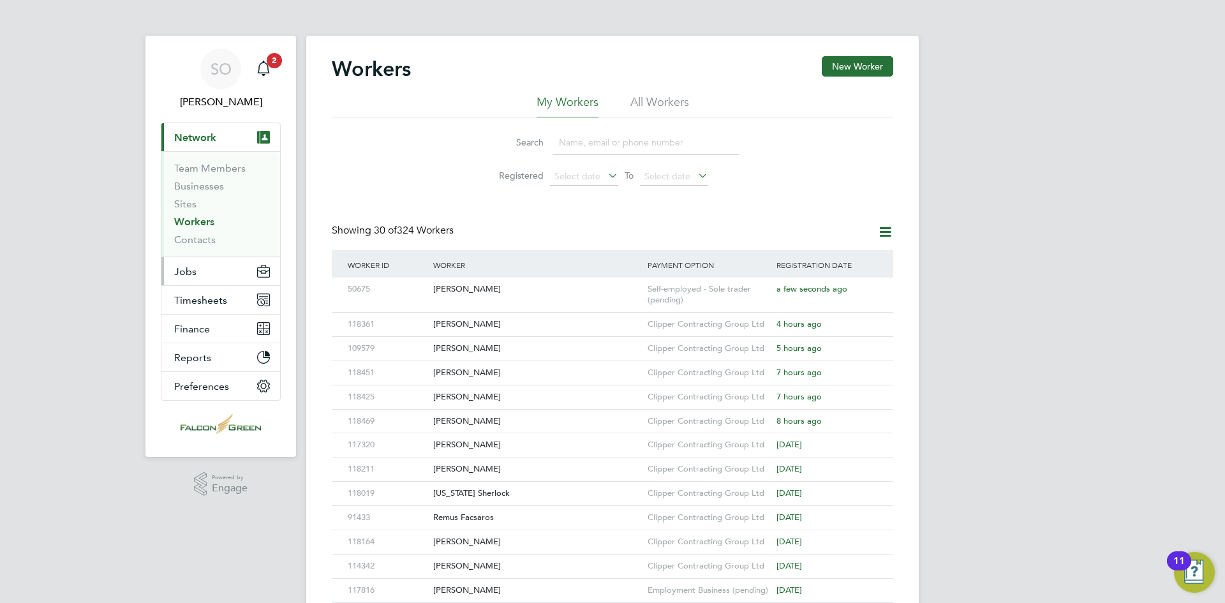
click at [212, 268] on button "Jobs" at bounding box center [220, 271] width 119 height 28
click at [189, 269] on span "Jobs" at bounding box center [185, 271] width 22 height 12
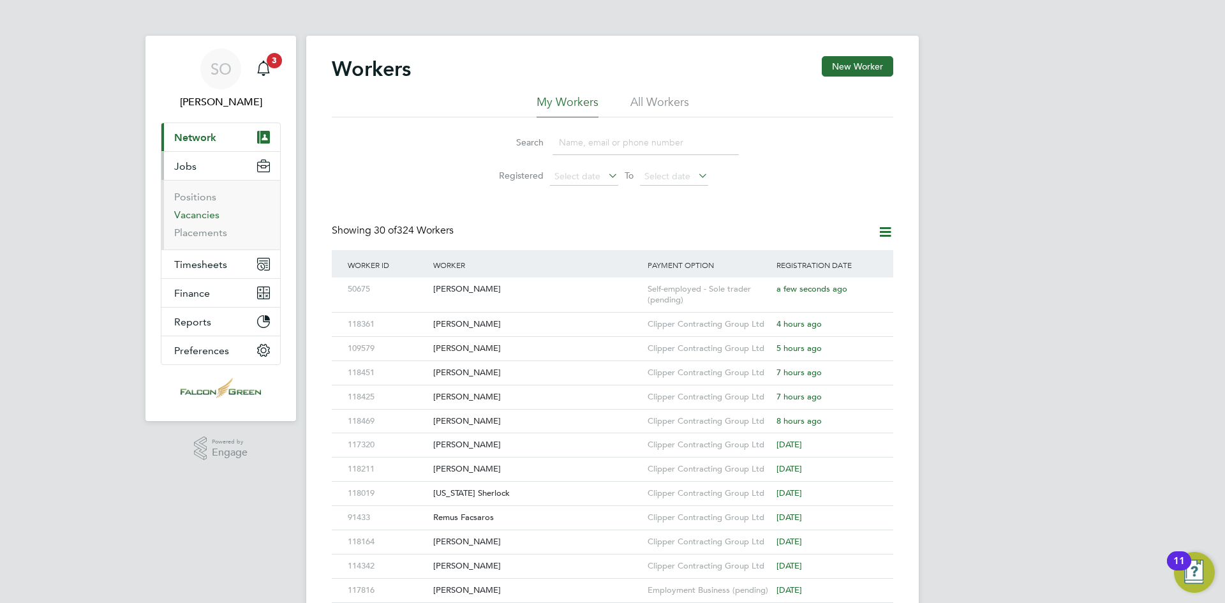
click at [197, 212] on link "Vacancies" at bounding box center [196, 215] width 45 height 12
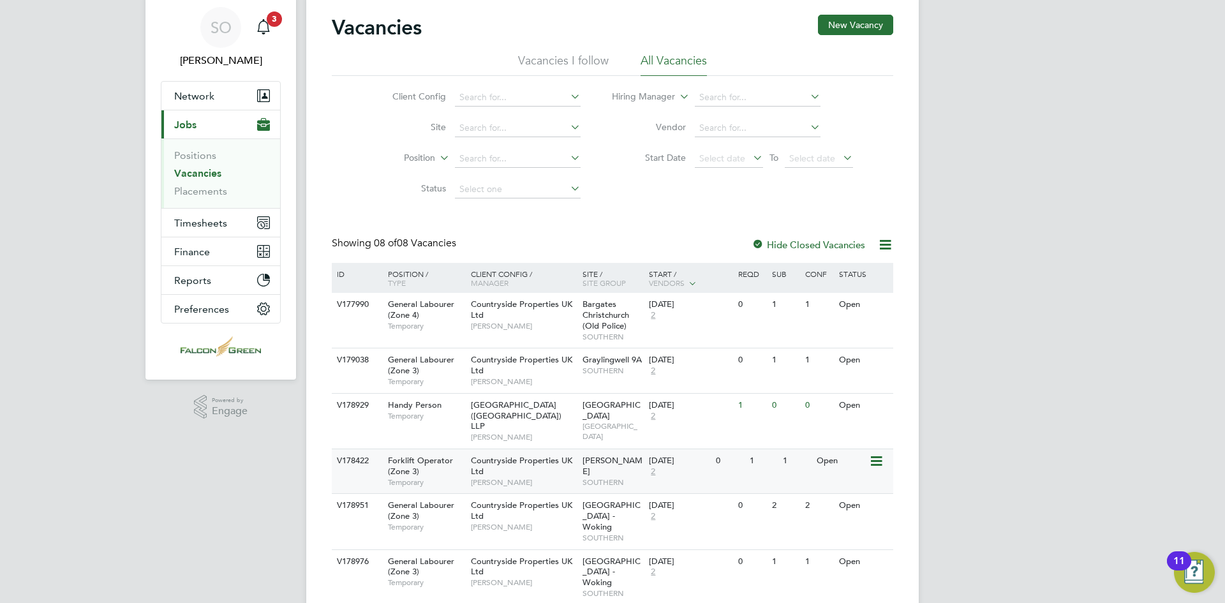
scroll to position [64, 0]
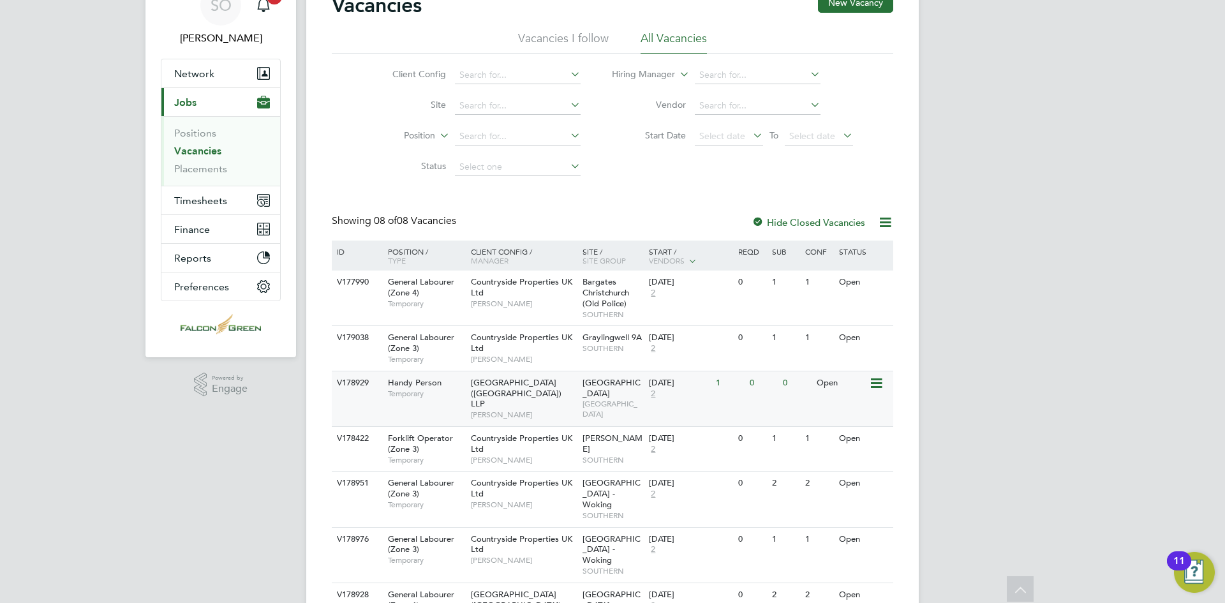
click at [522, 390] on span "[GEOGRAPHIC_DATA] ([GEOGRAPHIC_DATA]) LLP" at bounding box center [516, 393] width 91 height 33
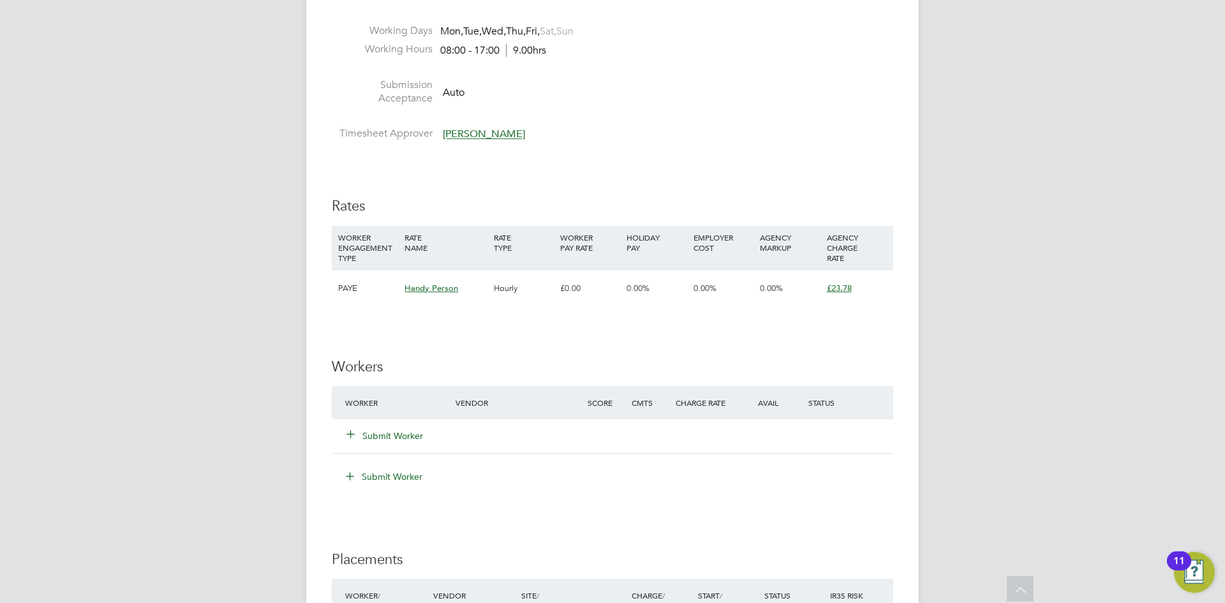
scroll to position [765, 0]
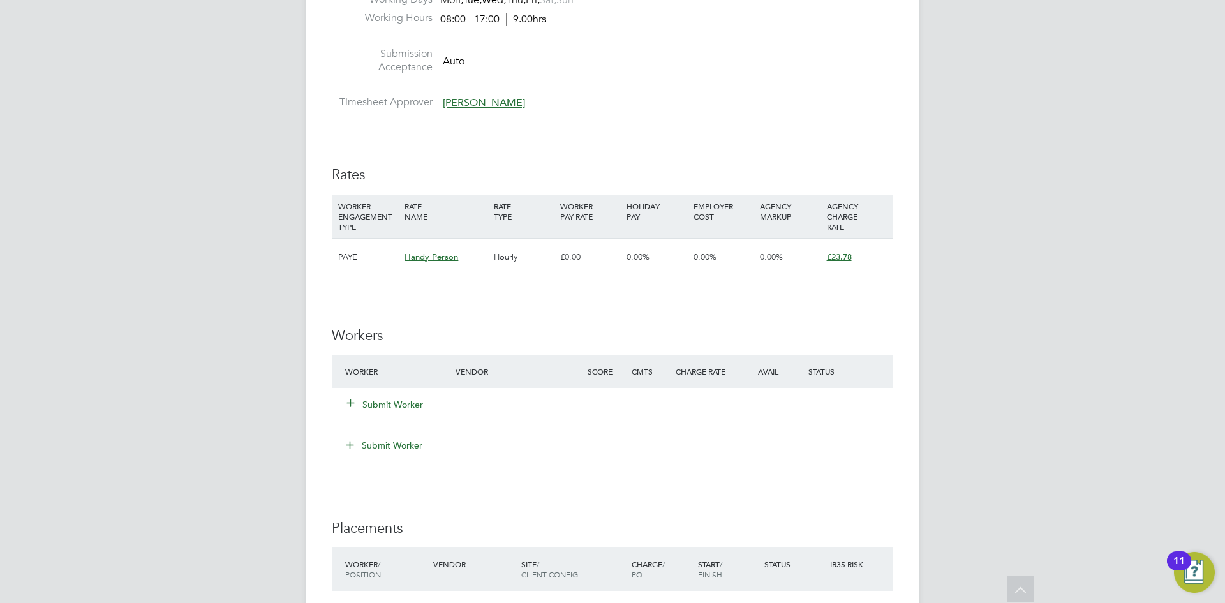
click at [398, 402] on button "Submit Worker" at bounding box center [385, 404] width 77 height 13
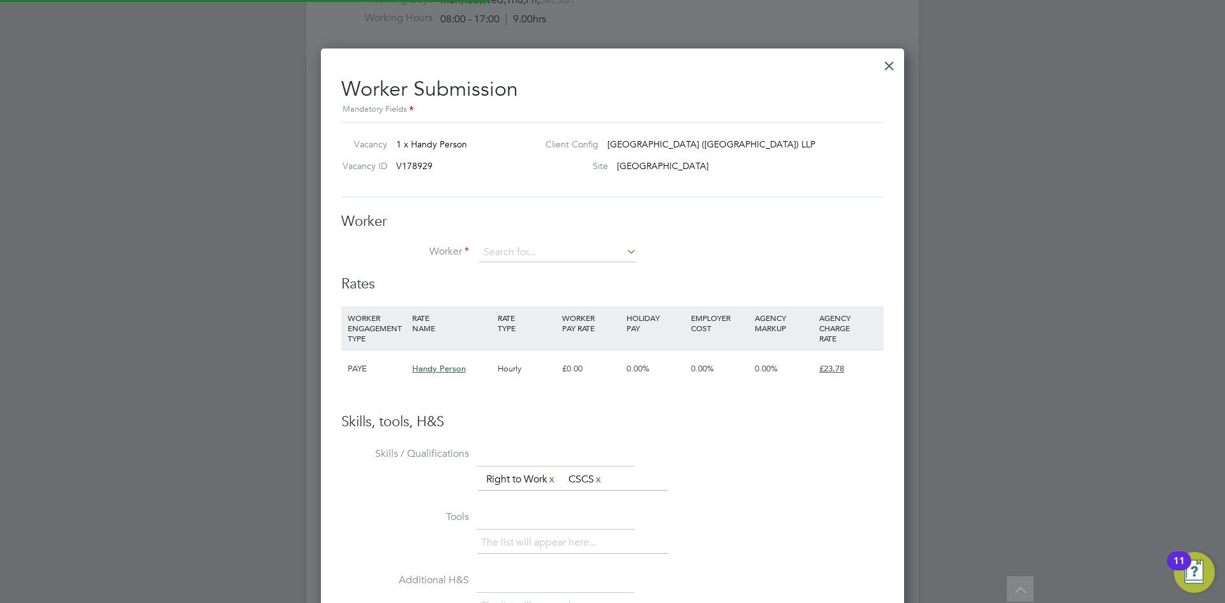
scroll to position [6, 6]
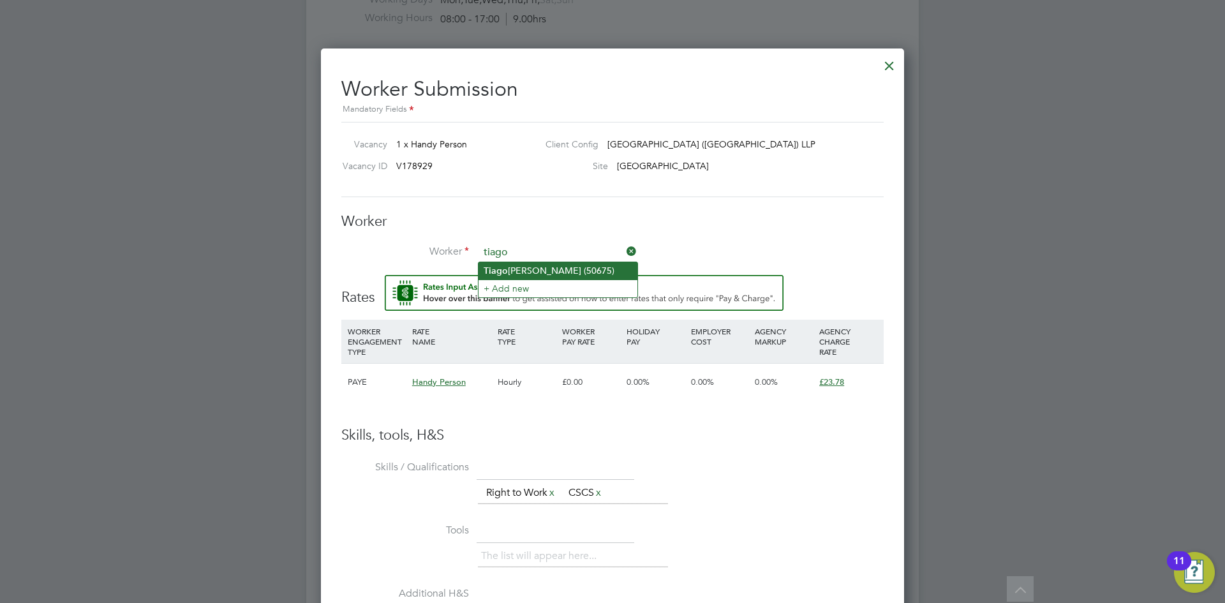
click at [517, 264] on li "Tiago Fernandes (50675)" at bounding box center [557, 270] width 159 height 17
type input "Tiago Fernandes (50675)"
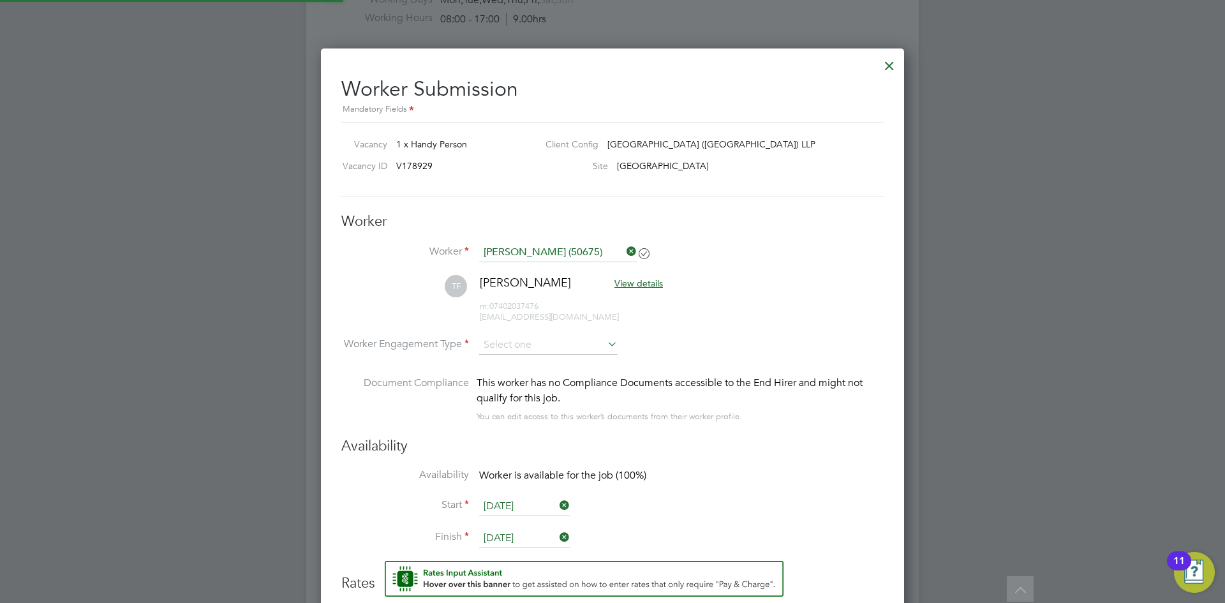
scroll to position [1073, 584]
click at [561, 341] on input at bounding box center [548, 345] width 138 height 19
click at [528, 362] on li "Contract" at bounding box center [548, 363] width 140 height 17
type input "Contract"
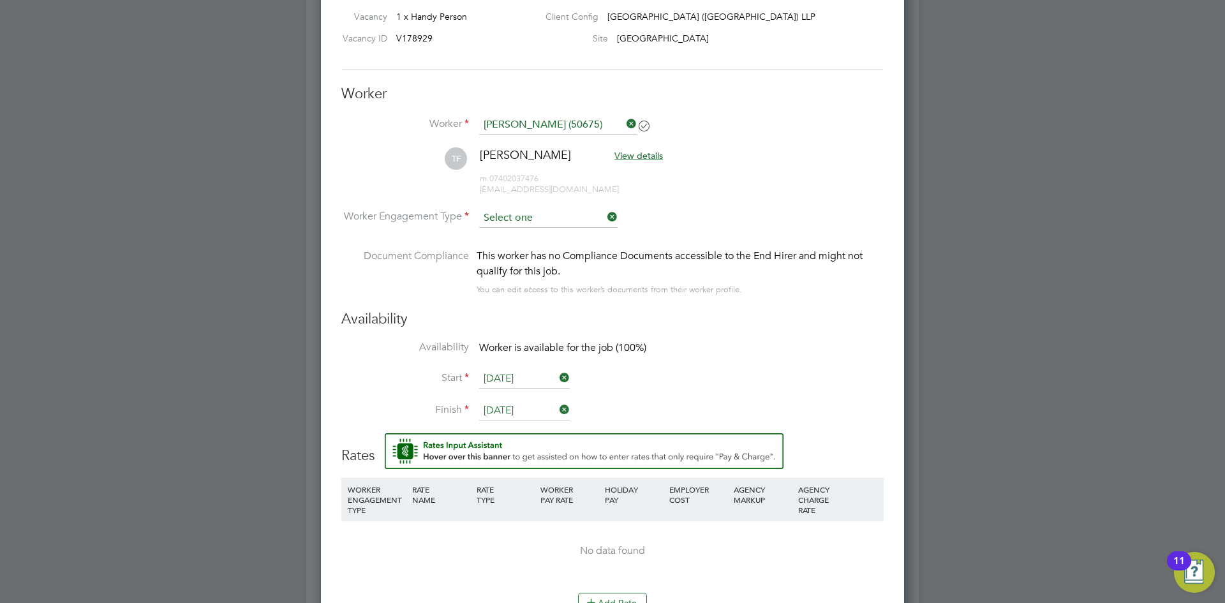
click at [508, 222] on input at bounding box center [548, 218] width 138 height 19
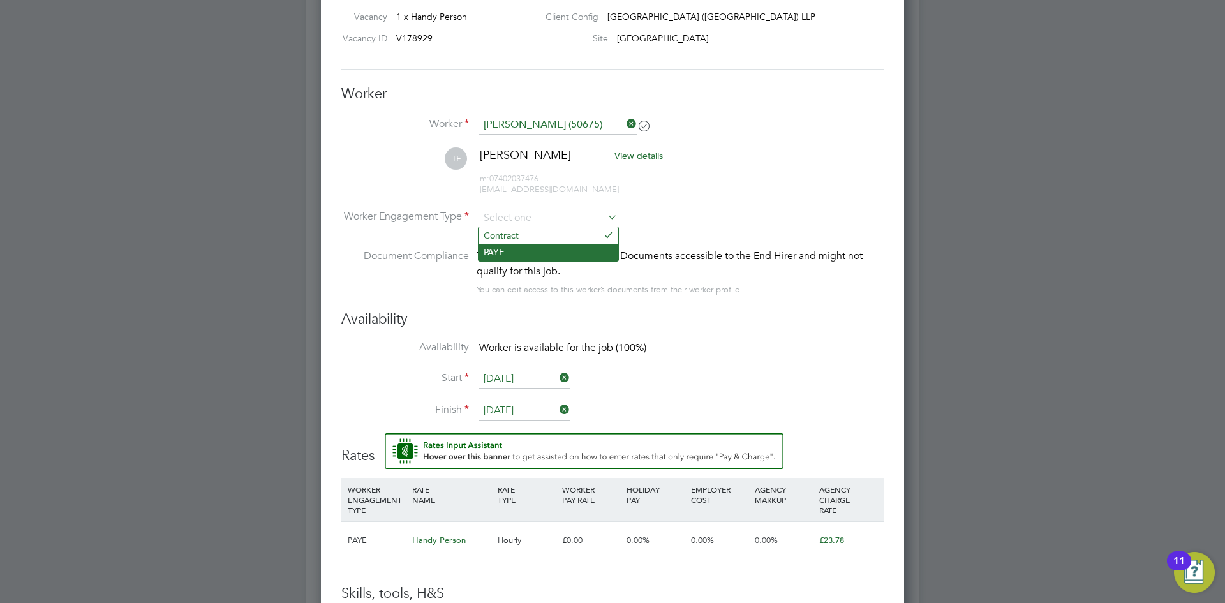
click at [519, 252] on li "PAYE" at bounding box center [548, 252] width 140 height 17
type input "PAYE"
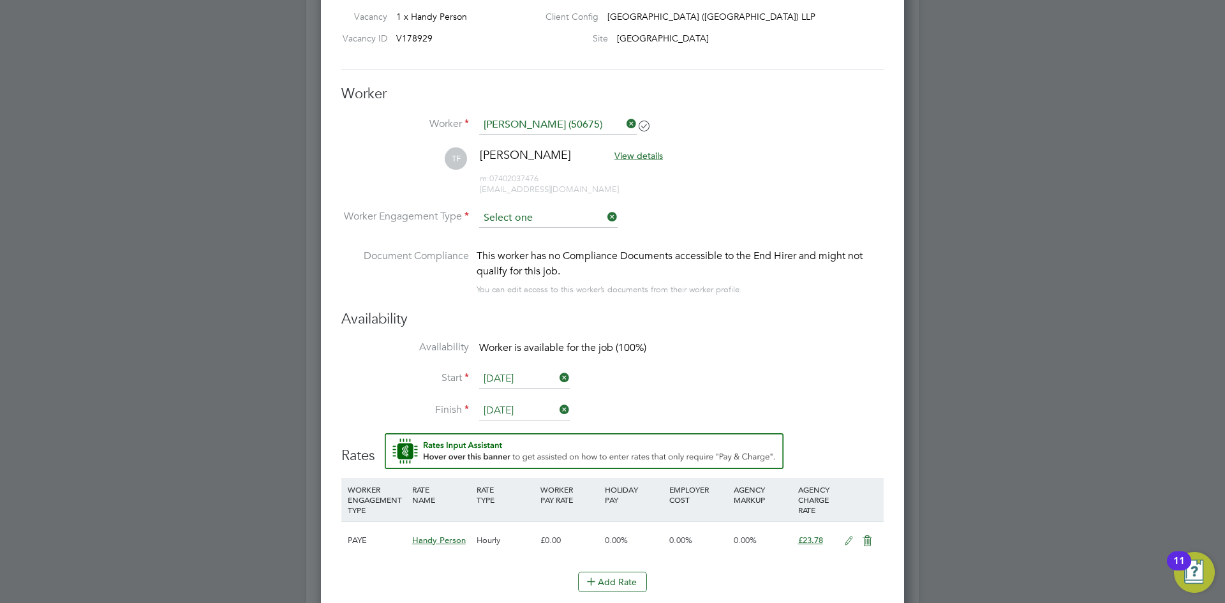
click at [547, 218] on input at bounding box center [548, 218] width 138 height 19
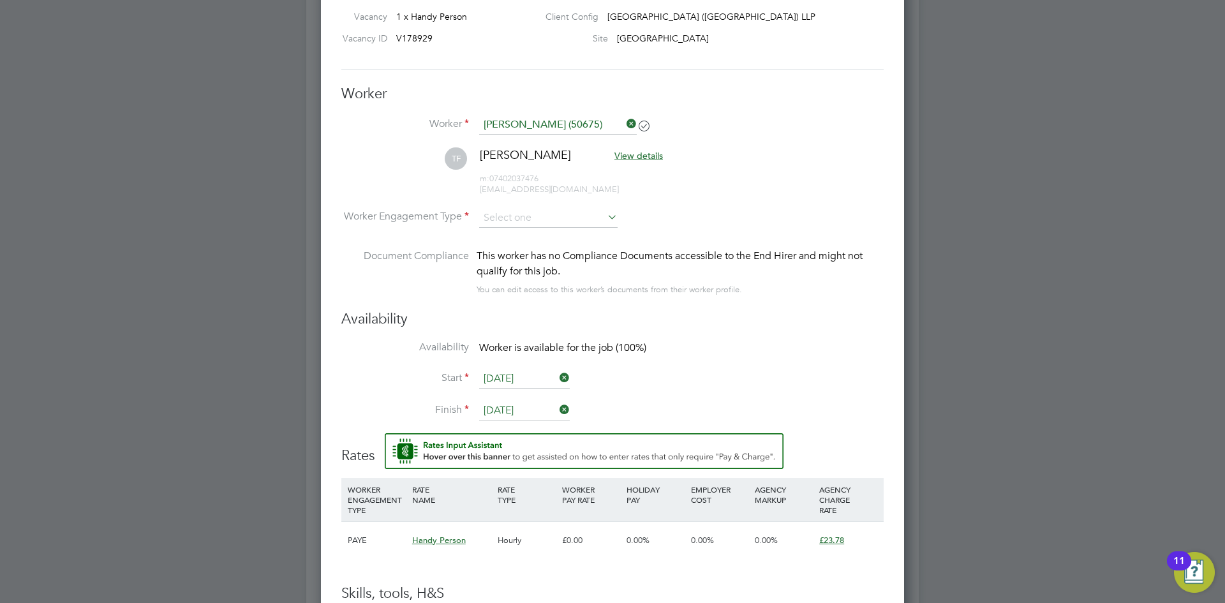
click at [518, 237] on li "Contract" at bounding box center [548, 235] width 140 height 17
type input "Contract"
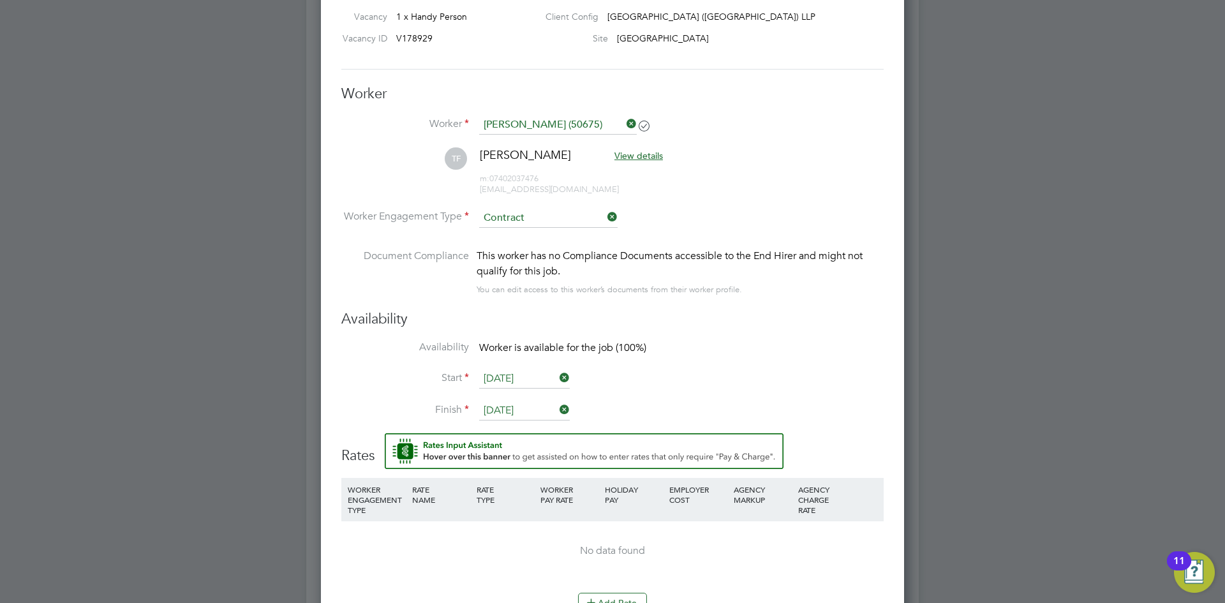
click at [778, 207] on li "TF Tiago Fernandes View details m: 07402037476 tyagolopes@hotmail.com" at bounding box center [612, 177] width 542 height 61
click at [534, 212] on input at bounding box center [548, 218] width 138 height 19
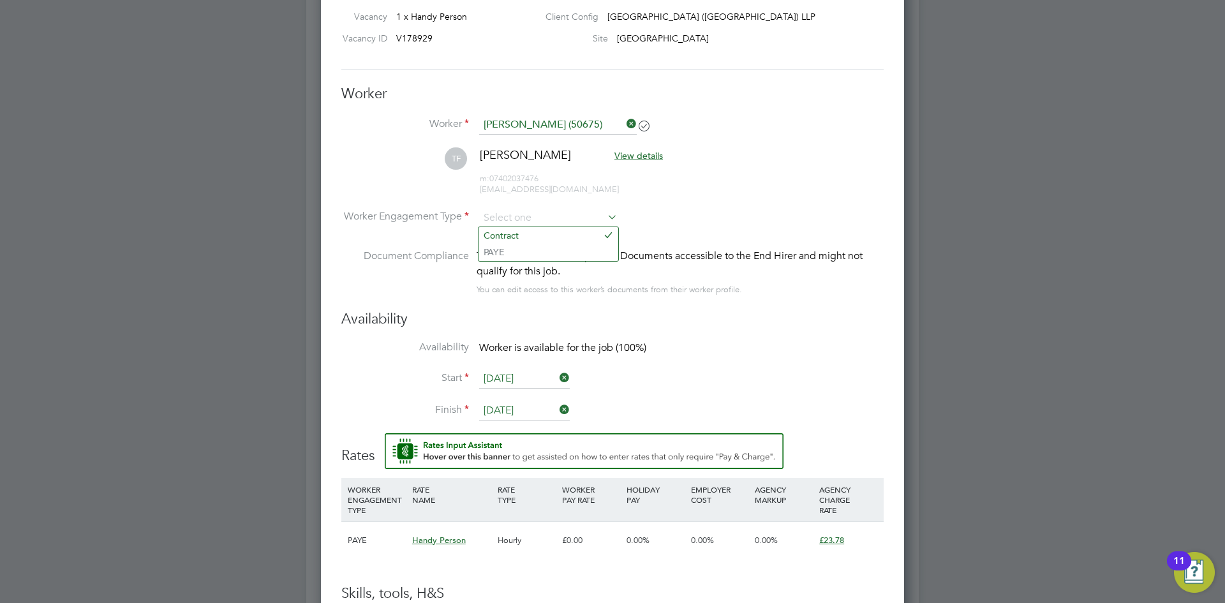
click at [820, 182] on li "TF Tiago Fernandes View details m: 07402037476 tyagolopes@hotmail.com" at bounding box center [612, 177] width 542 height 61
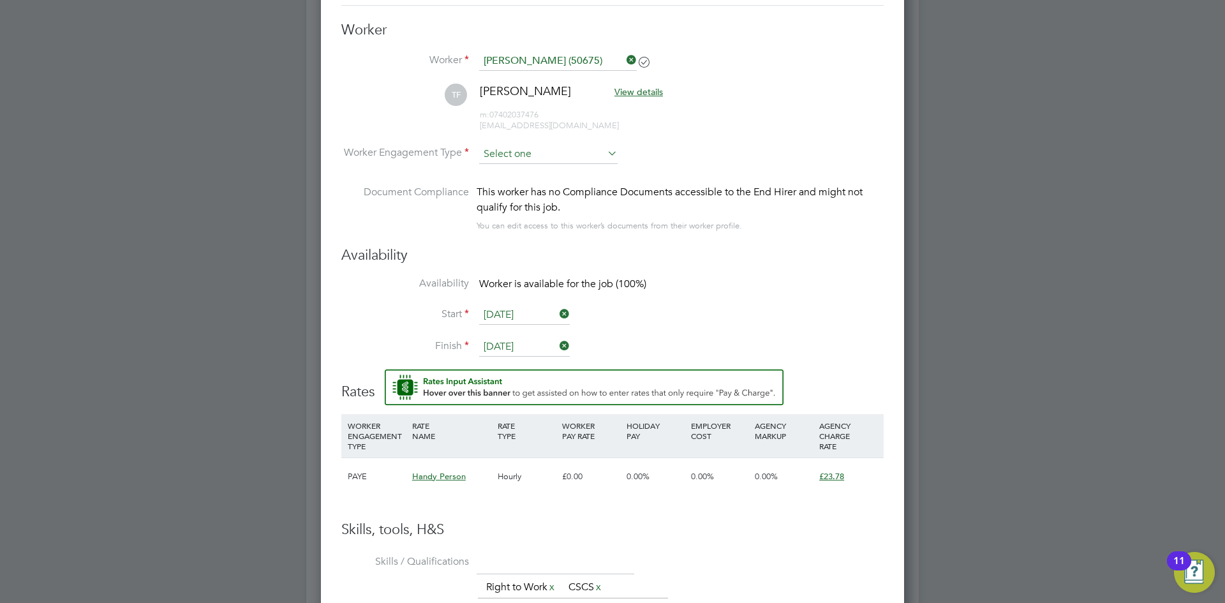
click at [572, 149] on input at bounding box center [548, 154] width 138 height 19
click at [515, 189] on li "PAYE" at bounding box center [548, 188] width 140 height 17
type input "PAYE"
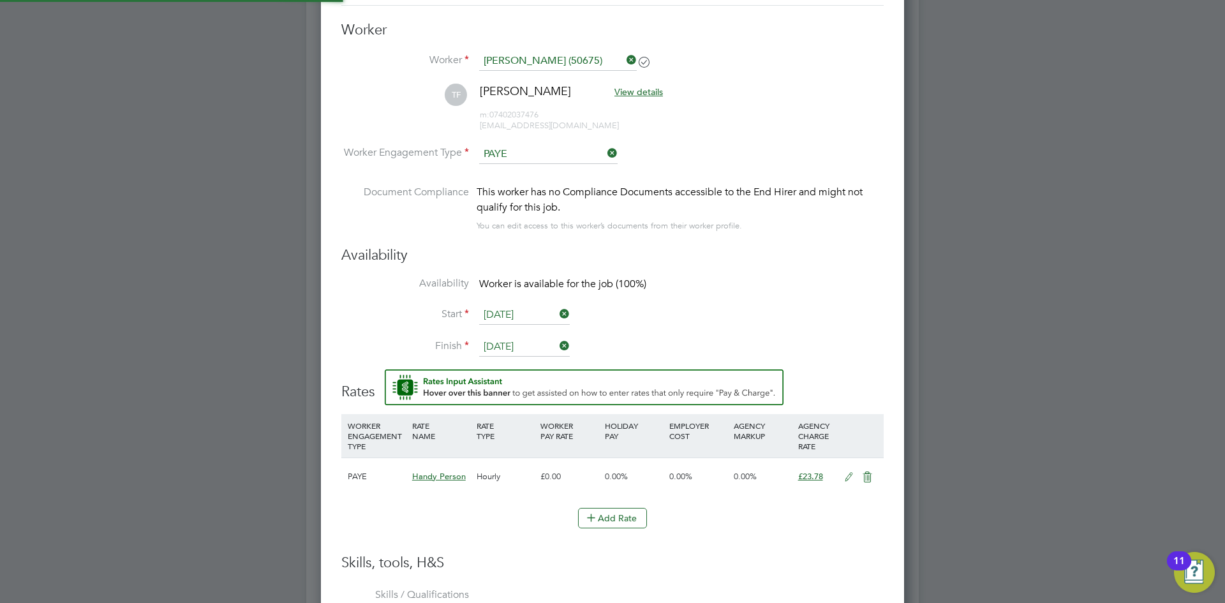
click at [814, 127] on li "TF Tiago Fernandes View details m: 07402037476 tyagolopes@hotmail.com" at bounding box center [612, 114] width 542 height 61
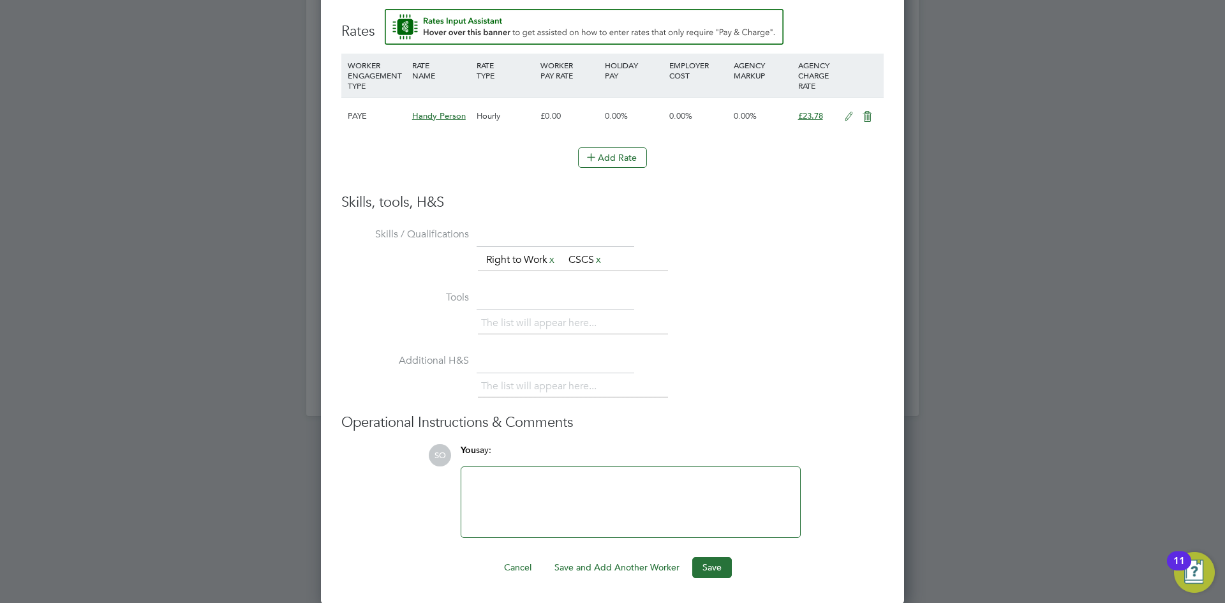
click at [513, 492] on div at bounding box center [630, 502] width 323 height 55
click at [719, 561] on button "Save" at bounding box center [712, 567] width 40 height 20
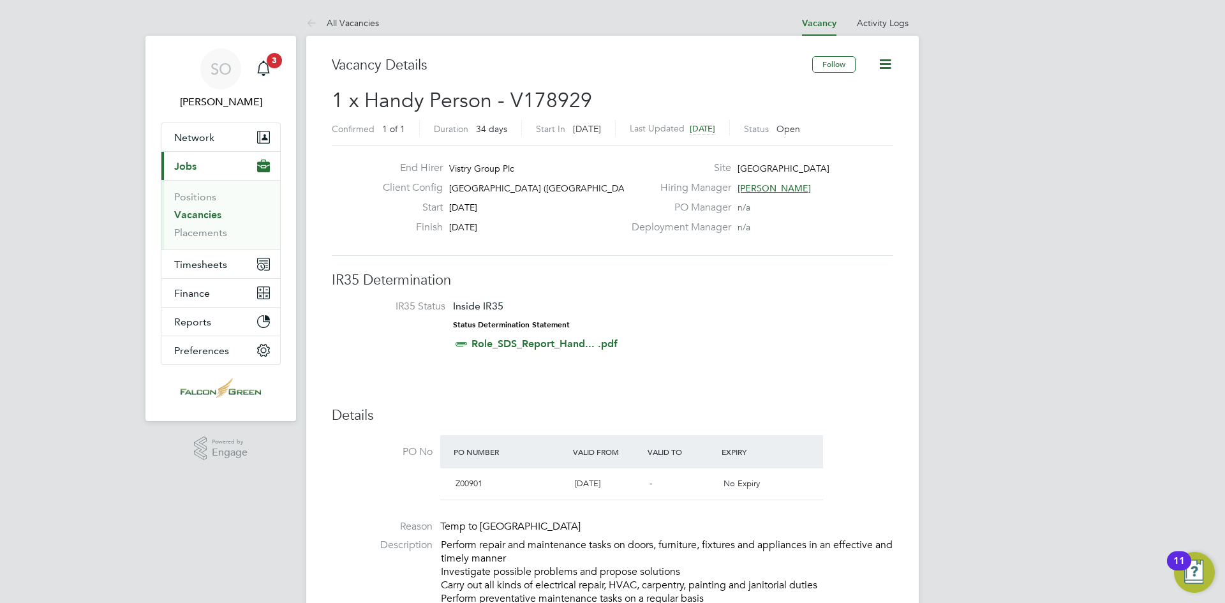
click at [191, 214] on link "Vacancies" at bounding box center [197, 215] width 47 height 12
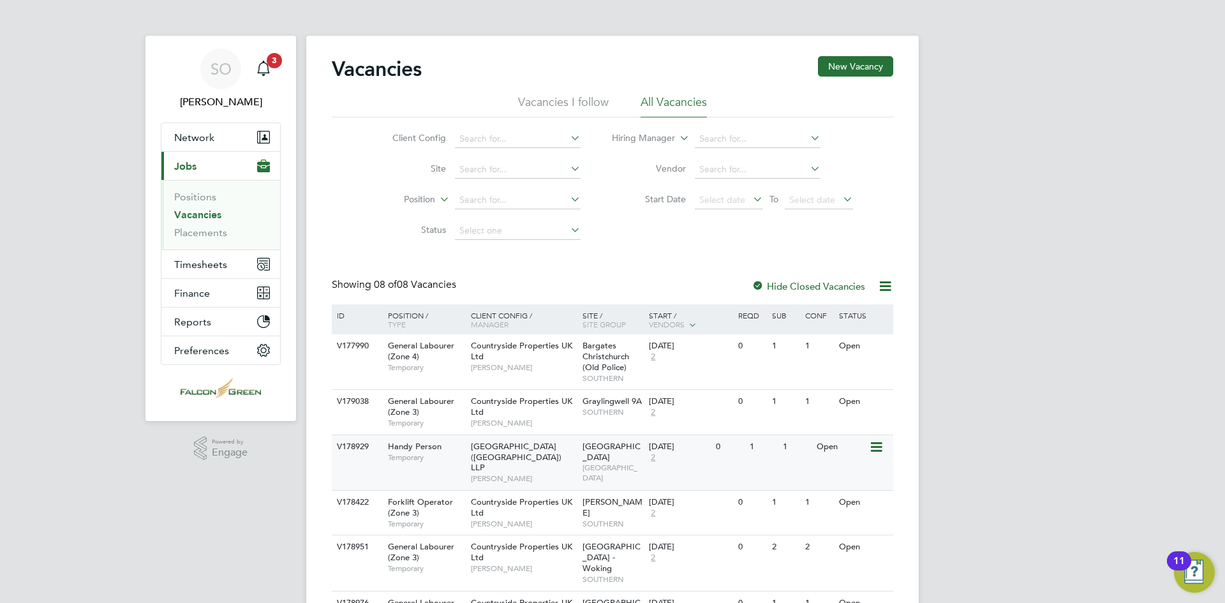
click at [552, 454] on span "[GEOGRAPHIC_DATA] ([GEOGRAPHIC_DATA]) LLP" at bounding box center [516, 457] width 91 height 33
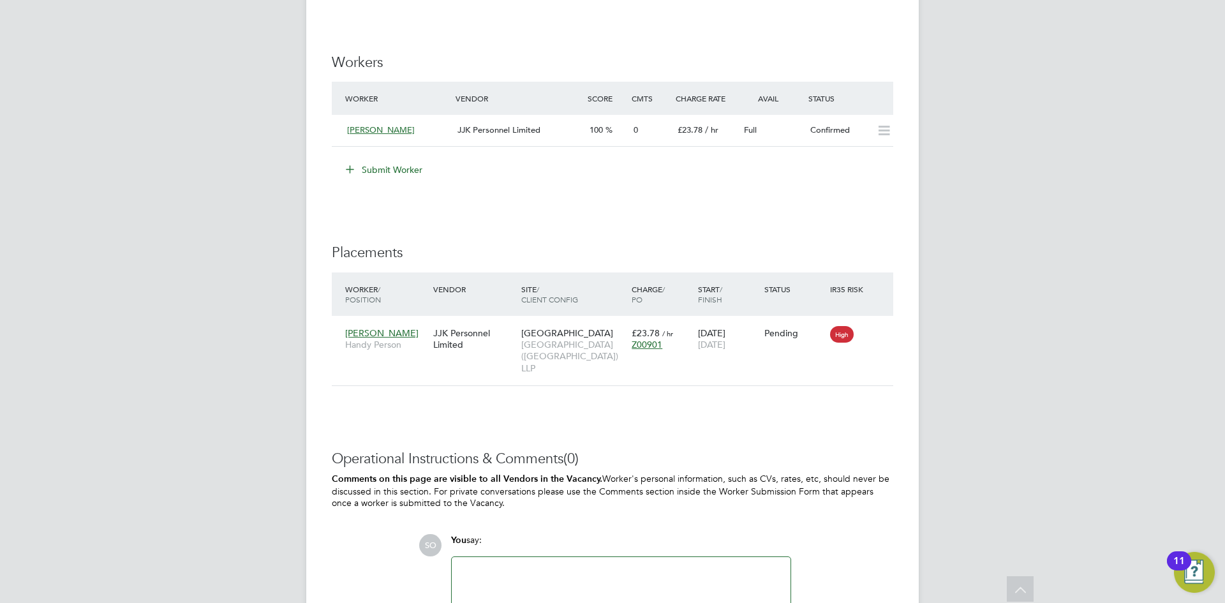
scroll to position [1030, 0]
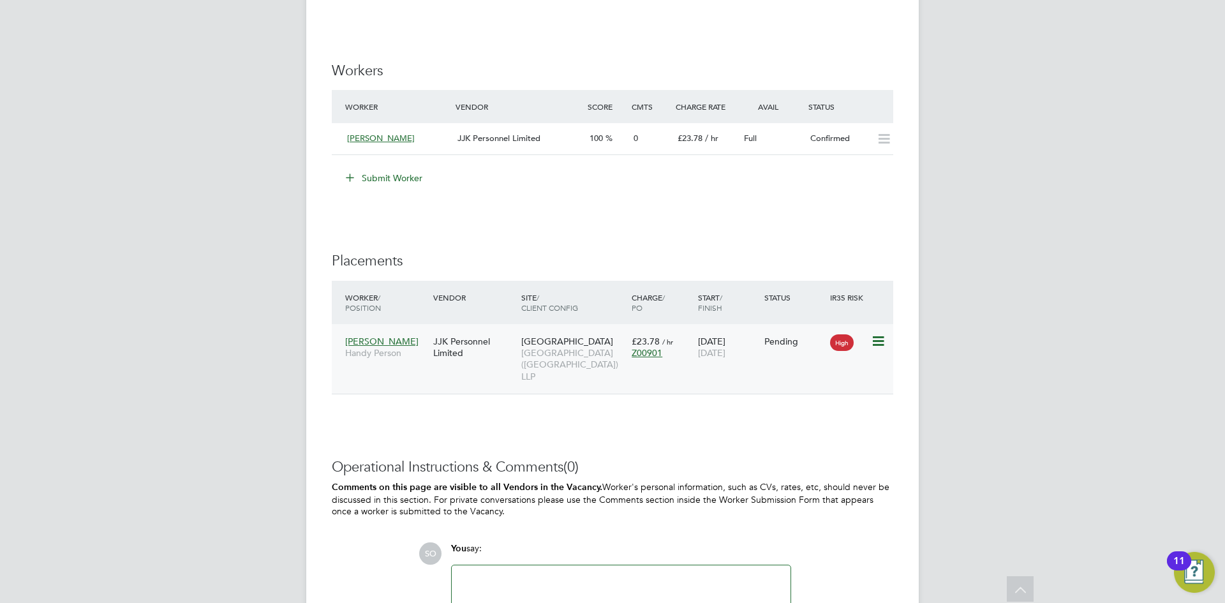
click at [876, 341] on icon at bounding box center [877, 341] width 13 height 15
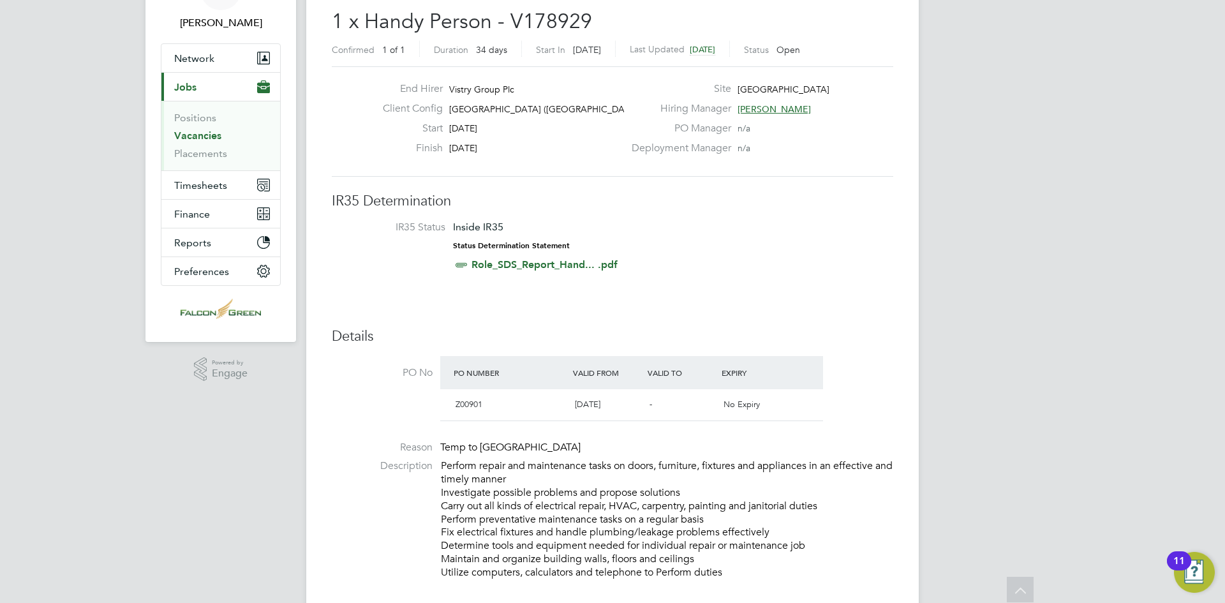
scroll to position [10, 0]
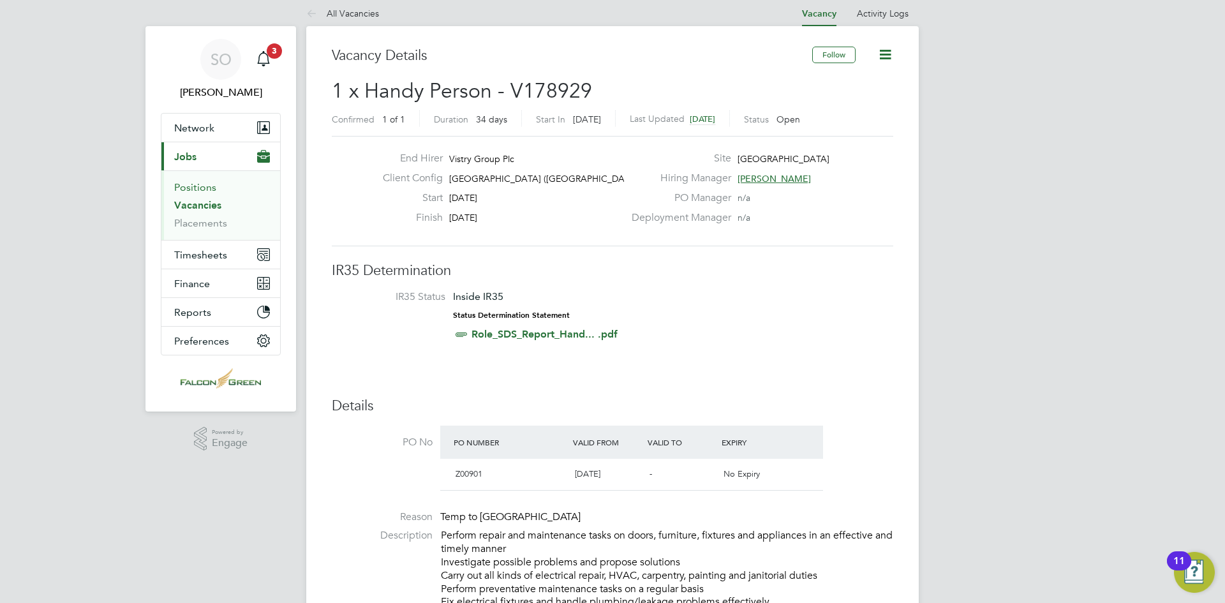
click at [204, 201] on link "Vacancies" at bounding box center [197, 205] width 47 height 12
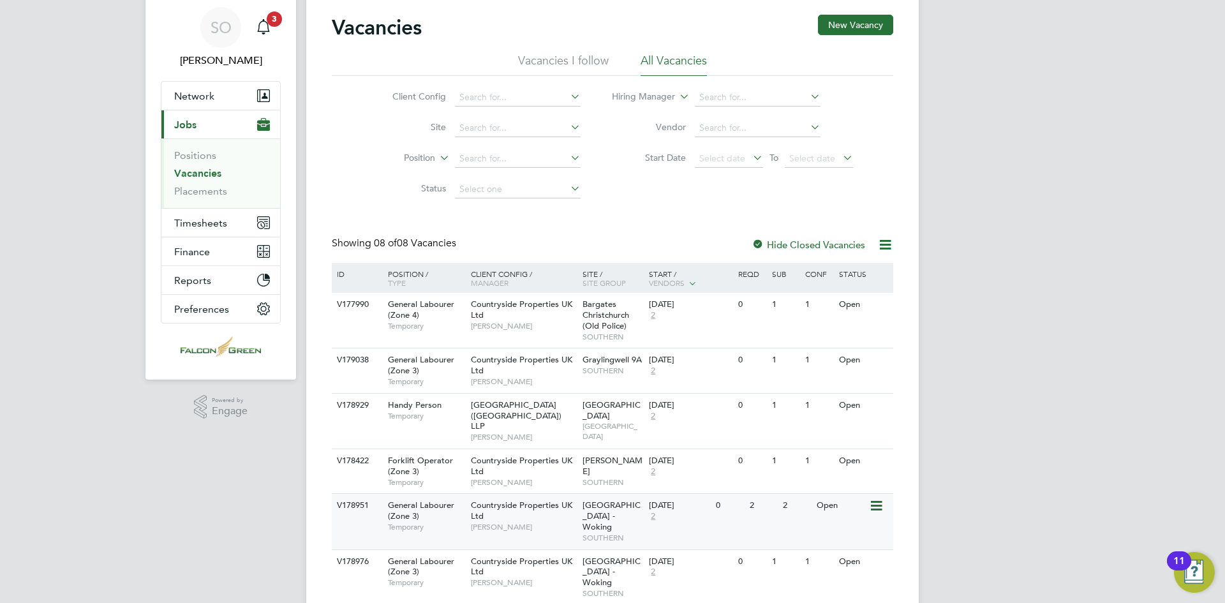
scroll to position [64, 0]
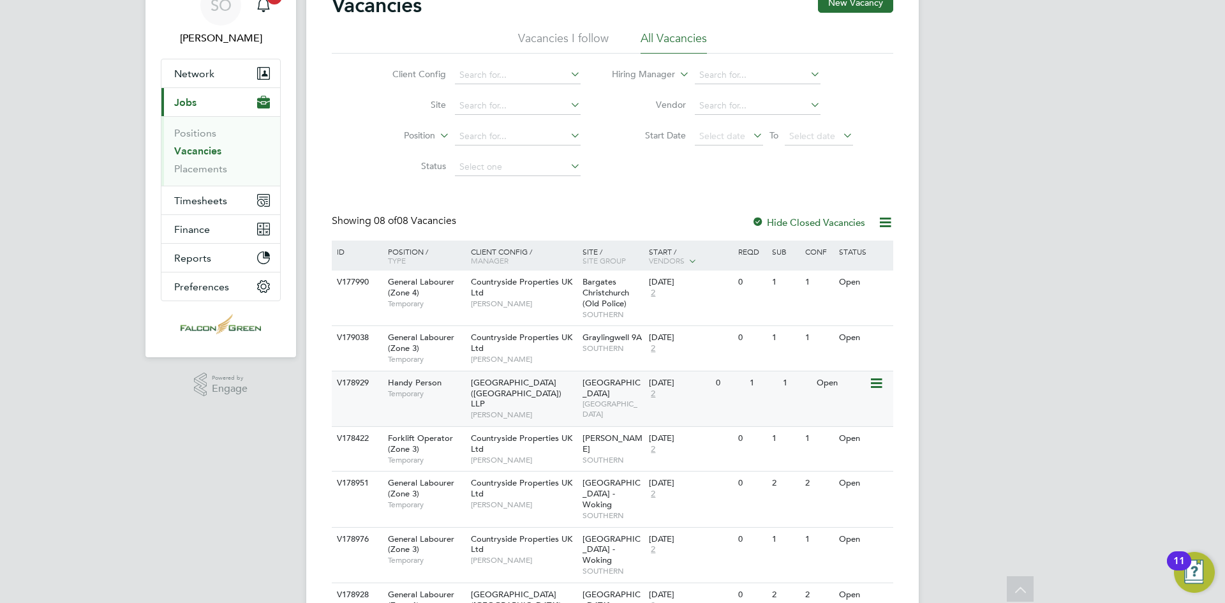
click at [874, 379] on icon at bounding box center [875, 383] width 13 height 15
click at [841, 408] on li "View Details" at bounding box center [846, 413] width 74 height 18
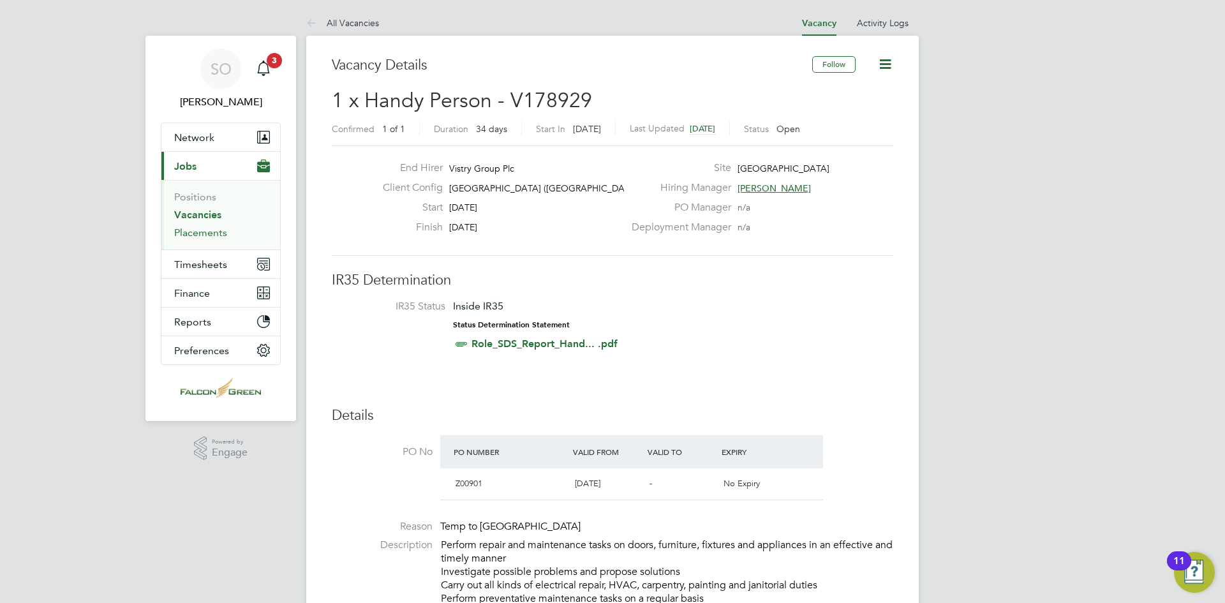
click at [197, 233] on link "Placements" at bounding box center [200, 232] width 53 height 12
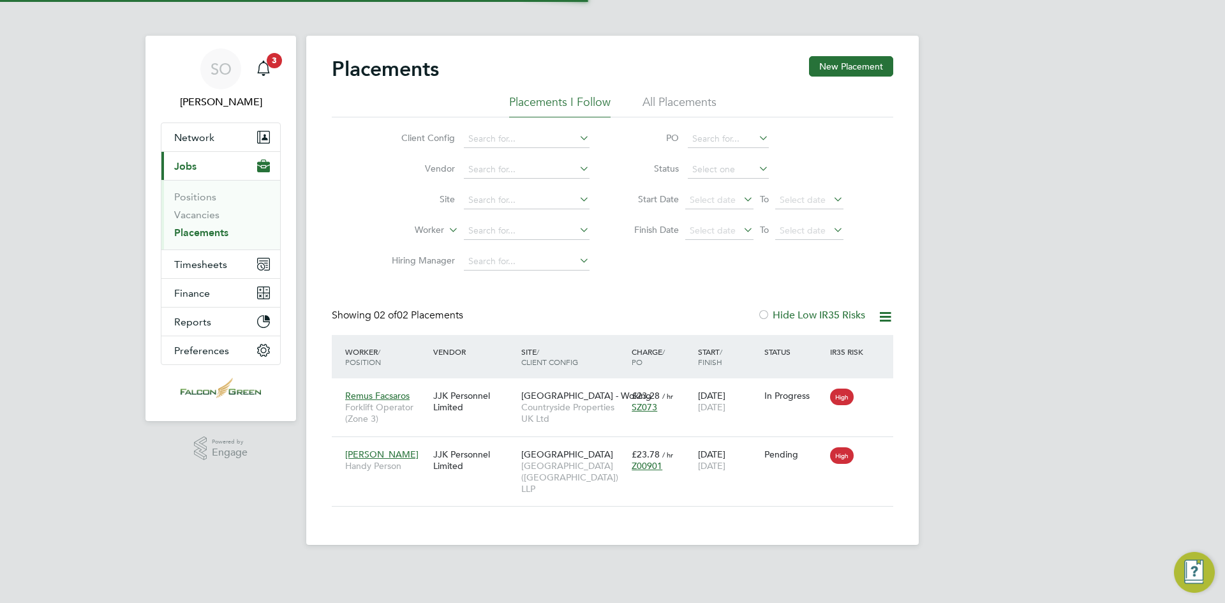
scroll to position [60, 111]
